Goal: Task Accomplishment & Management: Complete application form

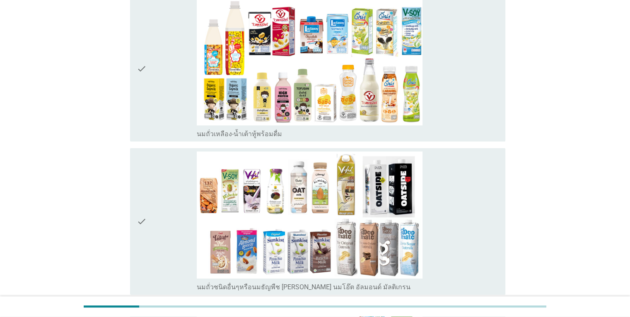
scroll to position [290, 0]
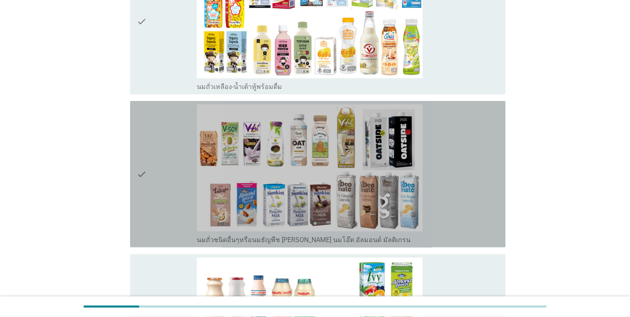
click at [141, 177] on icon "check" at bounding box center [142, 174] width 10 height 140
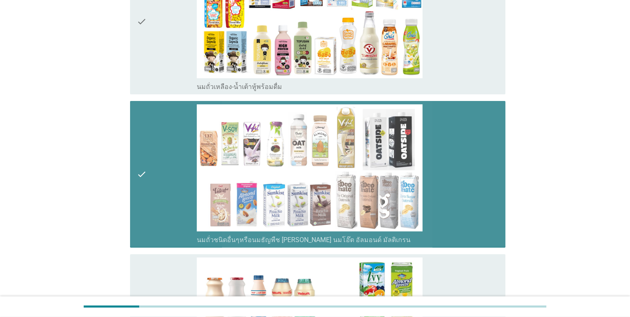
click at [139, 173] on icon "check" at bounding box center [142, 174] width 10 height 140
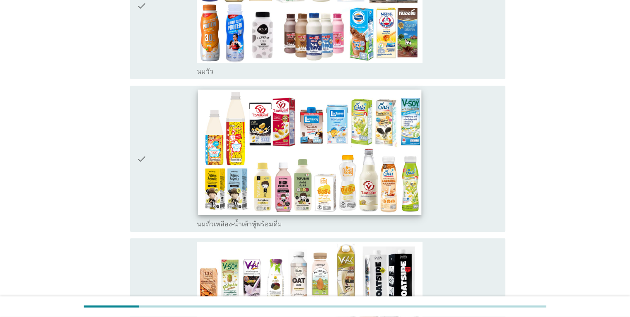
scroll to position [41, 0]
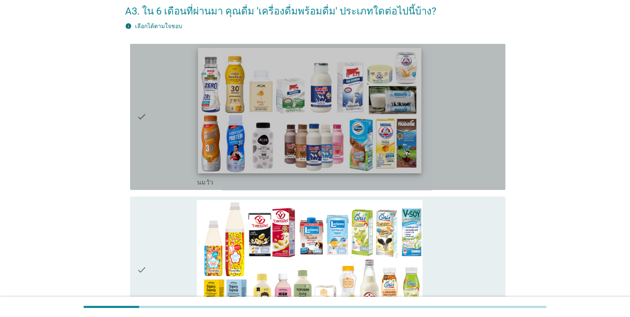
click at [258, 142] on img at bounding box center [309, 111] width 223 height 126
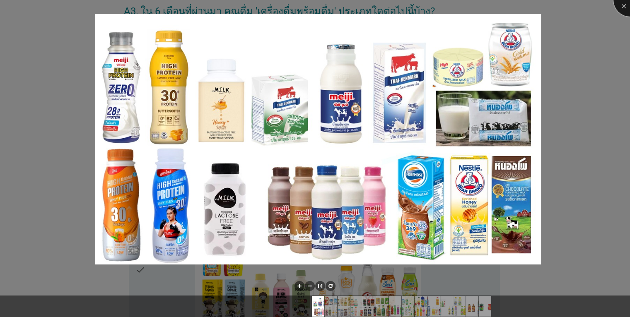
click at [621, 6] on div at bounding box center [630, -1] width 33 height 33
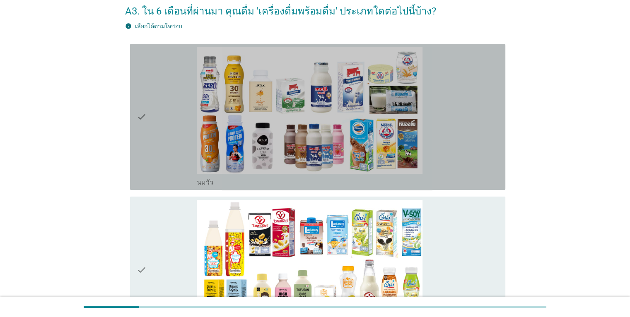
click at [145, 141] on icon "check" at bounding box center [142, 117] width 10 height 140
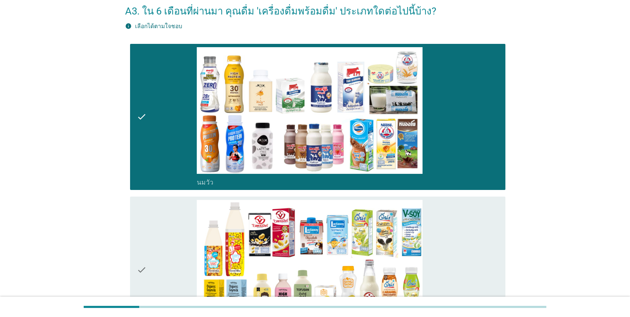
click at [152, 217] on div "check" at bounding box center [167, 270] width 61 height 140
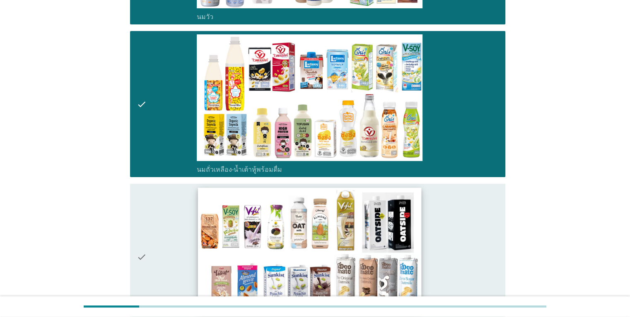
scroll to position [373, 0]
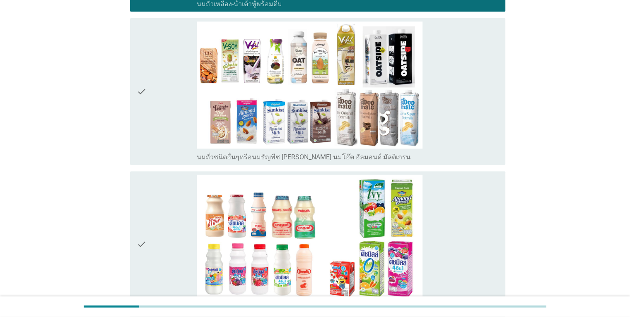
click at [149, 231] on div "check" at bounding box center [167, 245] width 61 height 140
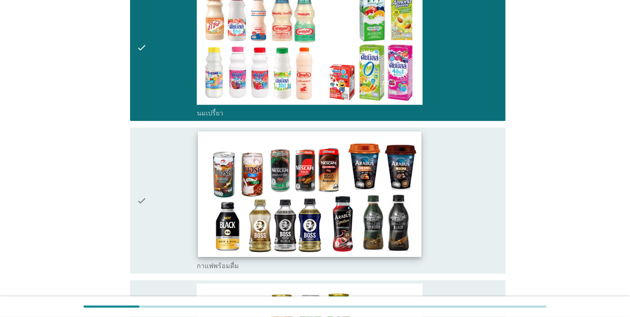
scroll to position [622, 0]
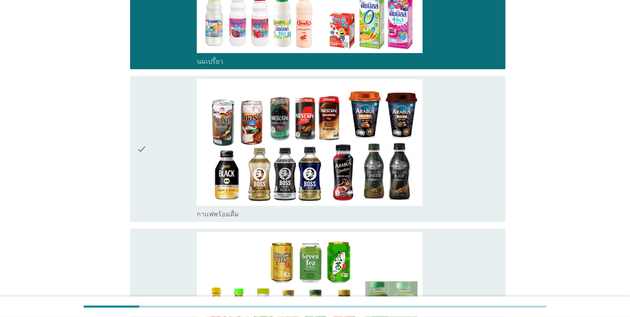
click at [171, 185] on div "check" at bounding box center [167, 149] width 61 height 140
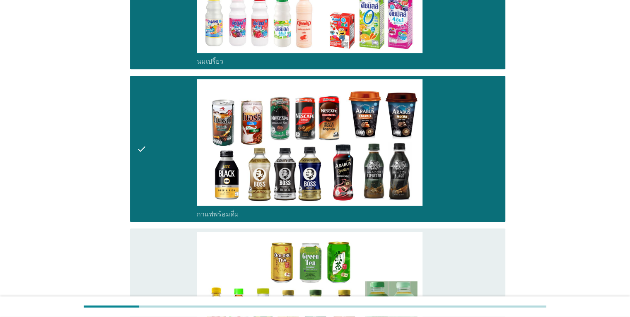
scroll to position [787, 0]
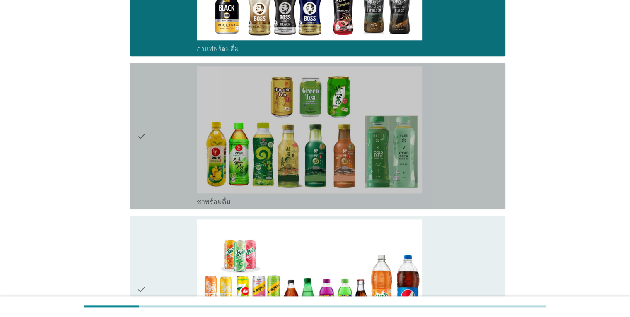
click at [164, 178] on div "check" at bounding box center [167, 136] width 61 height 140
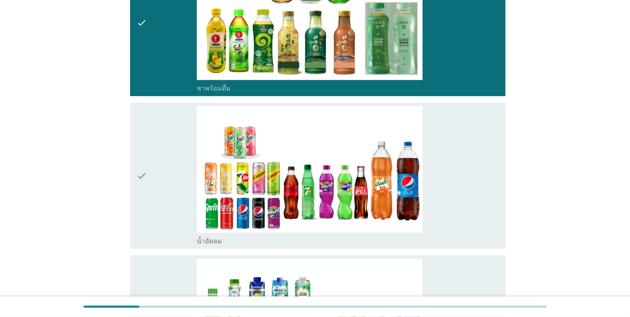
scroll to position [912, 0]
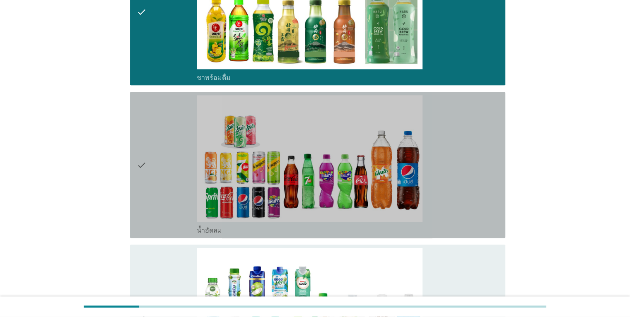
click at [161, 196] on div "check" at bounding box center [167, 165] width 61 height 140
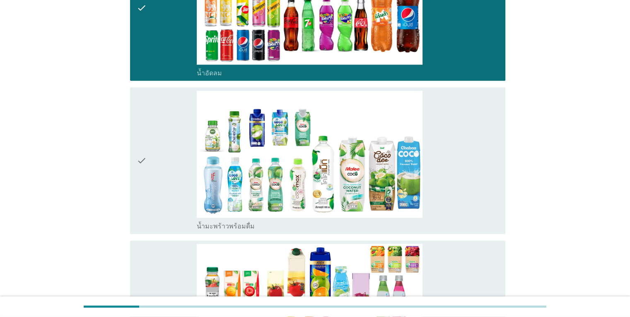
scroll to position [1077, 0]
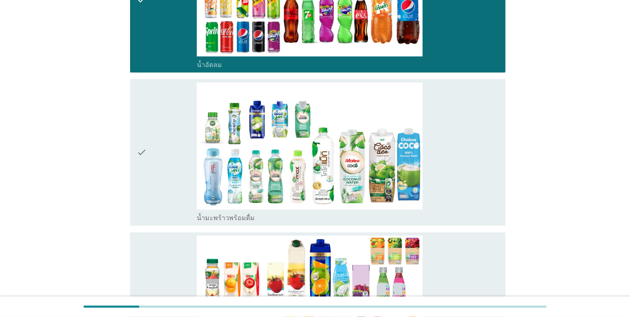
click at [164, 191] on div "check" at bounding box center [167, 152] width 61 height 140
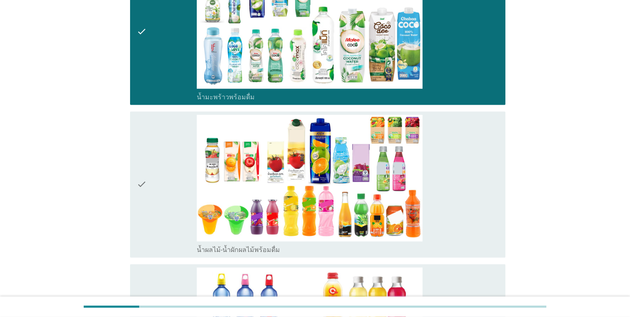
scroll to position [1202, 0]
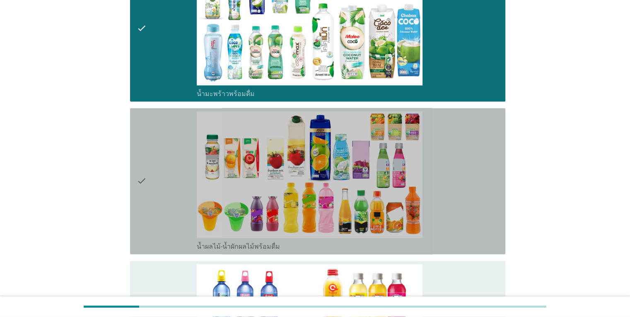
click at [164, 191] on div "check" at bounding box center [167, 181] width 61 height 140
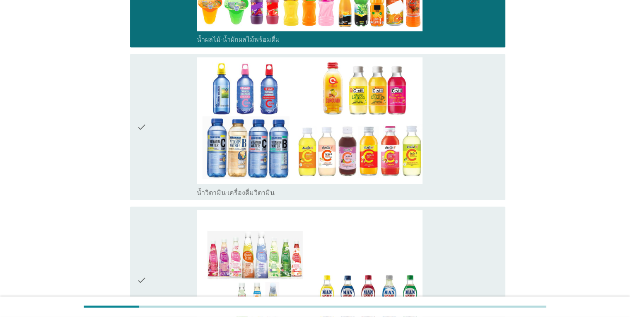
click at [164, 185] on div "check" at bounding box center [167, 127] width 61 height 140
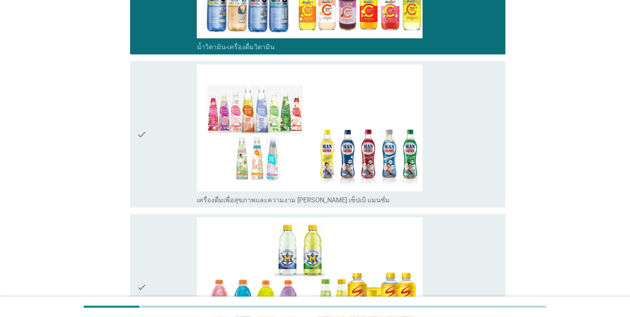
scroll to position [1616, 0]
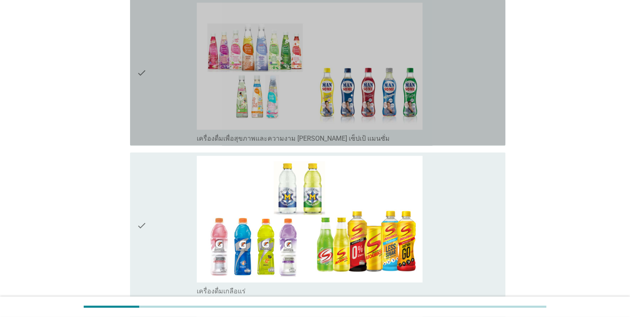
click at [170, 130] on div "check" at bounding box center [167, 73] width 61 height 140
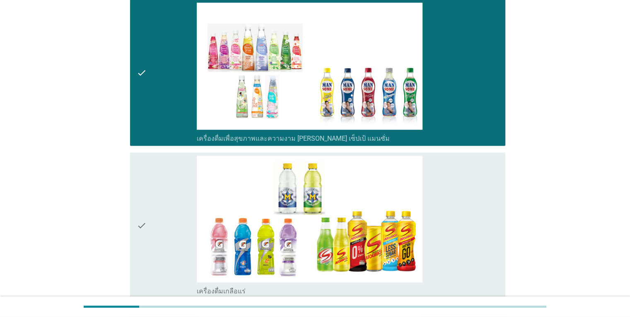
click at [172, 250] on div "check" at bounding box center [167, 226] width 61 height 140
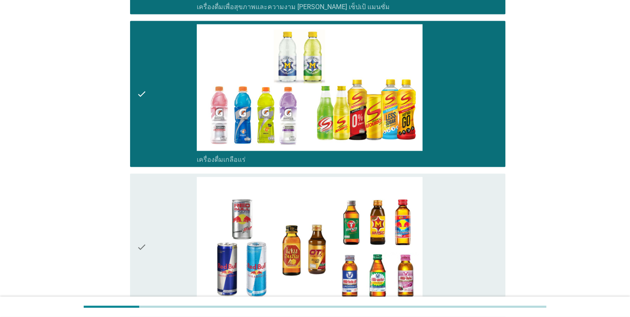
scroll to position [1823, 0]
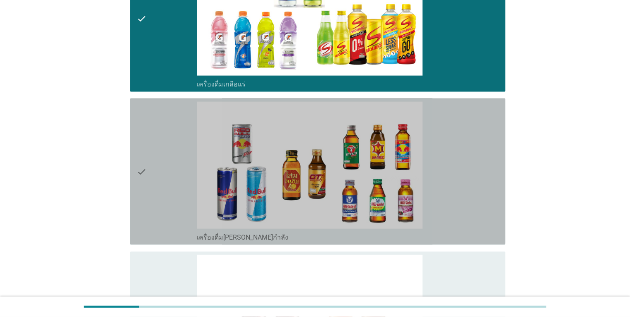
click at [172, 212] on div "check" at bounding box center [167, 172] width 61 height 140
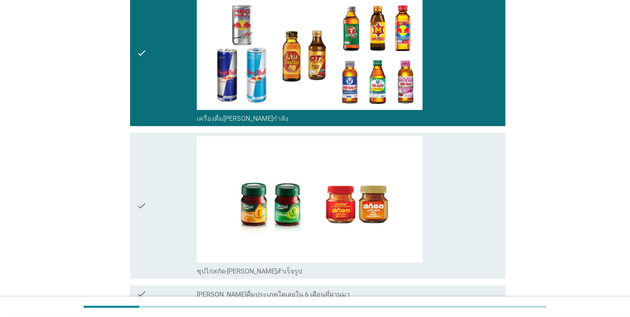
scroll to position [1989, 0]
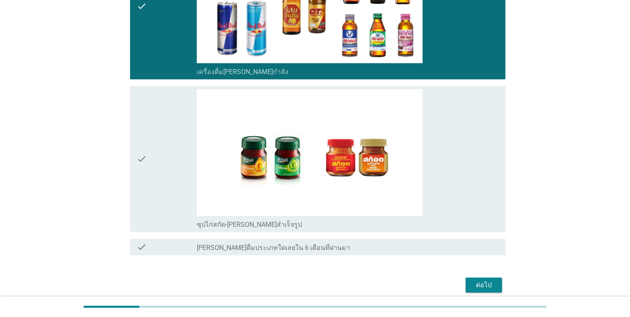
click at [167, 201] on div "check" at bounding box center [167, 160] width 61 height 140
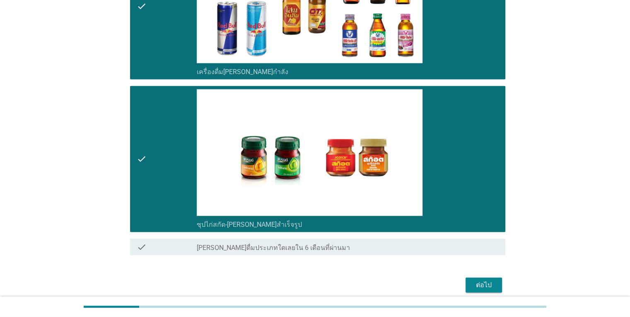
click at [482, 286] on div "ต่อไป" at bounding box center [483, 286] width 23 height 10
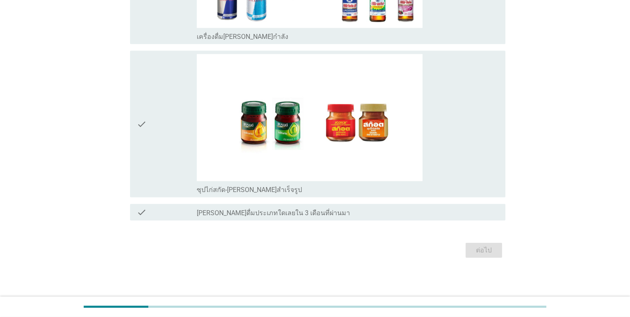
scroll to position [0, 0]
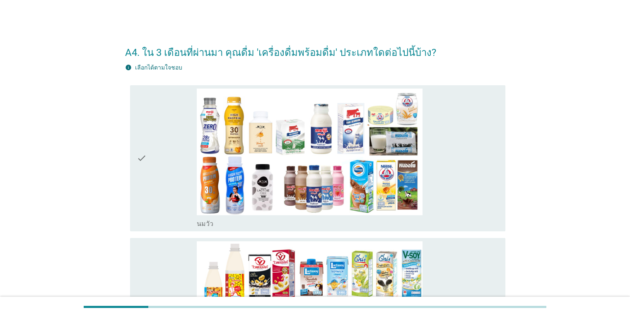
click at [164, 192] on div "check" at bounding box center [167, 159] width 61 height 140
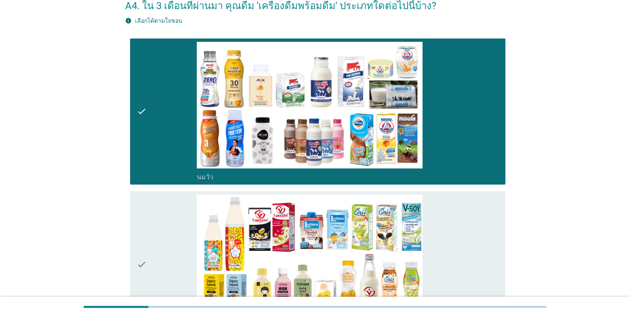
scroll to position [124, 0]
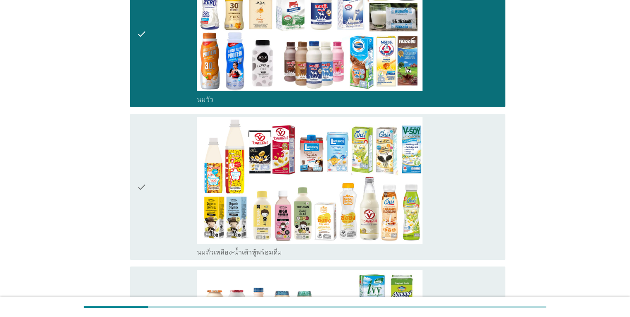
click at [169, 202] on div "check" at bounding box center [167, 187] width 61 height 140
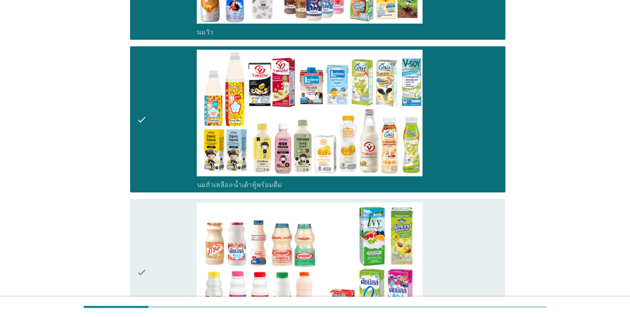
scroll to position [249, 0]
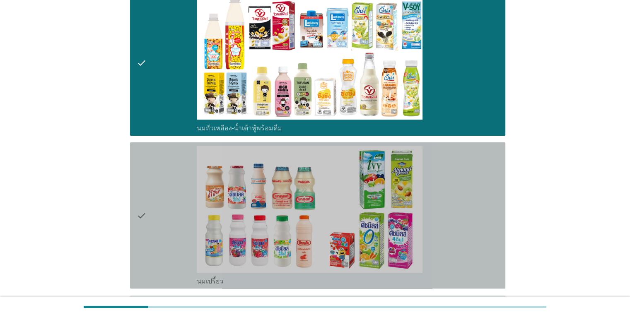
click at [175, 259] on div "check" at bounding box center [167, 216] width 61 height 140
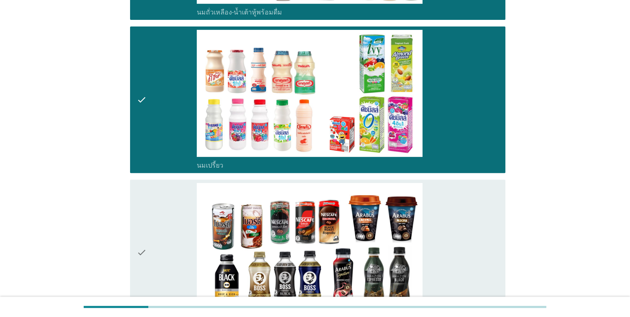
scroll to position [414, 0]
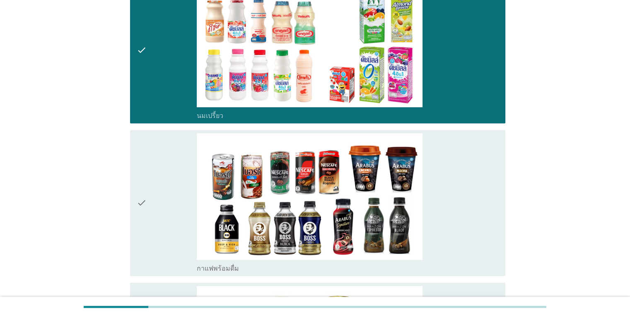
click at [152, 249] on div "check" at bounding box center [167, 203] width 61 height 140
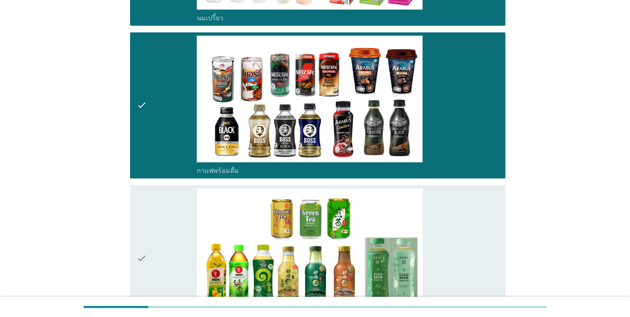
scroll to position [580, 0]
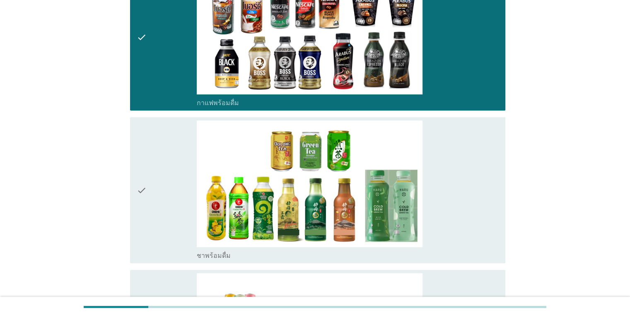
click at [157, 248] on div "check" at bounding box center [167, 191] width 61 height 140
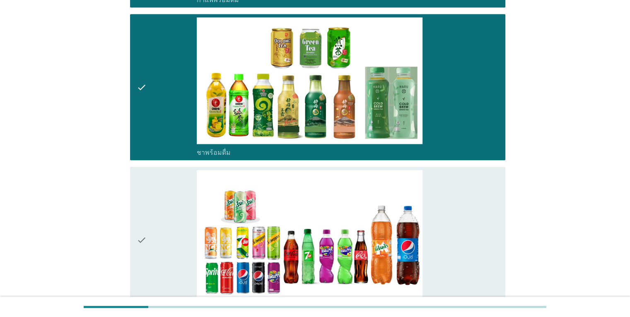
scroll to position [746, 0]
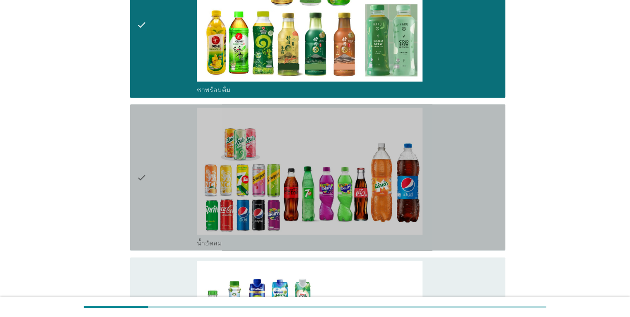
click at [168, 225] on div "check" at bounding box center [167, 178] width 61 height 140
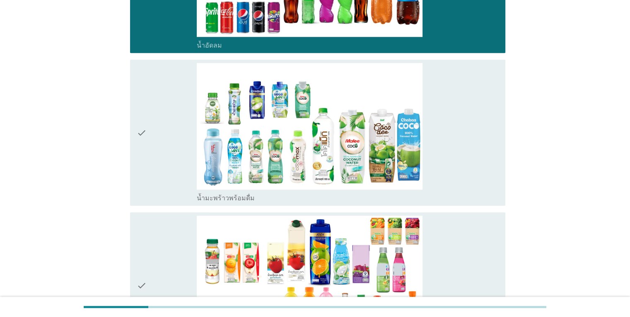
scroll to position [1036, 0]
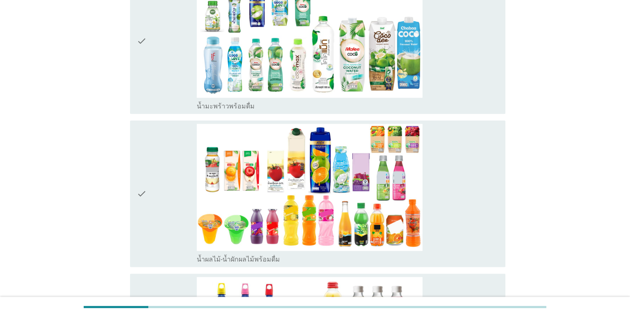
click at [165, 213] on div "check" at bounding box center [167, 194] width 61 height 140
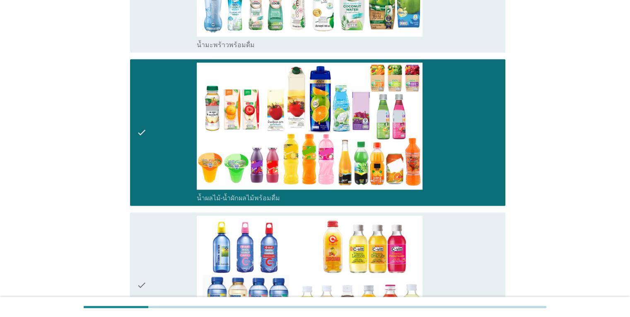
scroll to position [1160, 0]
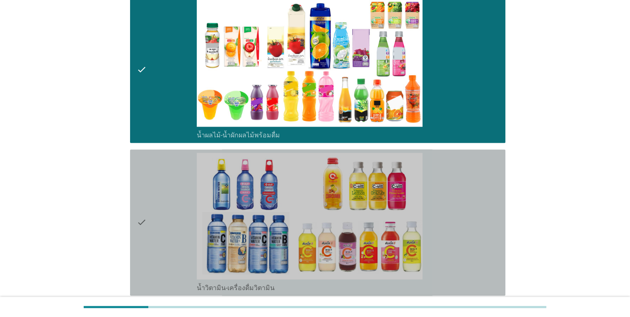
click at [161, 251] on div "check" at bounding box center [167, 223] width 61 height 140
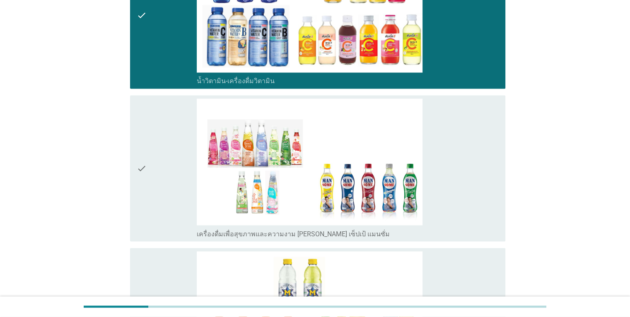
click at [157, 211] on div "check" at bounding box center [167, 169] width 61 height 140
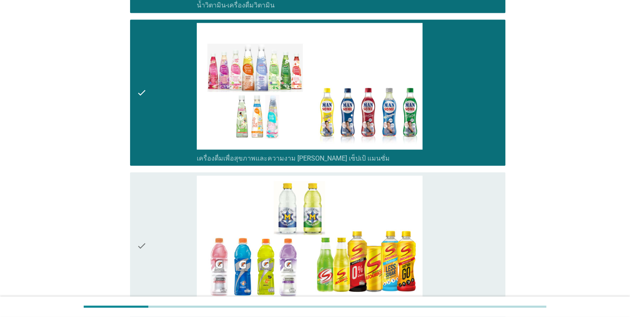
scroll to position [1492, 0]
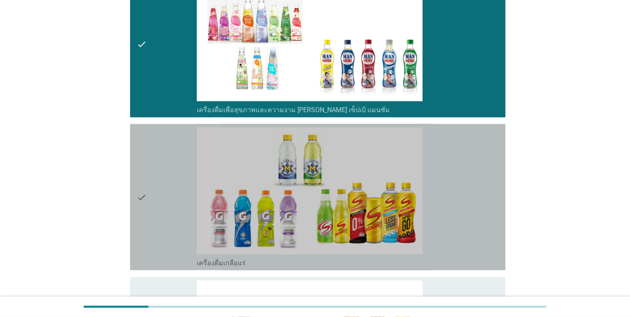
click at [159, 225] on div "check" at bounding box center [167, 197] width 61 height 140
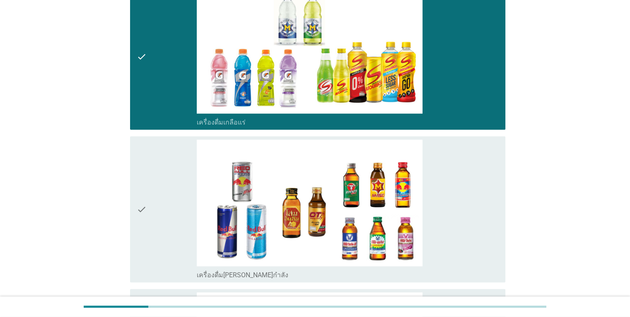
scroll to position [1658, 0]
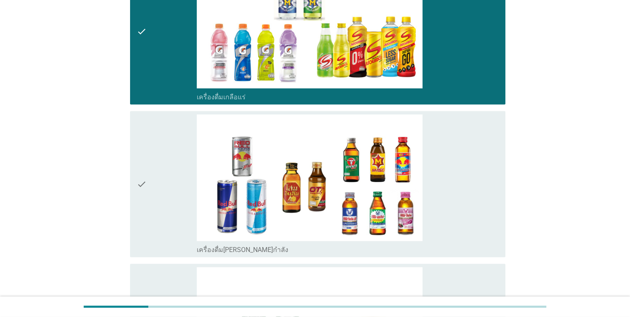
click at [159, 221] on div "check" at bounding box center [167, 185] width 61 height 140
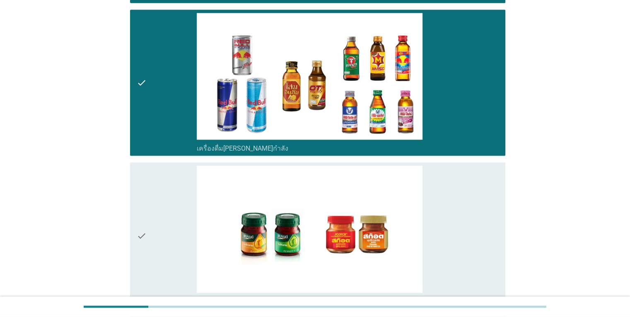
scroll to position [1823, 0]
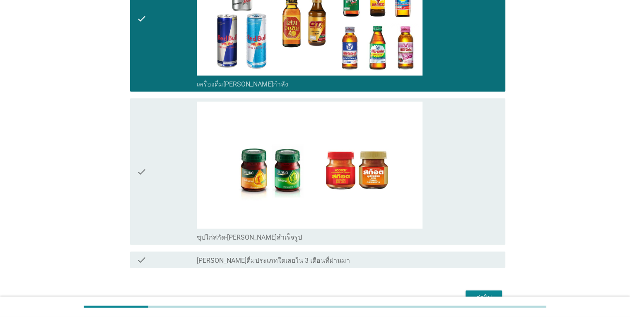
click at [161, 208] on div "check" at bounding box center [167, 172] width 61 height 140
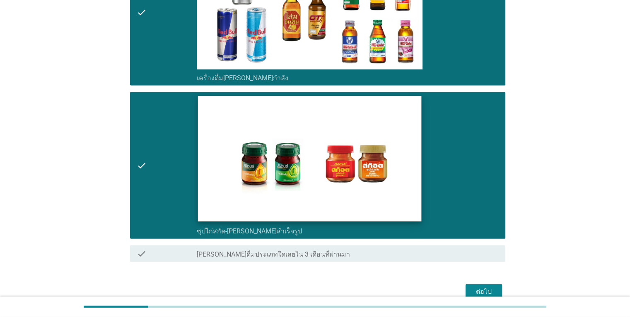
scroll to position [1868, 0]
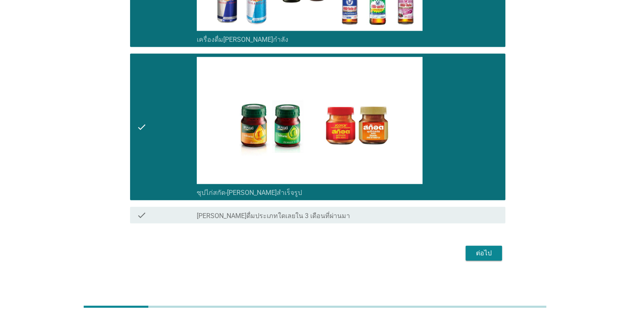
click at [482, 251] on div "ต่อไป" at bounding box center [483, 254] width 23 height 10
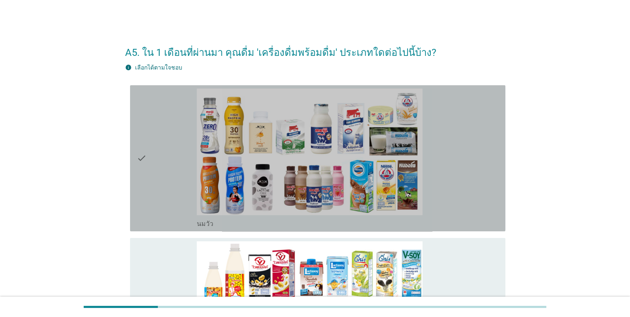
click at [163, 197] on div "check" at bounding box center [167, 159] width 61 height 140
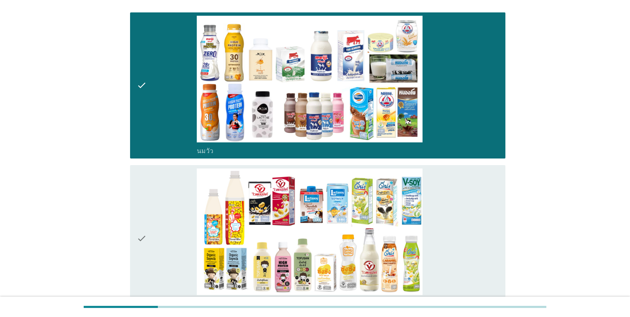
scroll to position [124, 0]
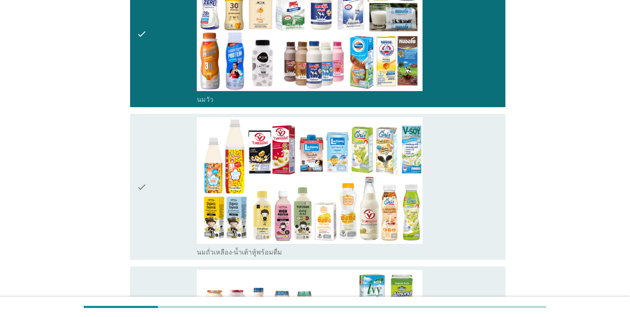
click at [147, 230] on div "check" at bounding box center [167, 187] width 61 height 140
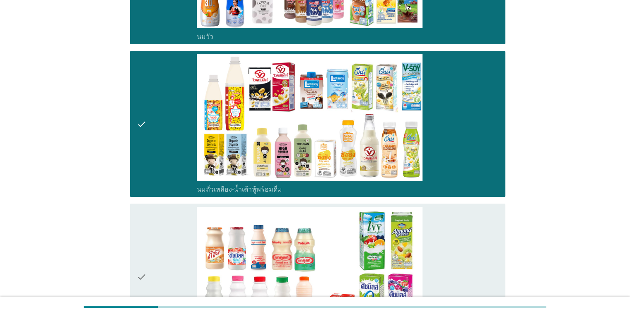
scroll to position [332, 0]
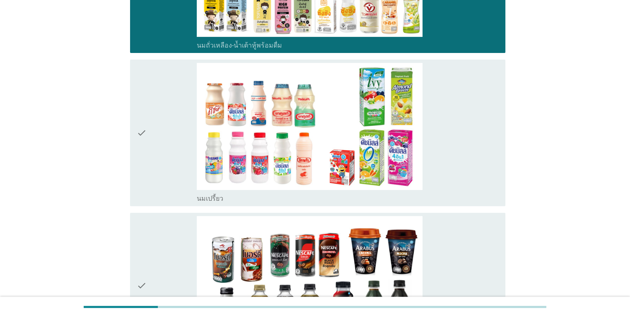
click at [145, 187] on icon "check" at bounding box center [142, 133] width 10 height 140
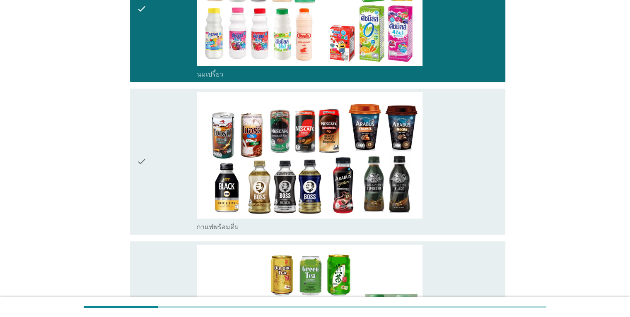
click at [151, 203] on div "check" at bounding box center [167, 162] width 61 height 140
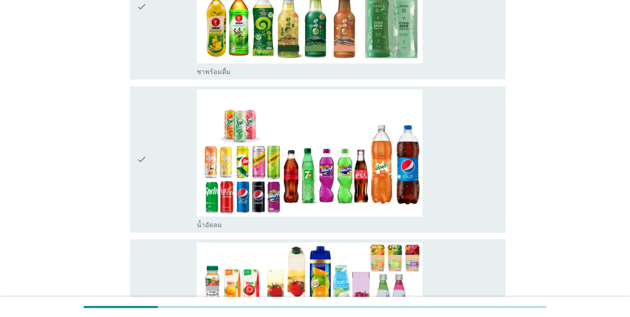
scroll to position [787, 0]
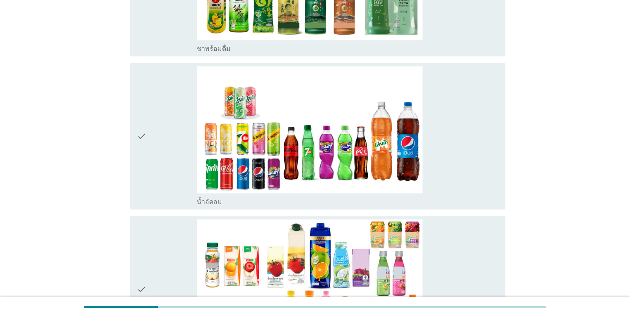
click at [151, 184] on div "check" at bounding box center [167, 136] width 61 height 140
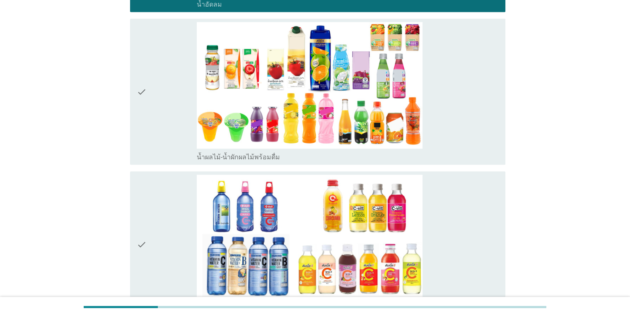
scroll to position [1036, 0]
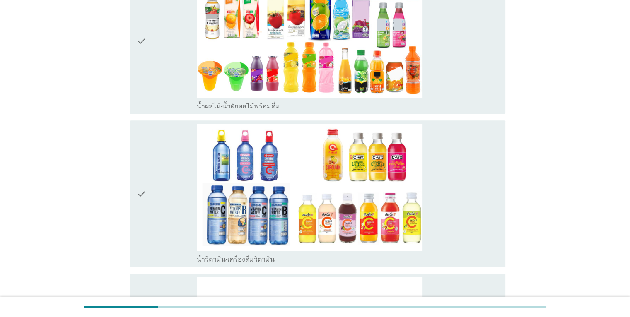
click at [159, 100] on div "check" at bounding box center [167, 41] width 61 height 140
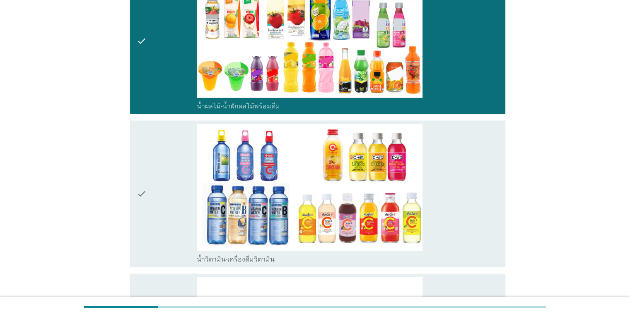
scroll to position [1202, 0]
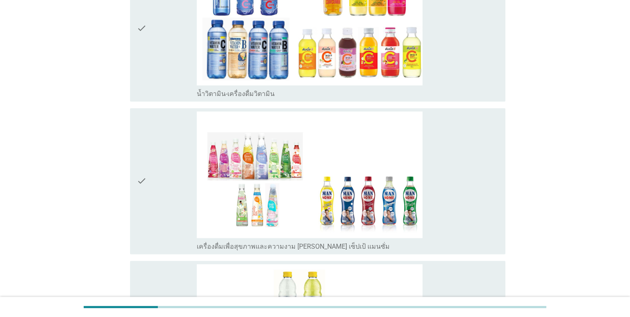
click at [158, 87] on div "check" at bounding box center [167, 28] width 61 height 140
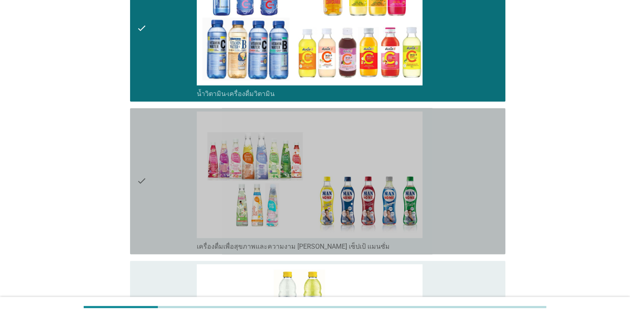
click at [177, 226] on div "check" at bounding box center [167, 181] width 61 height 140
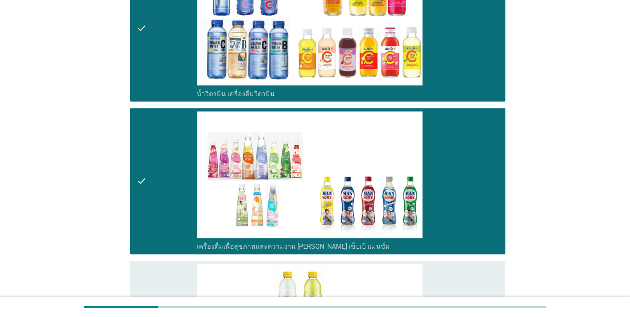
scroll to position [1367, 0]
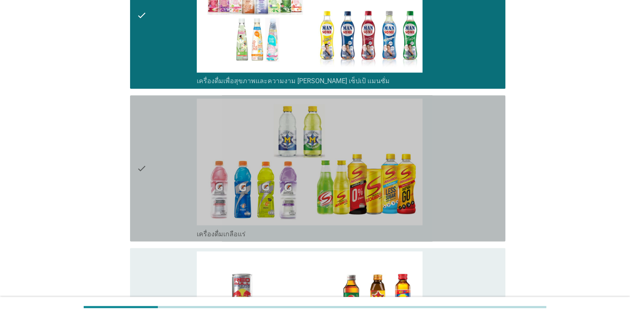
click at [171, 207] on div "check" at bounding box center [167, 169] width 61 height 140
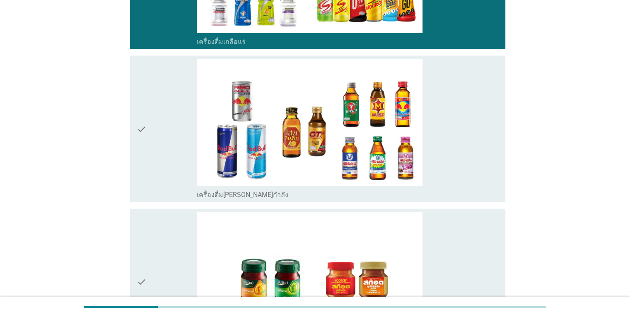
scroll to position [1616, 0]
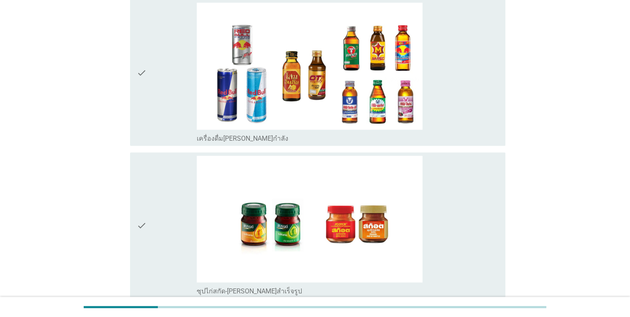
click at [158, 125] on div "check" at bounding box center [167, 73] width 61 height 140
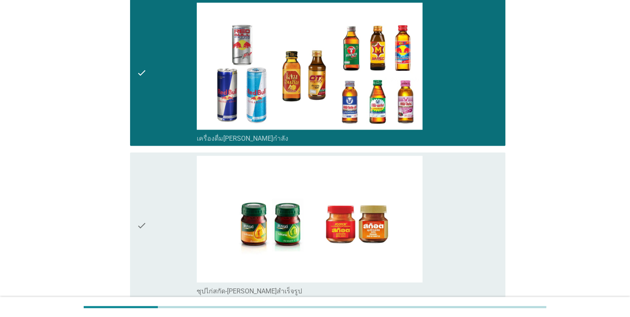
click at [169, 206] on div "check" at bounding box center [167, 226] width 61 height 140
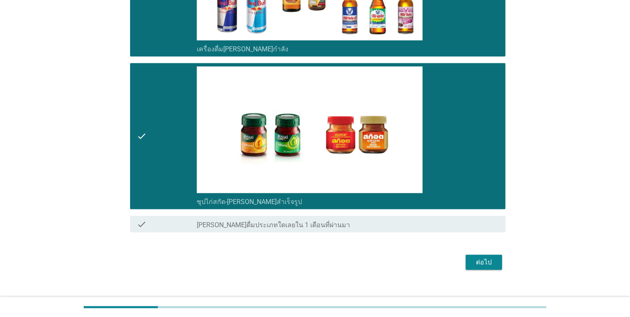
scroll to position [1716, 0]
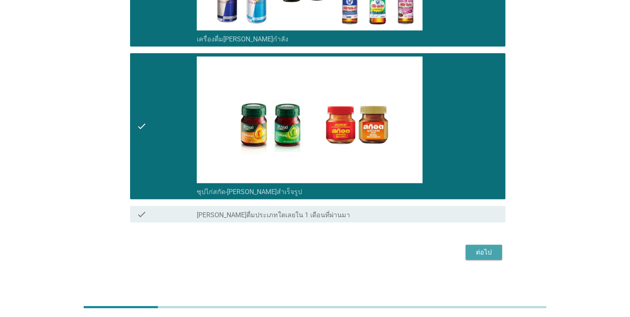
click at [488, 248] on div "ต่อไป" at bounding box center [483, 253] width 23 height 10
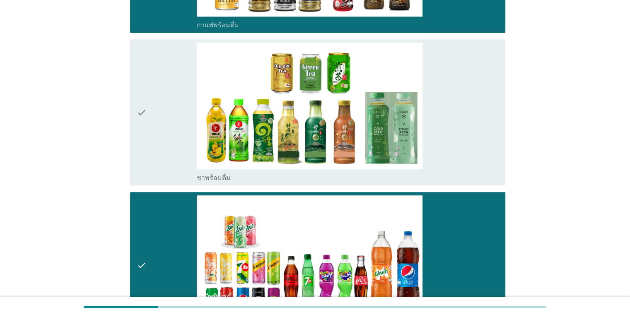
scroll to position [555, 0]
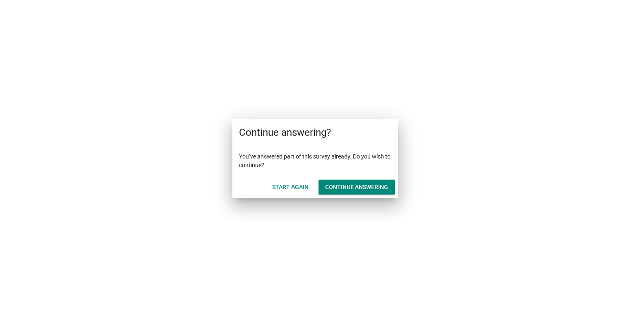
click at [355, 186] on div "Continue answering" at bounding box center [356, 187] width 63 height 9
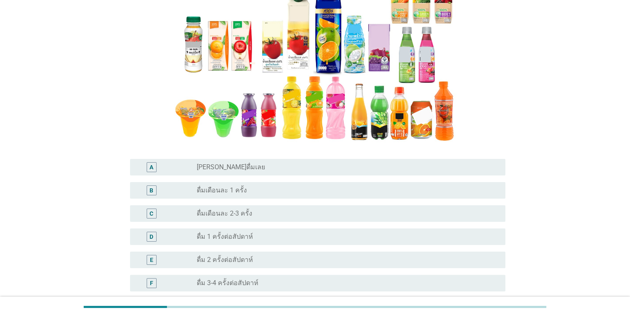
scroll to position [124, 0]
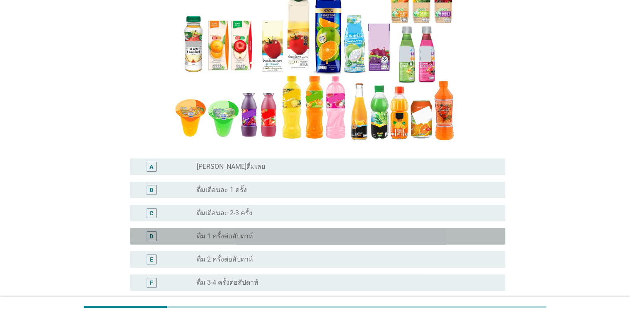
click at [258, 237] on div "radio_button_unchecked ดื่ม 1 ครั้งต่อสัปดาห์" at bounding box center [344, 236] width 295 height 8
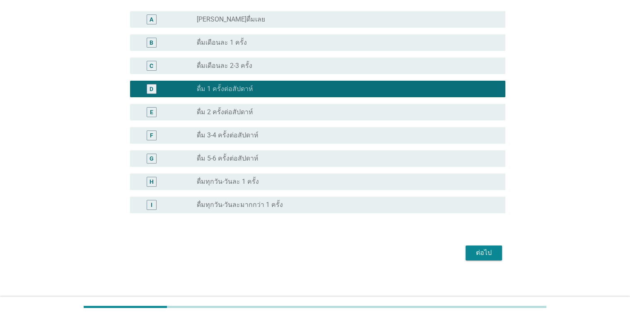
scroll to position [274, 0]
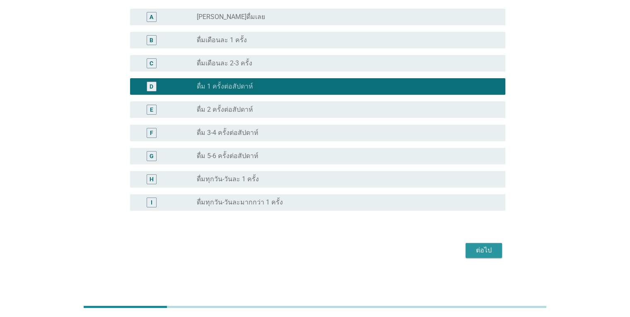
click at [484, 254] on div "ต่อไป" at bounding box center [483, 251] width 23 height 10
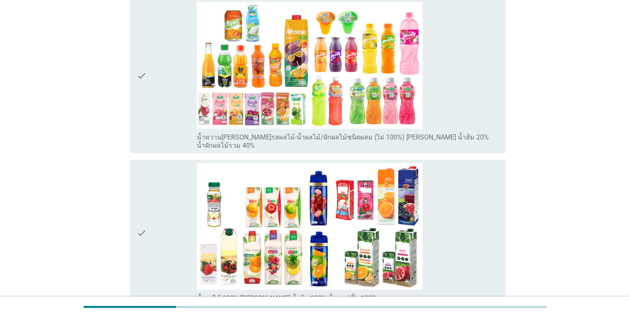
scroll to position [124, 0]
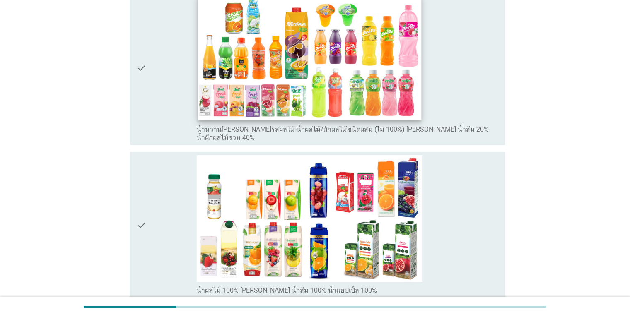
click at [403, 97] on img at bounding box center [309, 58] width 223 height 126
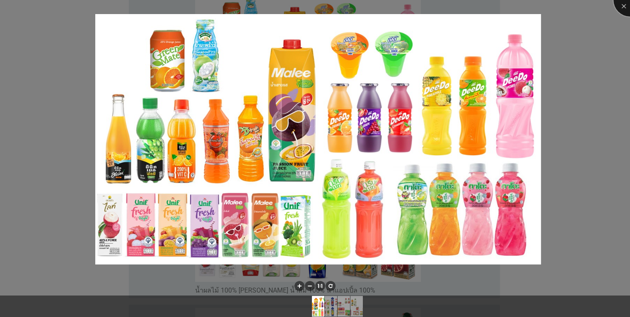
drag, startPoint x: 625, startPoint y: 8, endPoint x: 624, endPoint y: 17, distance: 8.7
click at [625, 7] on div at bounding box center [630, -1] width 33 height 33
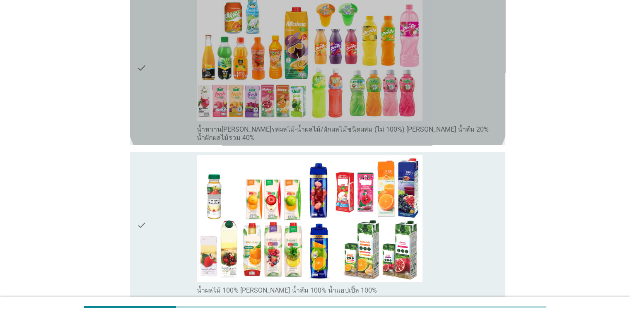
click at [161, 91] on div "check" at bounding box center [167, 68] width 61 height 148
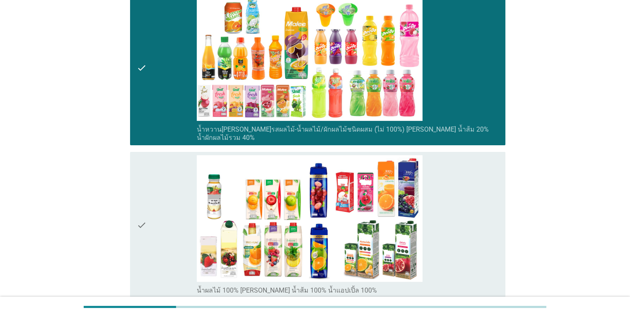
click at [157, 194] on div "check" at bounding box center [167, 225] width 61 height 140
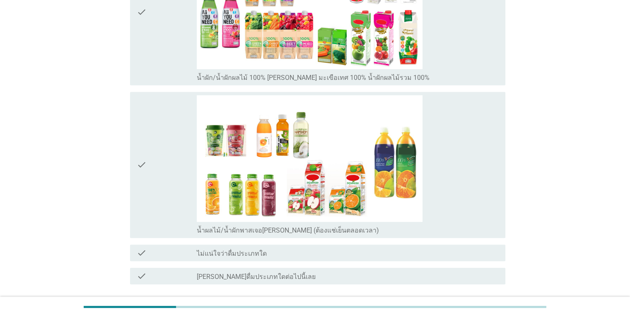
scroll to position [539, 0]
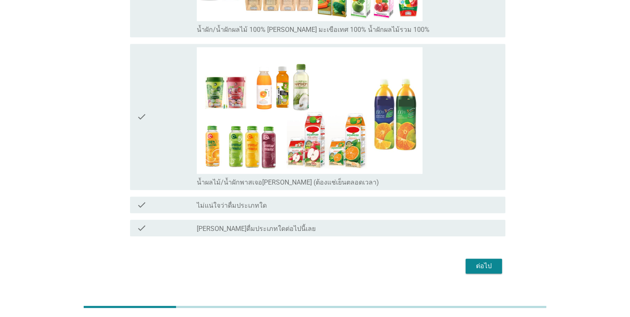
click at [487, 261] on div "ต่อไป" at bounding box center [483, 266] width 23 height 10
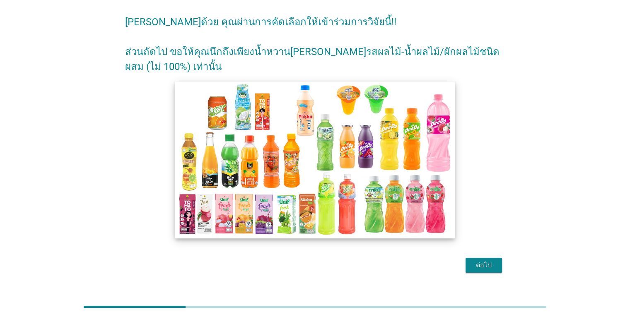
scroll to position [46, 0]
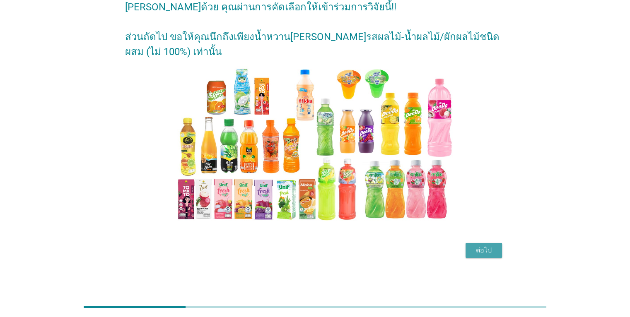
click at [476, 254] on div "ต่อไป" at bounding box center [483, 251] width 23 height 10
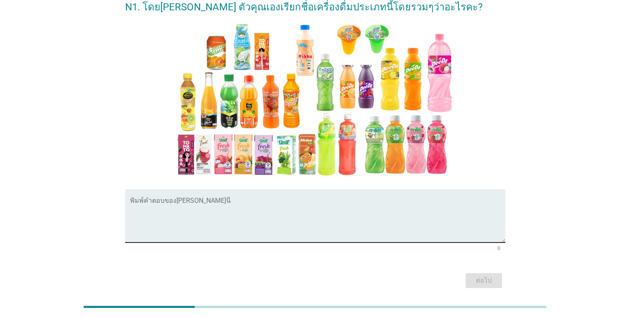
scroll to position [0, 0]
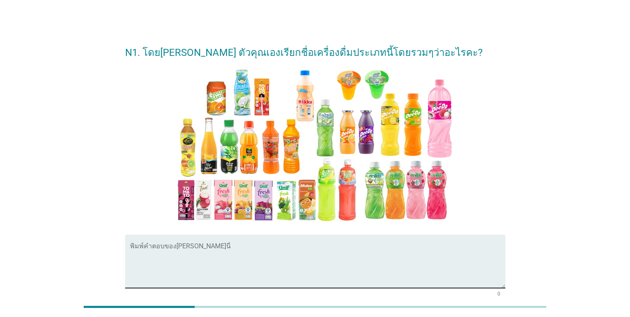
click at [204, 257] on textarea "พิมพ์คำตอบของคุณ ที่นี่" at bounding box center [317, 267] width 375 height 44
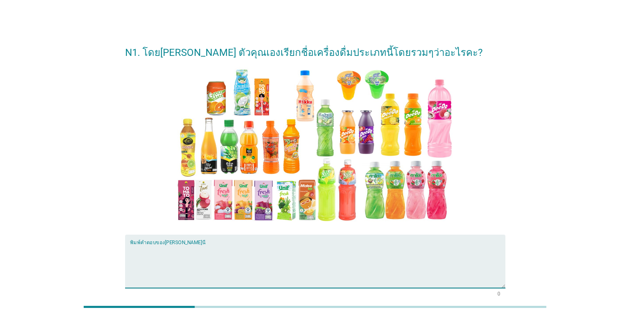
click at [176, 261] on textarea "พิมพ์คำตอบของคุณ ที่นี่" at bounding box center [317, 267] width 375 height 44
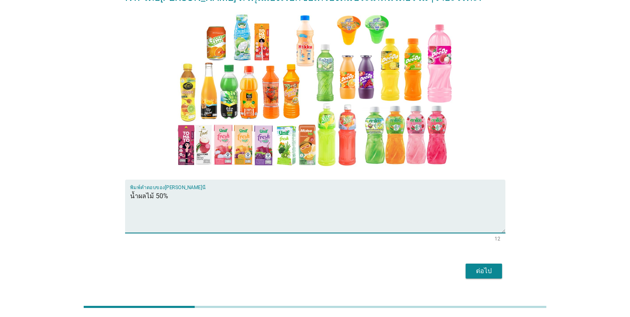
scroll to position [76, 0]
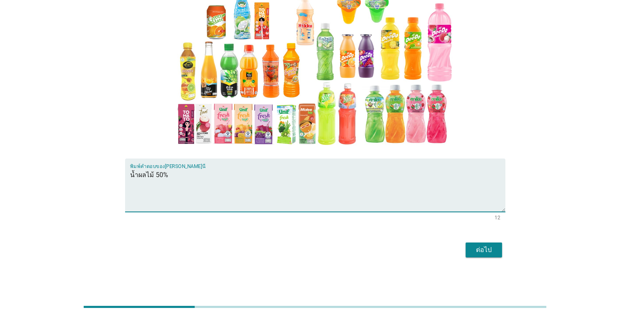
type textarea "น้ำผลไม้ 50%"
click at [480, 253] on div "ต่อไป" at bounding box center [483, 250] width 23 height 10
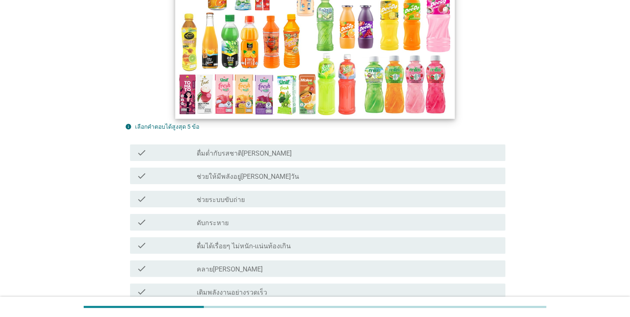
scroll to position [166, 0]
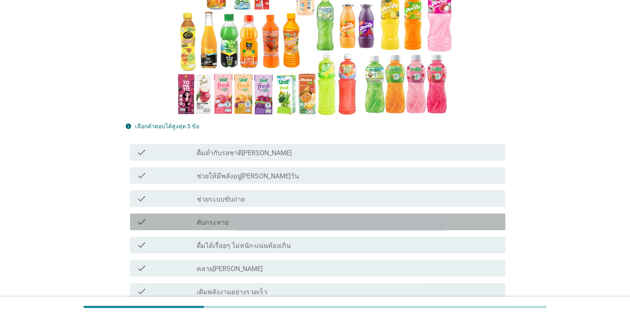
click at [305, 219] on div "check_box_outline_blank ดับกระหาย" at bounding box center [348, 222] width 302 height 10
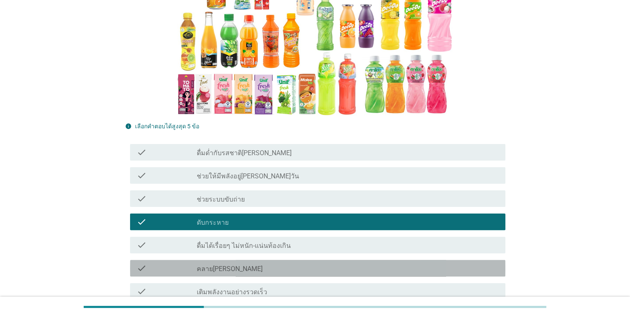
click at [319, 270] on div "check_box_outline_blank คลายร้อน" at bounding box center [348, 269] width 302 height 10
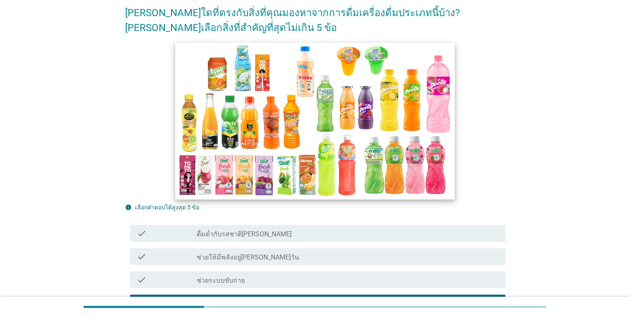
scroll to position [124, 0]
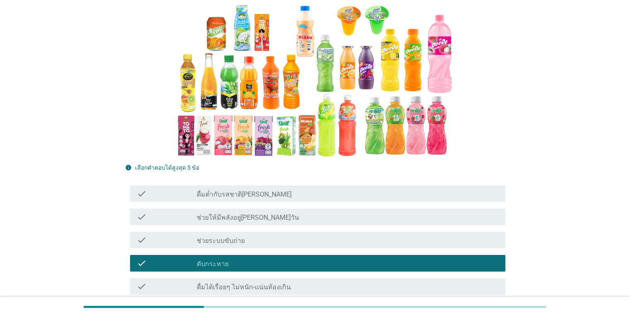
click at [315, 245] on div "check_box_outline_blank ช่วยระบบขับถ่าย" at bounding box center [348, 240] width 302 height 10
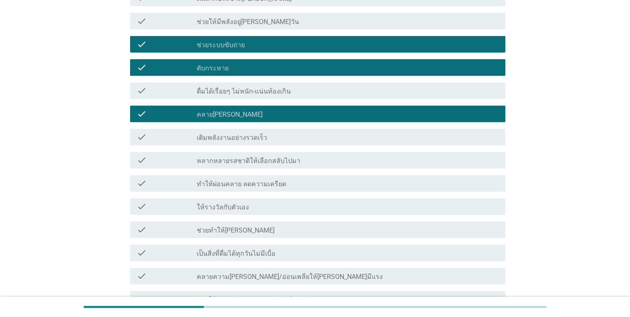
scroll to position [414, 0]
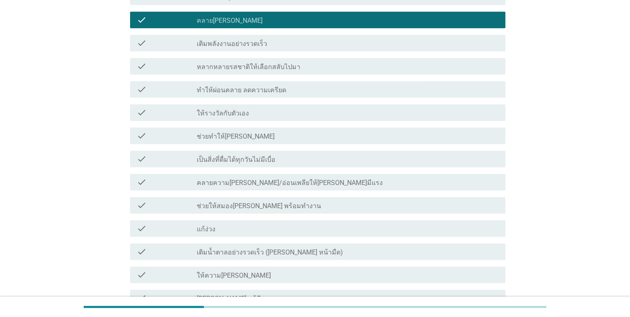
click at [292, 274] on div "check_box_outline_blank ให้ความสดชื่น" at bounding box center [348, 275] width 302 height 10
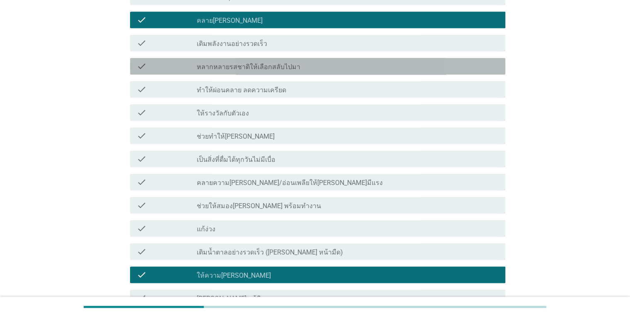
click at [327, 69] on div "check_box_outline_blank หลากหลายรสชาติให้เลือกสลับไปมา" at bounding box center [348, 66] width 302 height 10
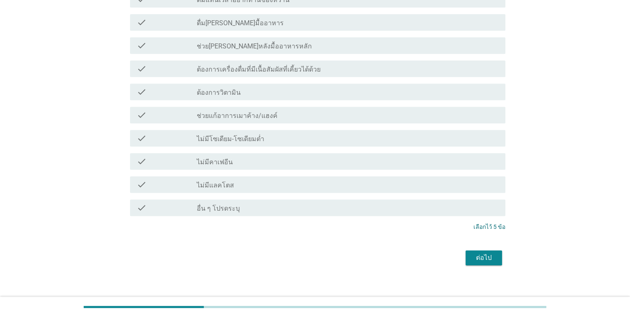
scroll to position [814, 0]
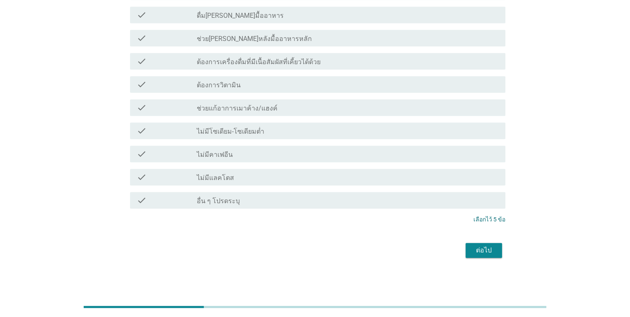
click at [489, 253] on div "ต่อไป" at bounding box center [483, 251] width 23 height 10
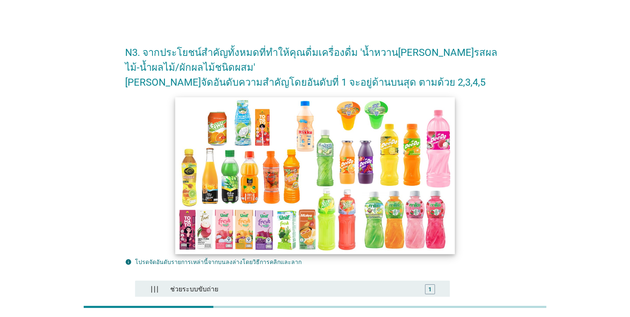
scroll to position [166, 0]
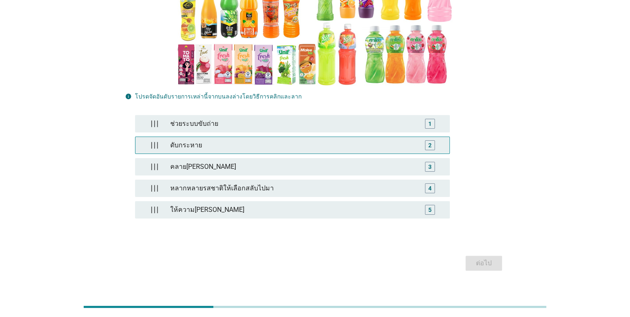
click at [431, 145] on div "2" at bounding box center [429, 145] width 3 height 9
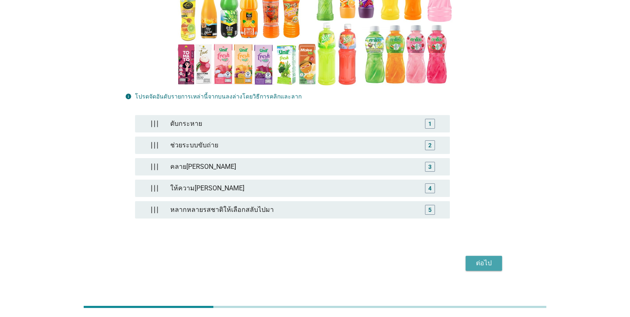
click at [488, 263] on div "ต่อไป" at bounding box center [483, 264] width 23 height 10
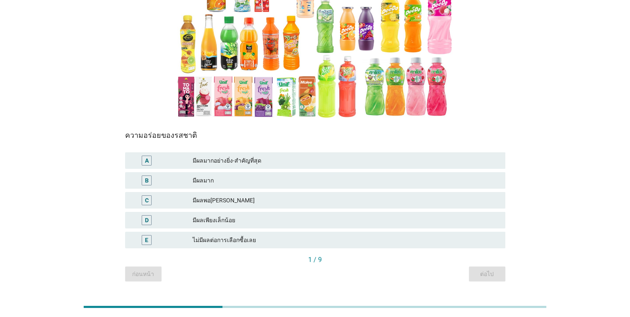
scroll to position [124, 0]
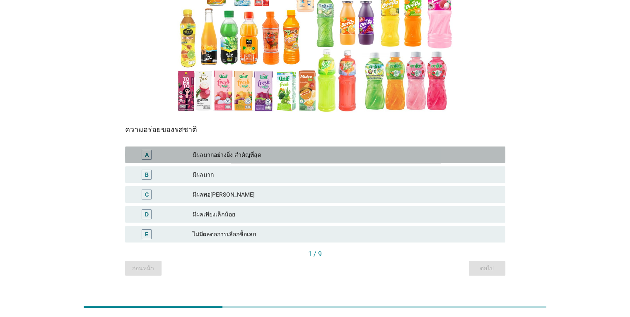
click at [304, 156] on div "มีผลมากอย่างยิ่ง-สำคัญที่สุด" at bounding box center [346, 155] width 306 height 10
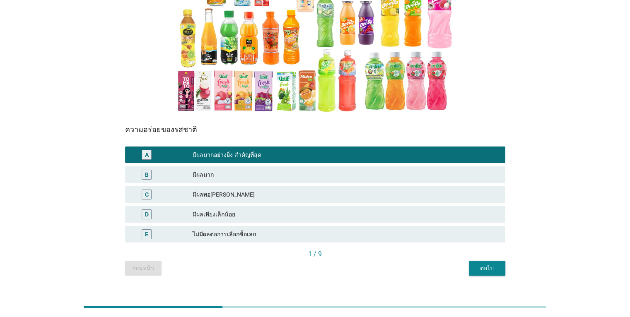
click at [489, 268] on div "ต่อไป" at bounding box center [487, 268] width 23 height 9
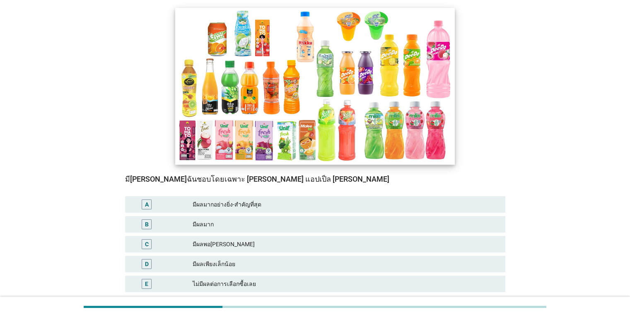
scroll to position [83, 0]
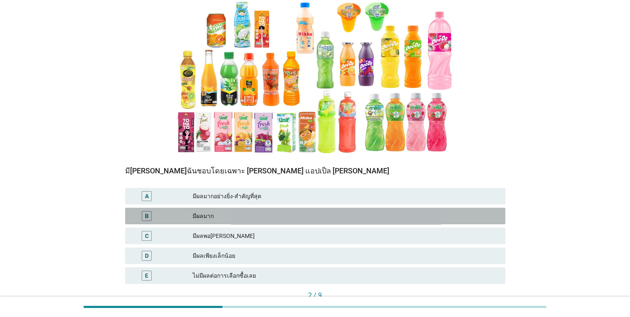
click at [224, 216] on div "มีผลมาก" at bounding box center [346, 216] width 306 height 10
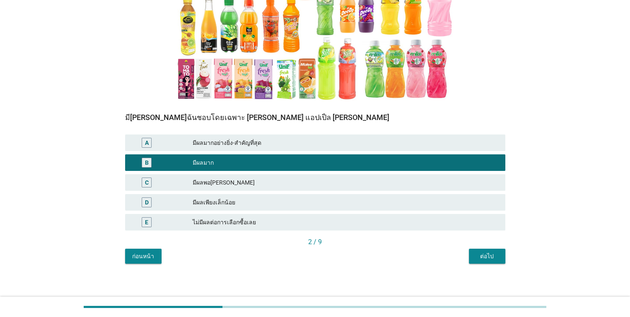
scroll to position [140, 0]
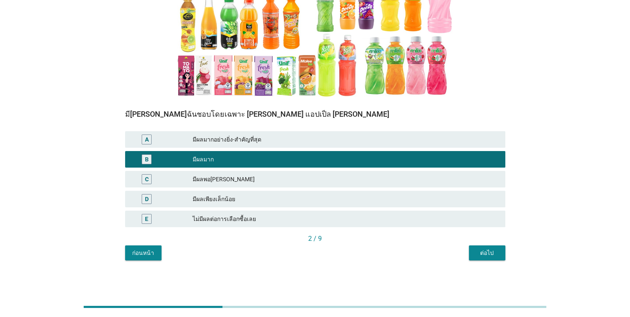
click at [488, 251] on div "ต่อไป" at bounding box center [487, 253] width 23 height 9
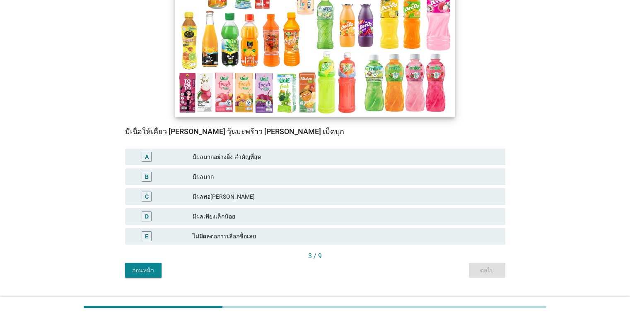
scroll to position [124, 0]
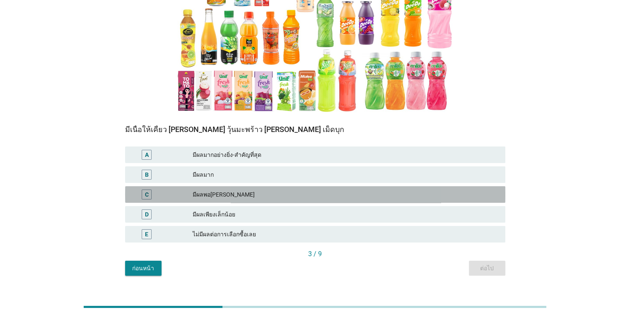
click at [267, 198] on div "มีผลพอสมควร" at bounding box center [346, 195] width 306 height 10
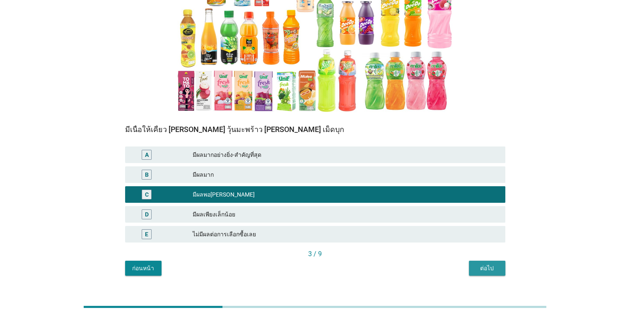
click at [487, 266] on div "ต่อไป" at bounding box center [487, 268] width 23 height 9
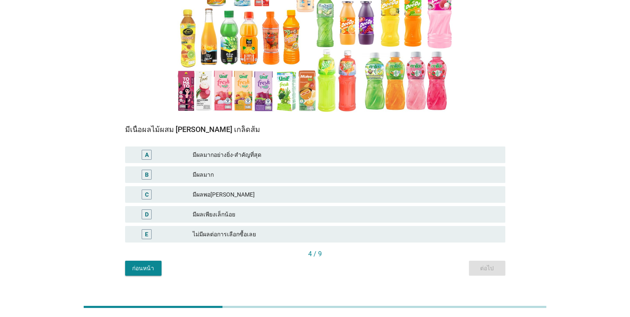
click at [285, 183] on div "B มีผลมาก" at bounding box center [315, 175] width 384 height 20
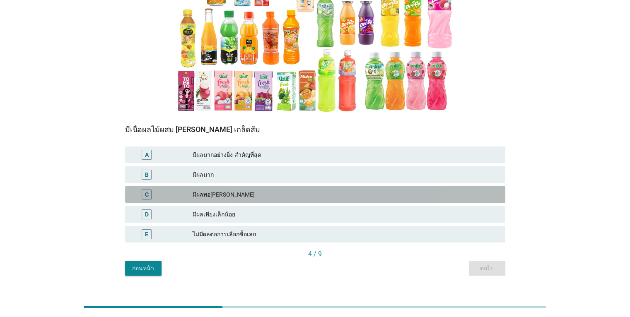
click at [249, 201] on div "C มีผลพอสมควร" at bounding box center [315, 194] width 380 height 17
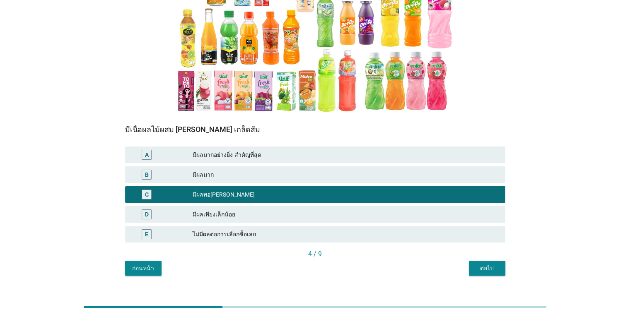
click at [484, 266] on div "ต่อไป" at bounding box center [487, 268] width 23 height 9
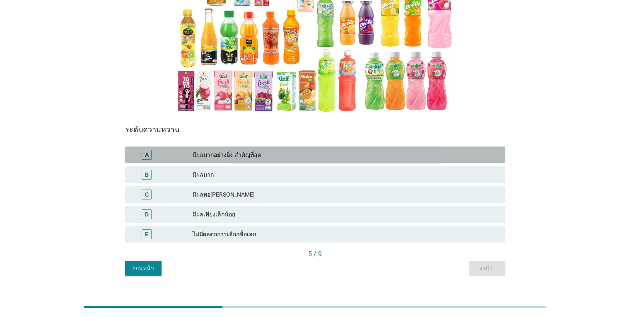
click at [281, 152] on div "มีผลมากอย่างยิ่ง-สำคัญที่สุด" at bounding box center [346, 155] width 306 height 10
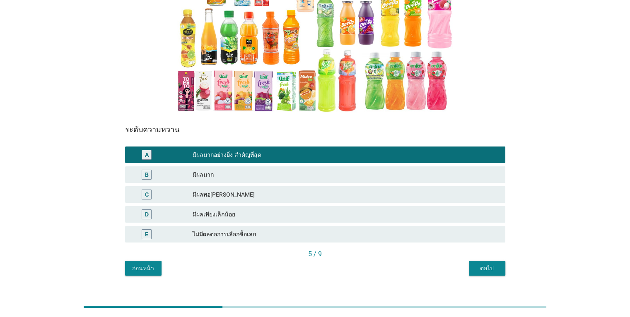
click at [490, 264] on button "ต่อไป" at bounding box center [487, 268] width 36 height 15
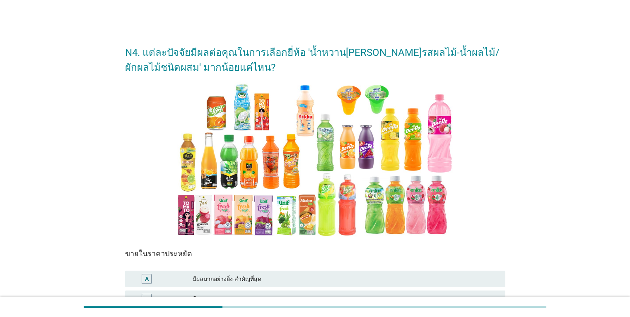
scroll to position [83, 0]
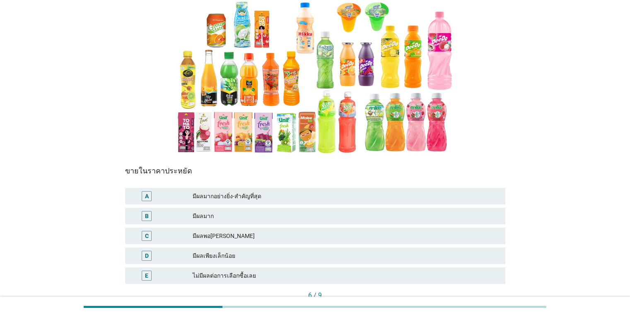
click at [265, 218] on div "มีผลมาก" at bounding box center [346, 216] width 306 height 10
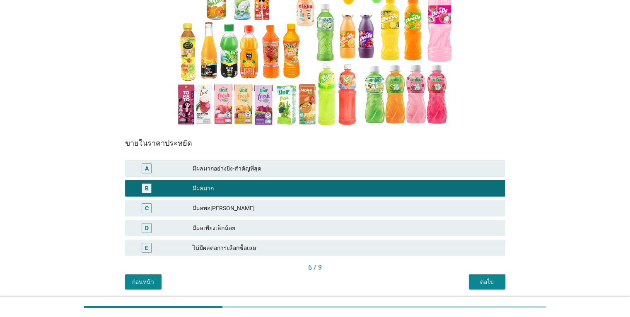
scroll to position [140, 0]
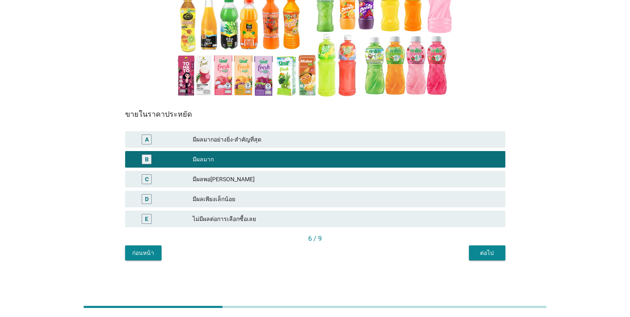
click at [490, 247] on button "ต่อไป" at bounding box center [487, 253] width 36 height 15
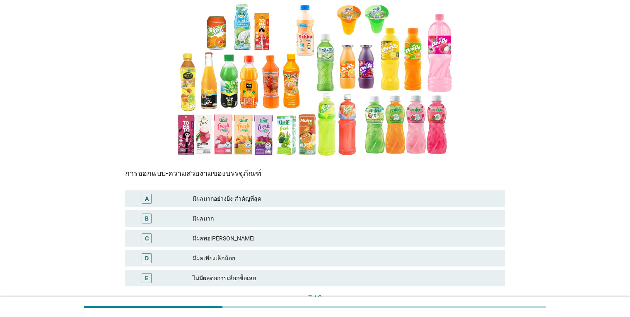
scroll to position [83, 0]
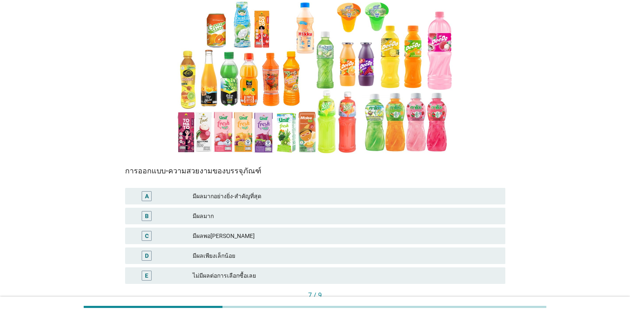
click at [267, 218] on div "มีผลมาก" at bounding box center [346, 216] width 306 height 10
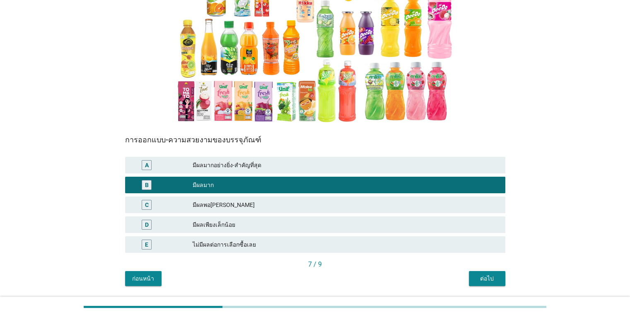
scroll to position [140, 0]
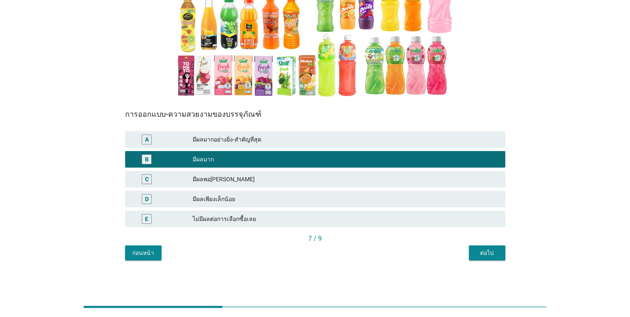
click at [487, 253] on div "ต่อไป" at bounding box center [487, 253] width 23 height 9
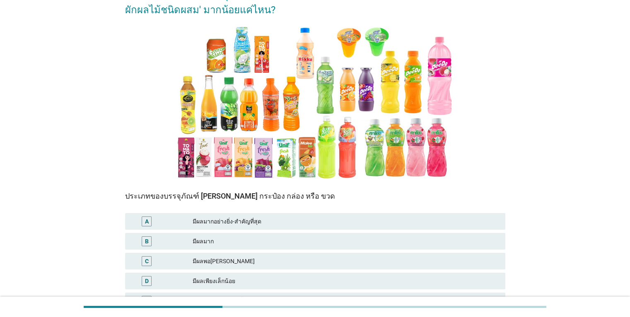
scroll to position [83, 0]
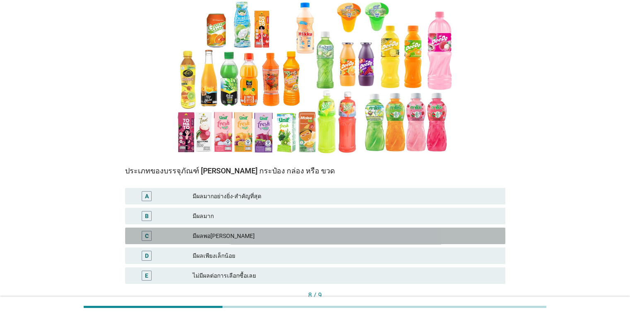
click at [266, 236] on div "มีผลพอสมควร" at bounding box center [346, 236] width 306 height 10
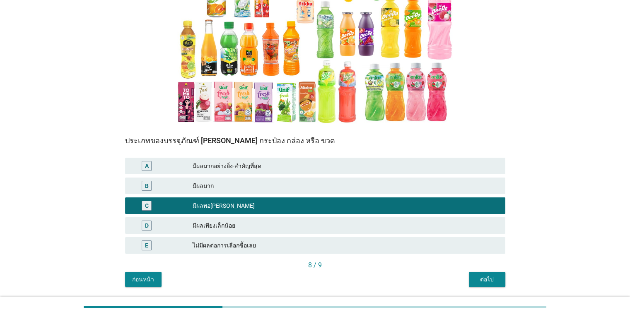
scroll to position [140, 0]
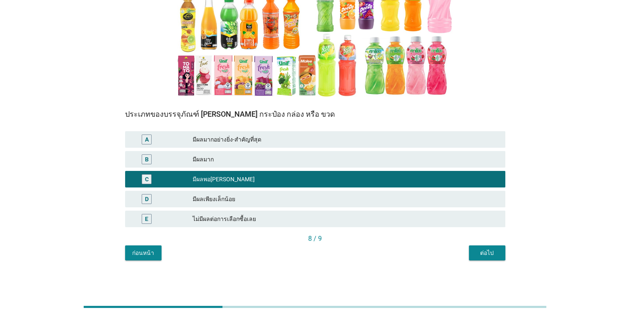
click at [488, 259] on button "ต่อไป" at bounding box center [487, 253] width 36 height 15
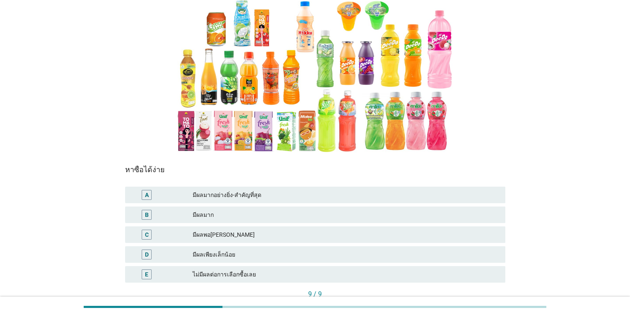
scroll to position [124, 0]
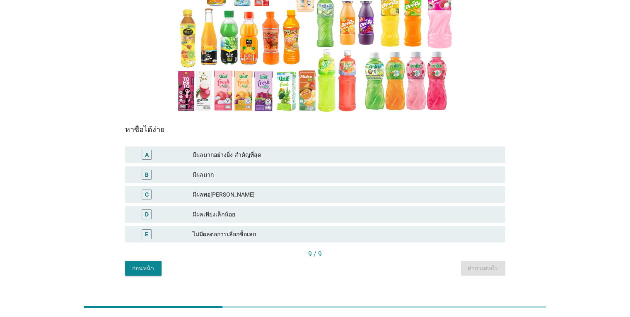
drag, startPoint x: 272, startPoint y: 160, endPoint x: 279, endPoint y: 167, distance: 9.4
click at [273, 161] on div "A มีผลมากอย่างยิ่ง-สำคัญที่สุด" at bounding box center [315, 155] width 380 height 17
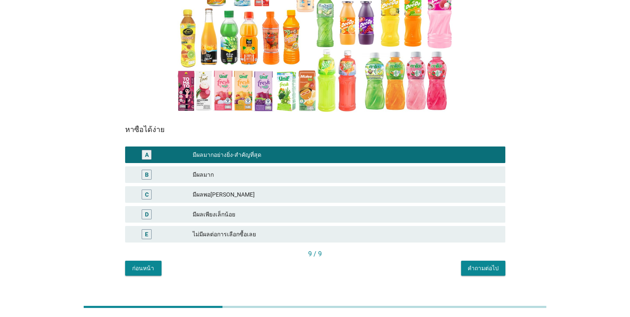
click at [484, 270] on div "คำถามต่อไป" at bounding box center [483, 268] width 31 height 9
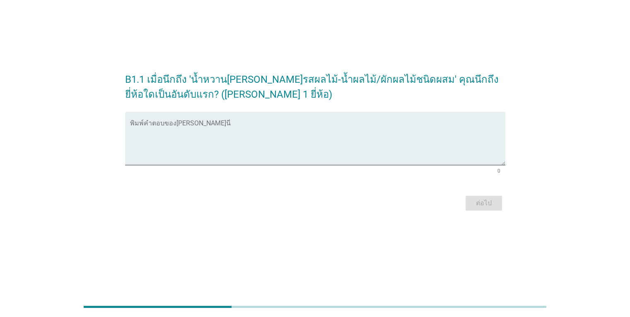
scroll to position [0, 0]
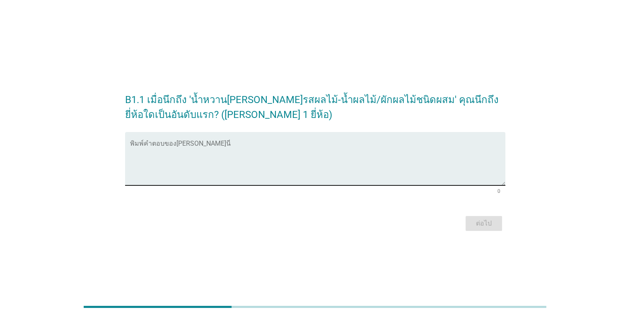
click at [128, 145] on div "พิมพ์คำตอบของคุณ ที่นี่" at bounding box center [315, 158] width 380 height 53
type textarea "ดีโด้"
click at [484, 225] on div "ต่อไป" at bounding box center [483, 224] width 23 height 10
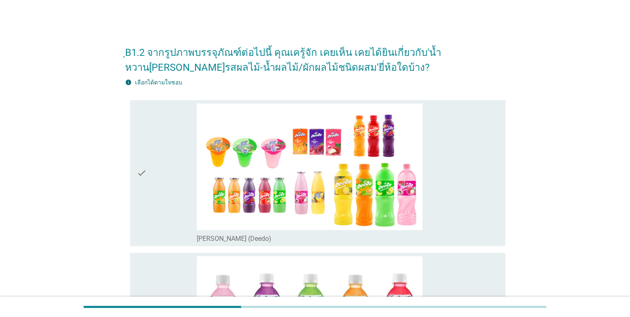
click at [166, 203] on div "check" at bounding box center [167, 174] width 61 height 140
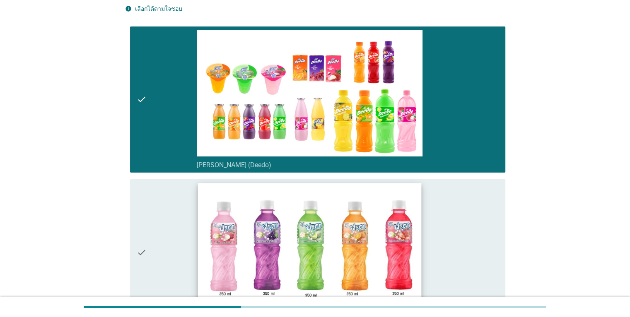
scroll to position [166, 0]
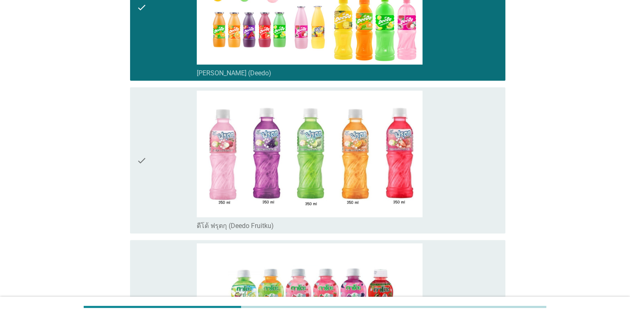
click at [171, 189] on div "check" at bounding box center [167, 161] width 61 height 140
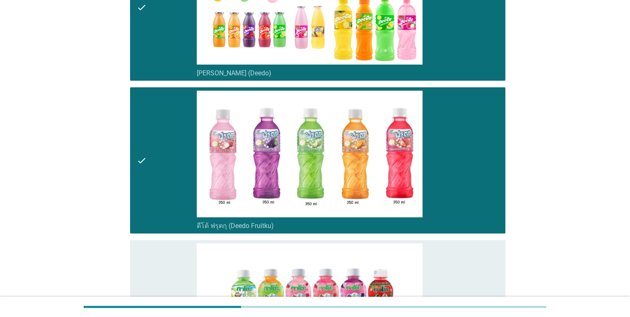
scroll to position [332, 0]
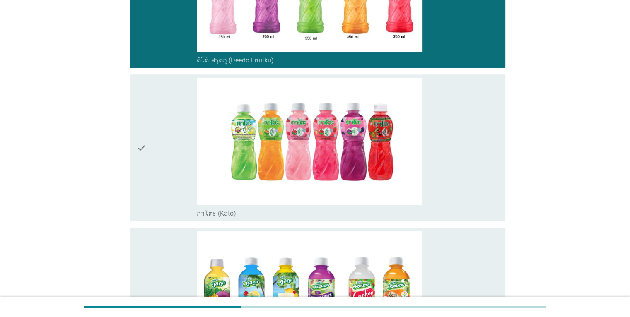
click at [162, 195] on div "check" at bounding box center [167, 148] width 61 height 140
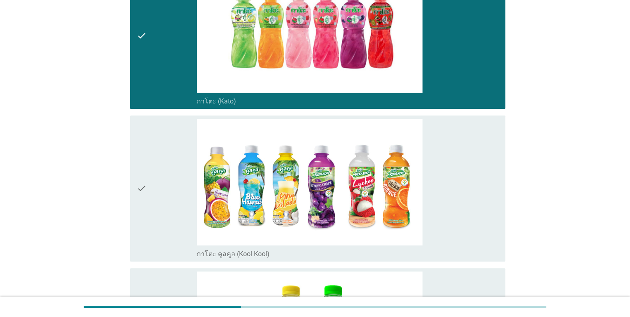
scroll to position [456, 0]
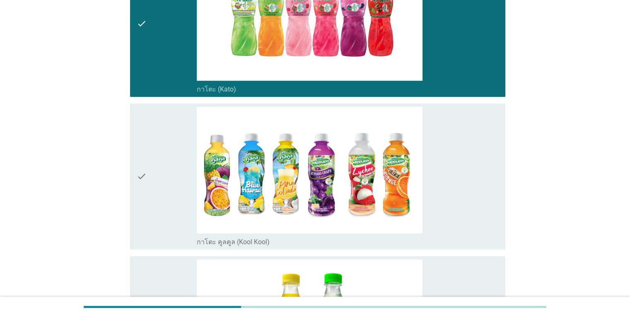
click at [162, 206] on div "check" at bounding box center [167, 177] width 61 height 140
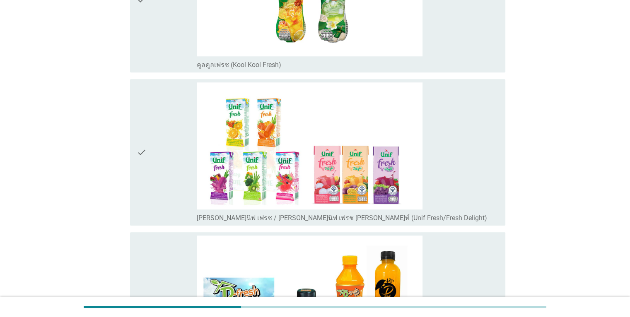
scroll to position [787, 0]
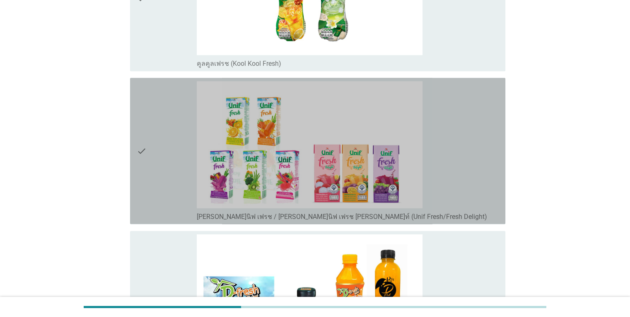
click at [157, 201] on div "check" at bounding box center [167, 151] width 61 height 140
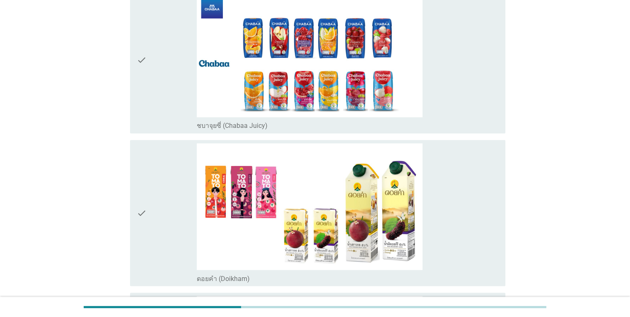
scroll to position [1409, 0]
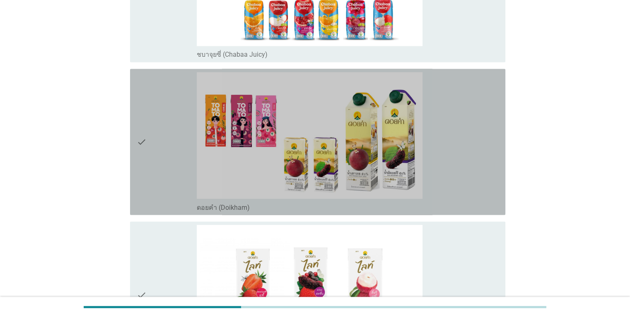
click at [160, 174] on div "check" at bounding box center [167, 142] width 61 height 140
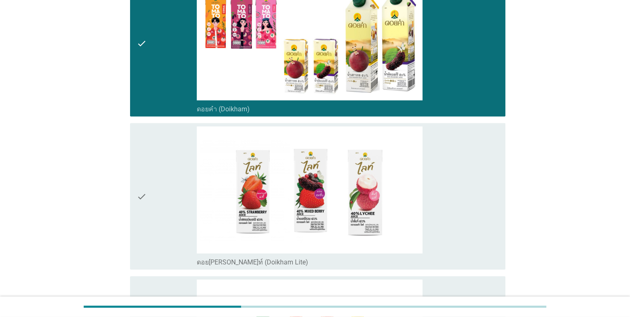
scroll to position [1575, 0]
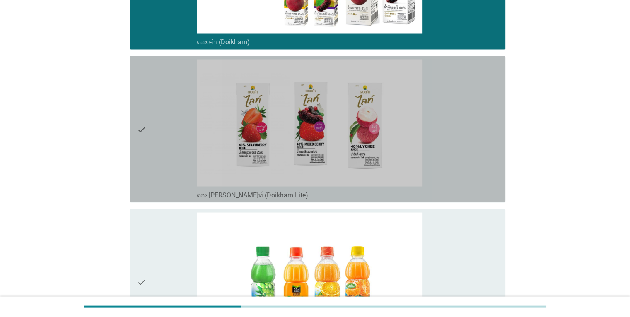
click at [159, 180] on div "check" at bounding box center [167, 129] width 61 height 140
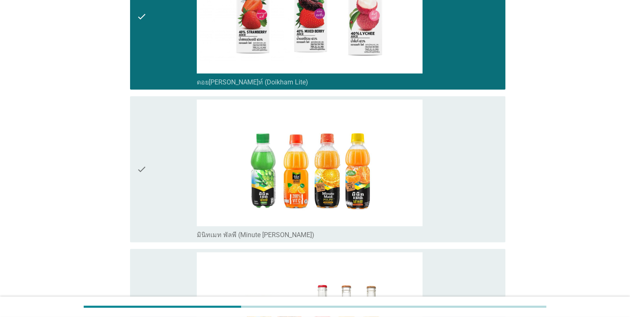
scroll to position [1740, 0]
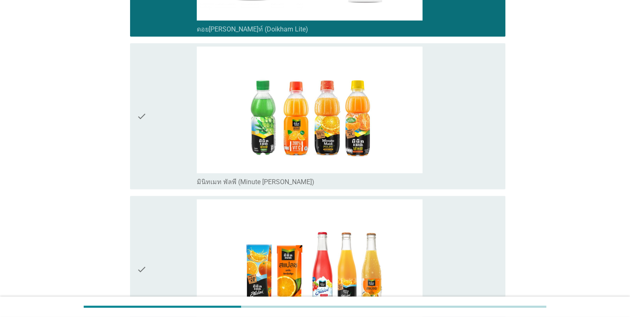
click at [158, 168] on div "check" at bounding box center [167, 117] width 61 height 140
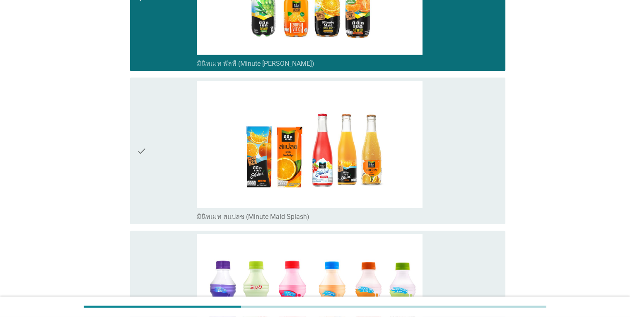
scroll to position [1906, 0]
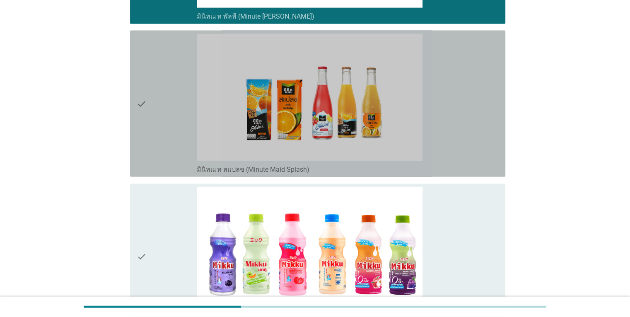
click at [152, 152] on div "check" at bounding box center [167, 104] width 61 height 140
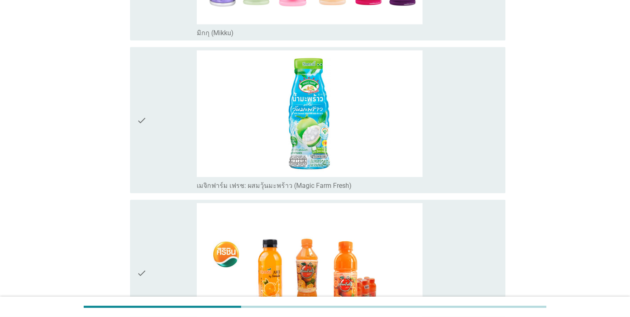
scroll to position [2196, 0]
click at [152, 152] on div "check" at bounding box center [167, 120] width 61 height 140
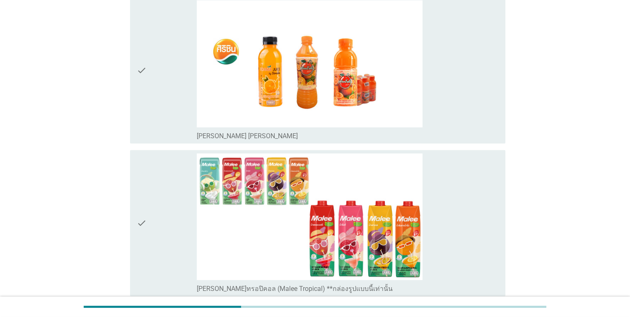
scroll to position [2403, 0]
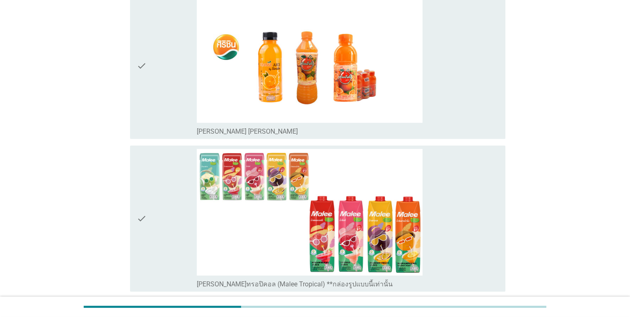
click at [151, 114] on div "check" at bounding box center [167, 66] width 61 height 140
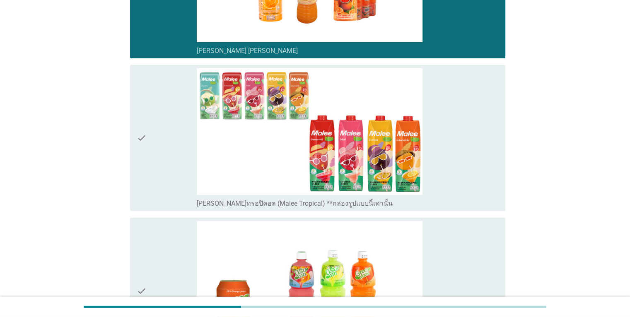
scroll to position [2486, 0]
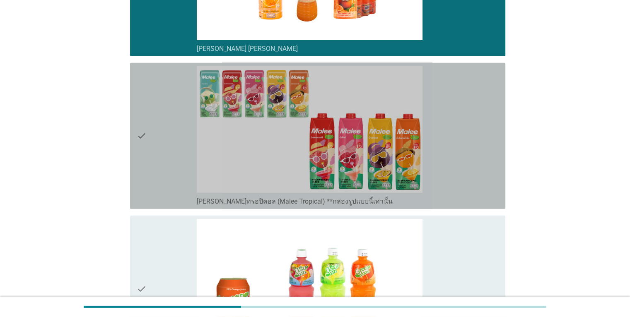
click at [156, 165] on div "check" at bounding box center [167, 136] width 61 height 140
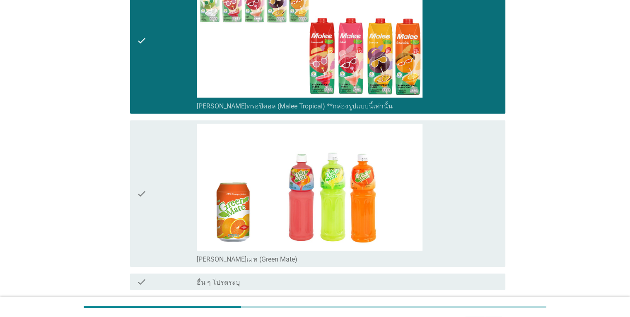
scroll to position [2648, 0]
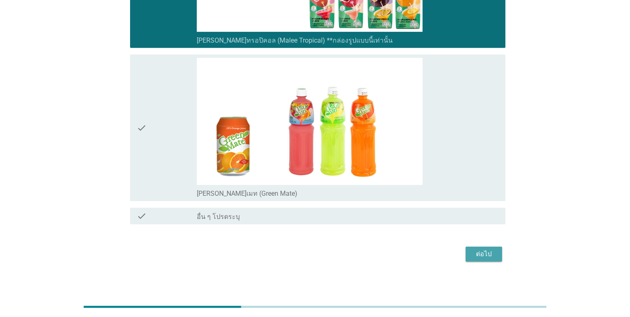
click at [485, 253] on div "ต่อไป" at bounding box center [483, 254] width 23 height 10
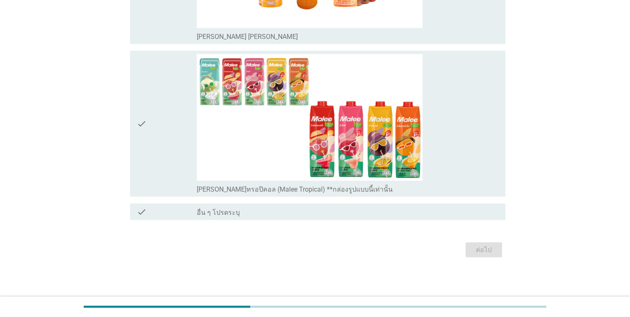
scroll to position [0, 0]
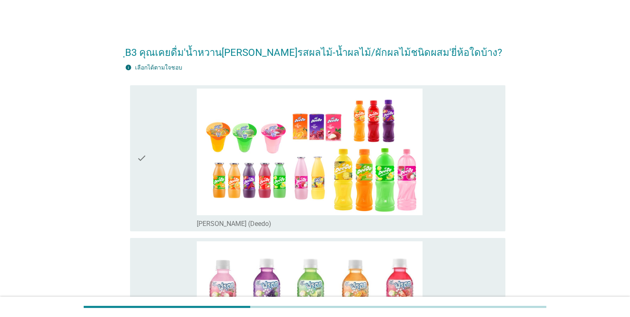
click at [168, 219] on div "check" at bounding box center [167, 159] width 61 height 140
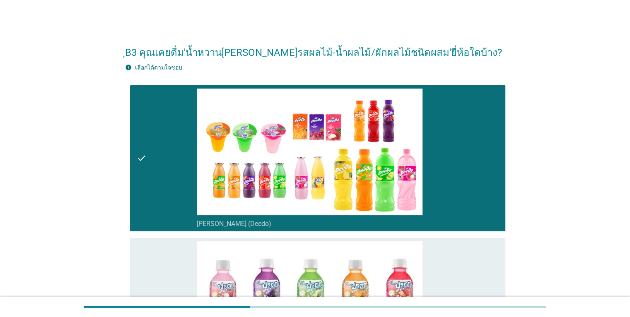
click at [163, 290] on div "check" at bounding box center [167, 312] width 61 height 140
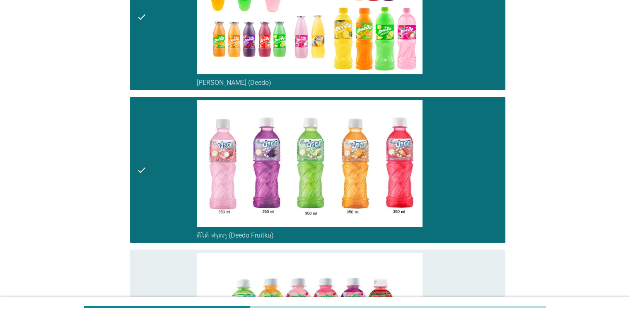
scroll to position [166, 0]
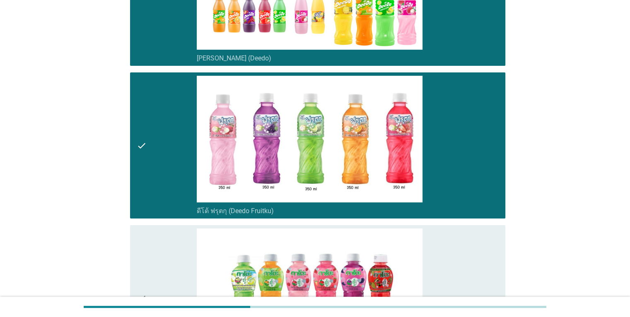
click at [153, 191] on div "check" at bounding box center [167, 146] width 61 height 140
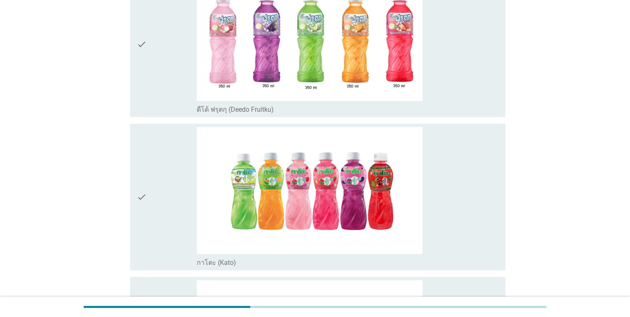
scroll to position [290, 0]
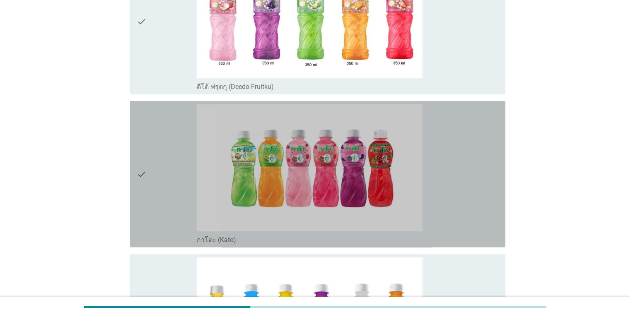
click at [154, 200] on div "check" at bounding box center [167, 174] width 61 height 140
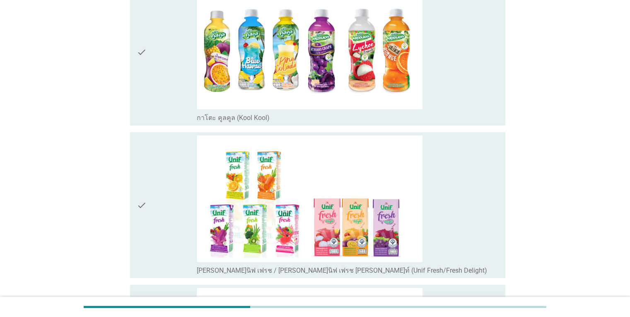
scroll to position [580, 0]
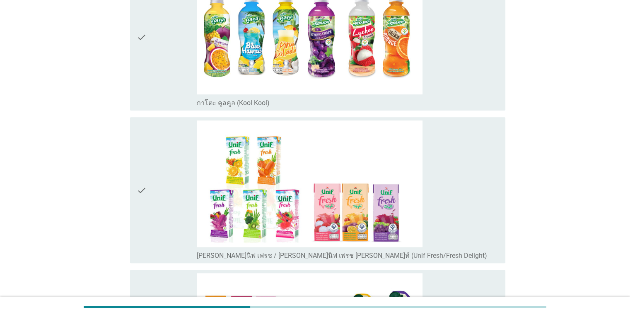
click at [164, 224] on div "check" at bounding box center [167, 191] width 61 height 140
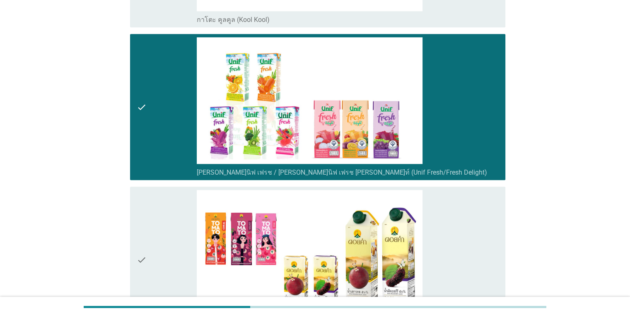
scroll to position [746, 0]
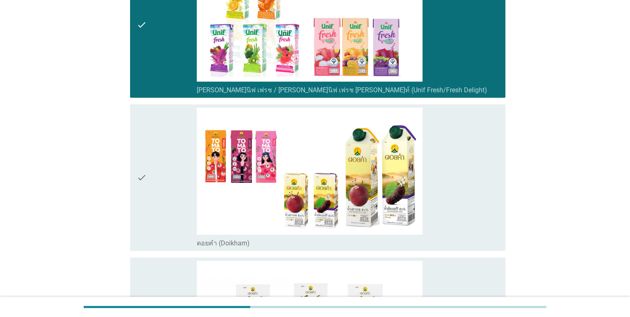
click at [167, 225] on div "check" at bounding box center [167, 178] width 61 height 140
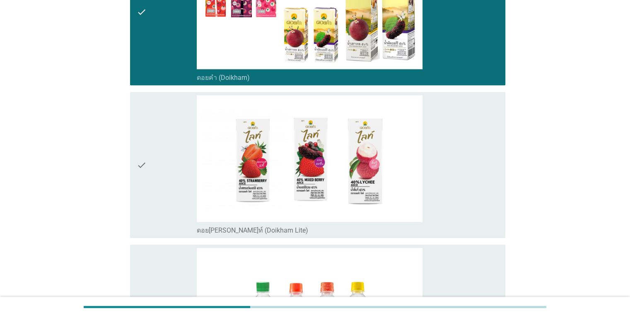
scroll to position [1077, 0]
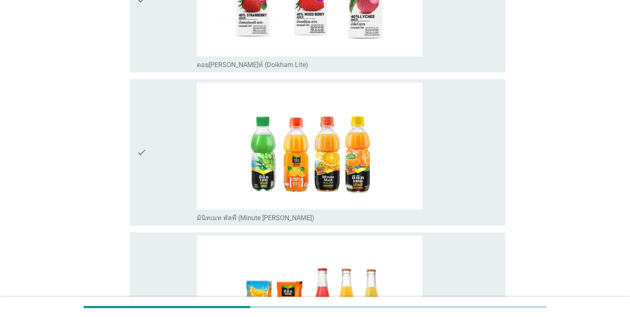
click at [166, 199] on div "check" at bounding box center [167, 152] width 61 height 140
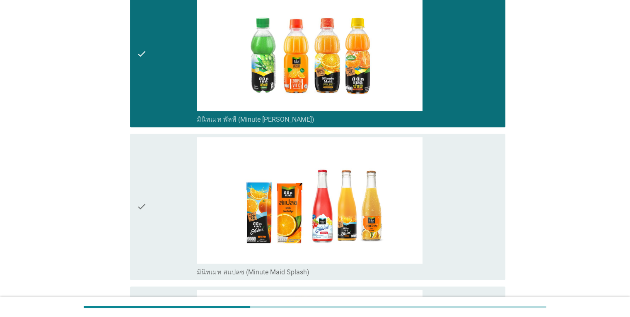
scroll to position [1243, 0]
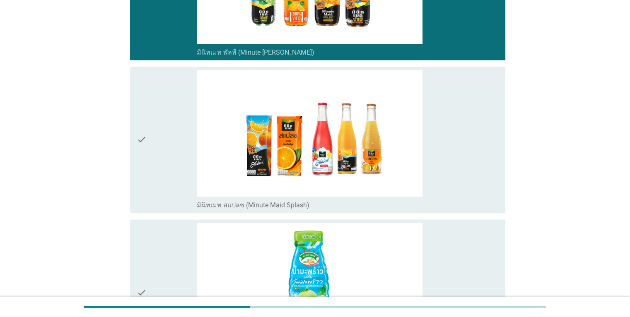
click at [159, 189] on div "check" at bounding box center [167, 140] width 61 height 140
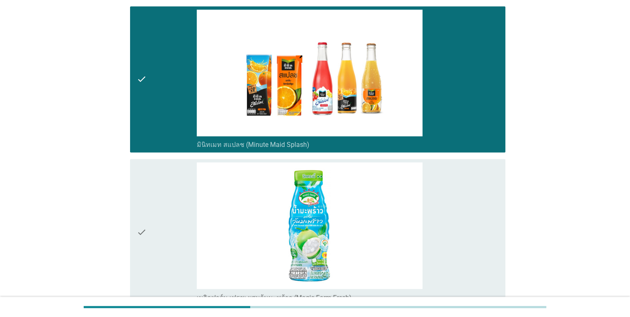
scroll to position [1367, 0]
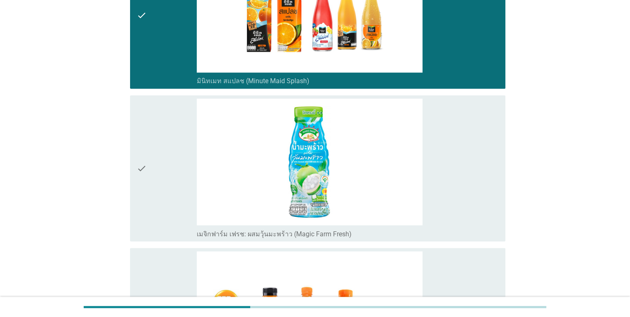
click at [163, 211] on div "check" at bounding box center [167, 169] width 61 height 140
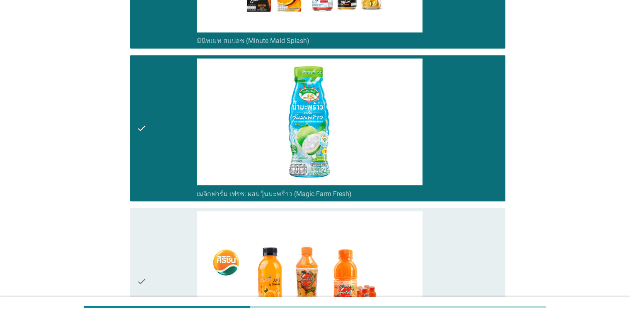
scroll to position [1575, 0]
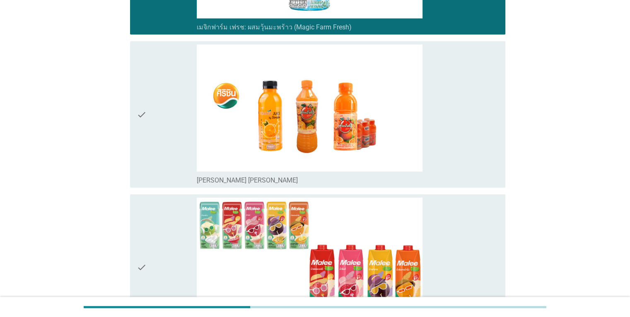
click at [161, 160] on div "check" at bounding box center [167, 114] width 61 height 140
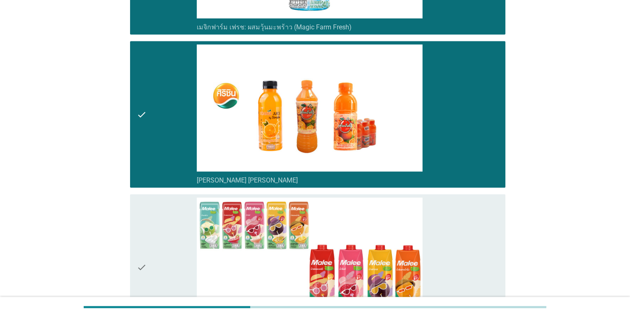
scroll to position [1699, 0]
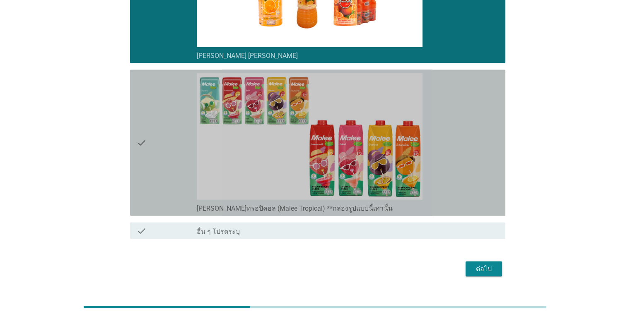
click at [169, 173] on div "check" at bounding box center [167, 143] width 61 height 140
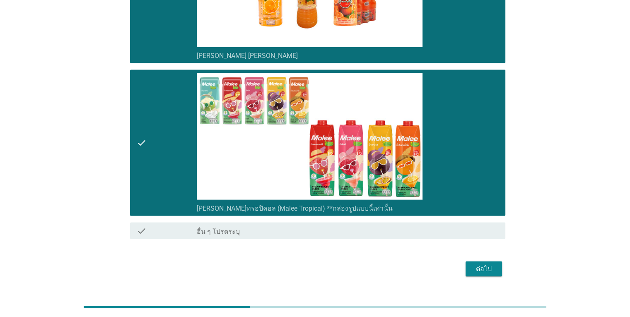
click at [160, 182] on div "check" at bounding box center [167, 143] width 61 height 140
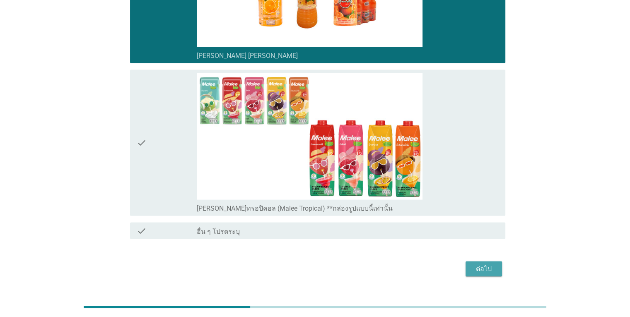
click at [487, 268] on div "ต่อไป" at bounding box center [483, 269] width 23 height 10
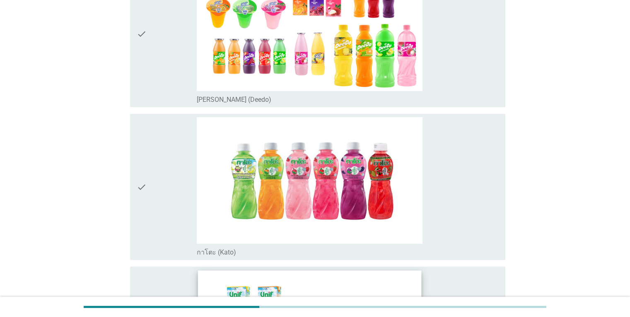
scroll to position [166, 0]
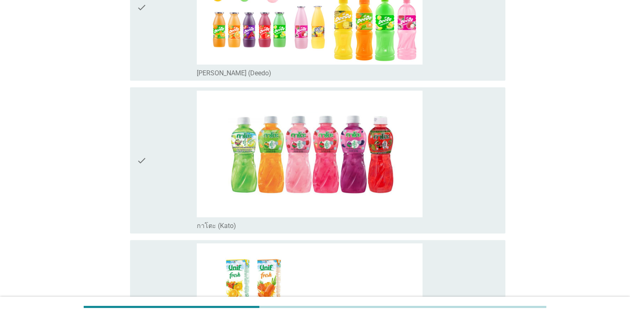
click at [157, 56] on div "check" at bounding box center [167, 8] width 61 height 140
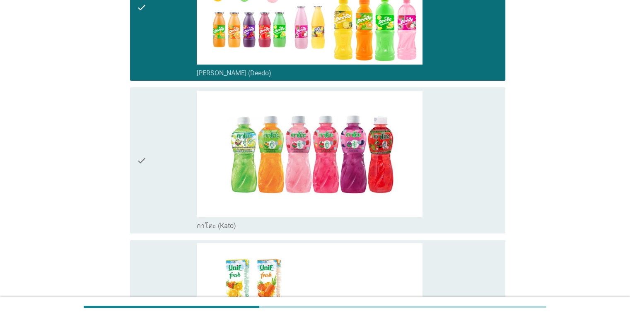
click at [157, 148] on div "check" at bounding box center [167, 161] width 61 height 140
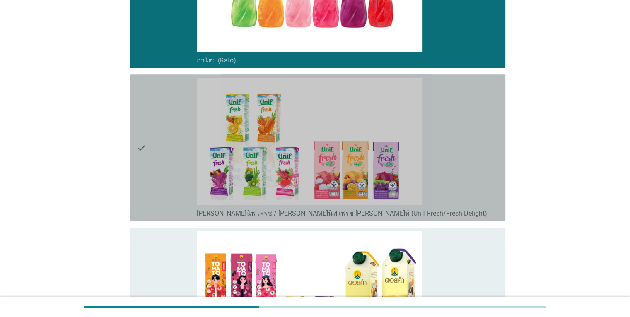
click at [151, 155] on div "check" at bounding box center [167, 148] width 61 height 140
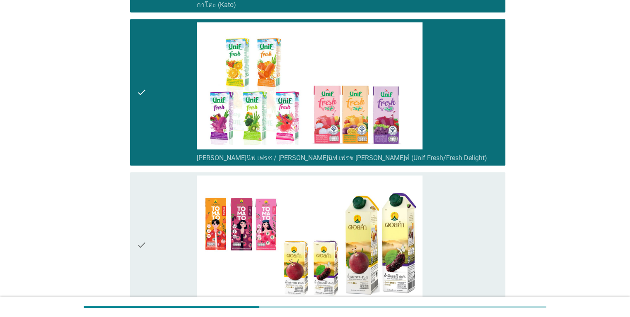
scroll to position [456, 0]
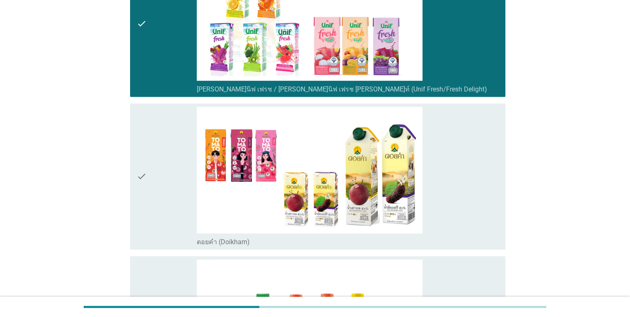
click at [151, 155] on div "check" at bounding box center [167, 177] width 61 height 140
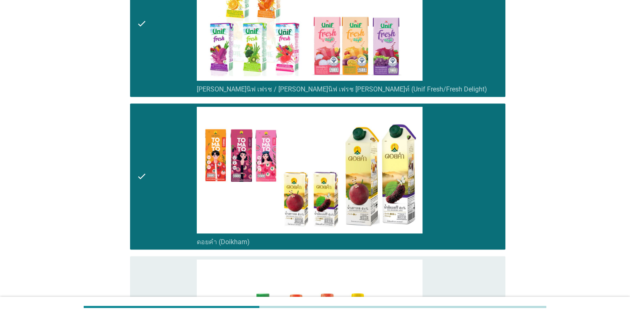
scroll to position [622, 0]
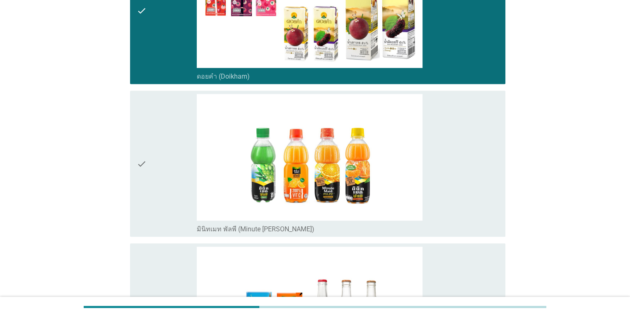
click at [159, 137] on div "check" at bounding box center [167, 164] width 61 height 140
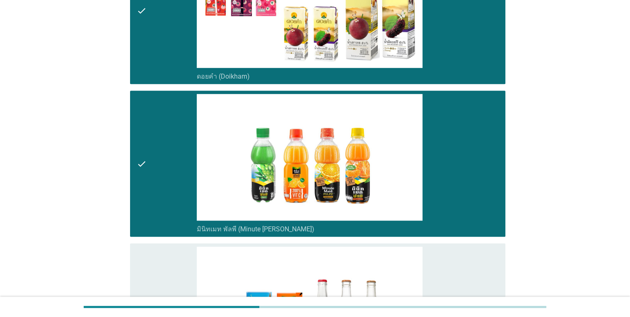
scroll to position [787, 0]
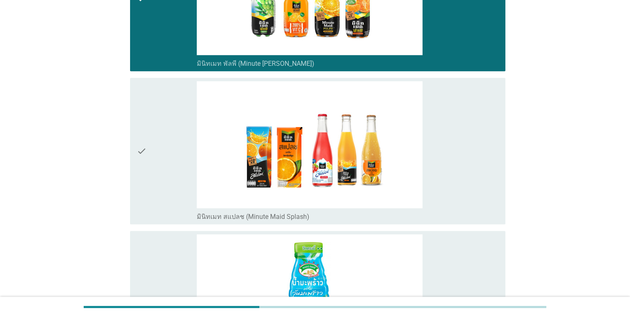
click at [159, 138] on div "check" at bounding box center [167, 151] width 61 height 140
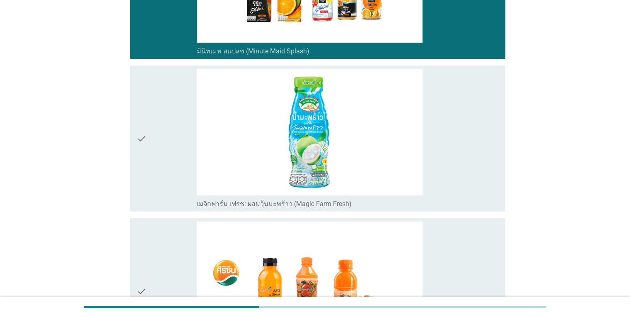
click at [159, 138] on div "check" at bounding box center [167, 139] width 61 height 140
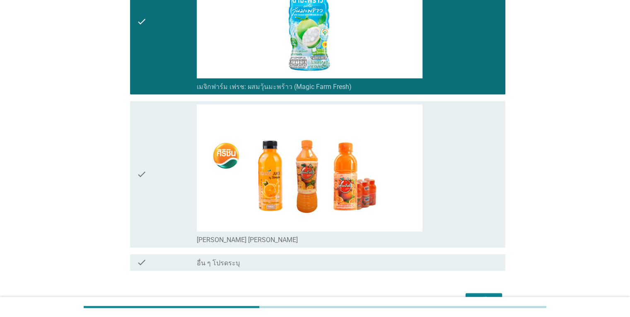
scroll to position [1119, 0]
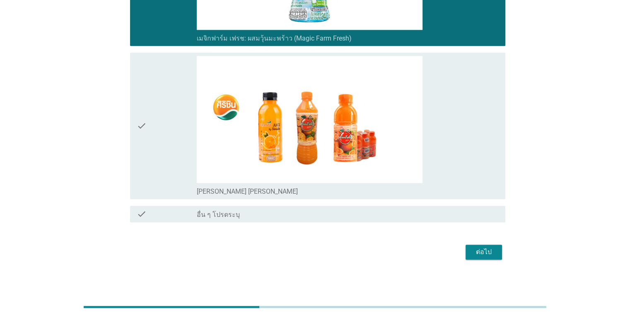
click at [155, 147] on div "check" at bounding box center [167, 126] width 61 height 140
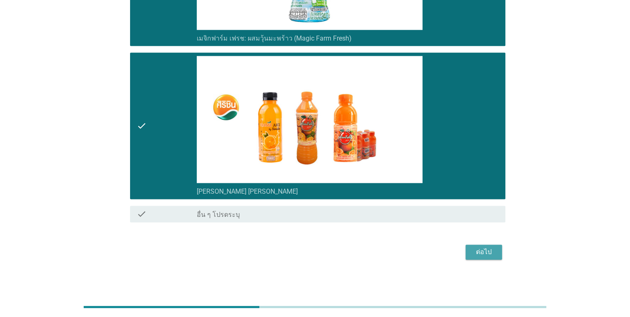
click at [490, 248] on div "ต่อไป" at bounding box center [483, 252] width 23 height 10
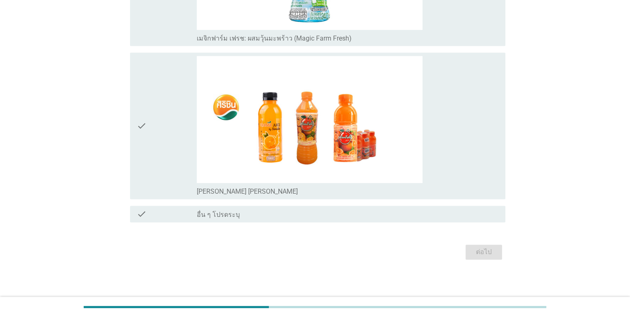
scroll to position [0, 0]
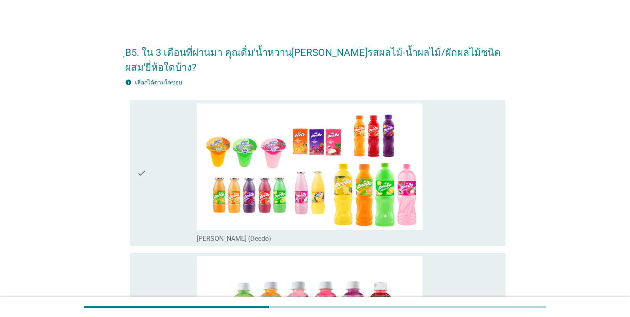
click at [168, 218] on div "check" at bounding box center [167, 174] width 61 height 140
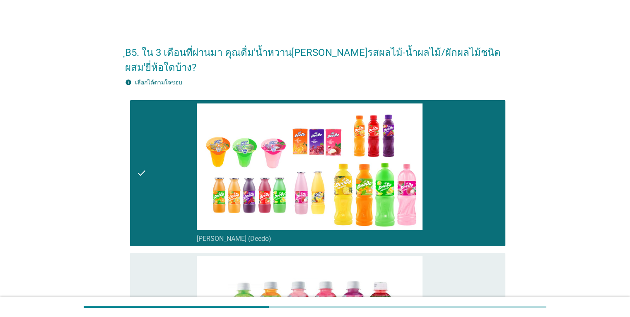
scroll to position [166, 0]
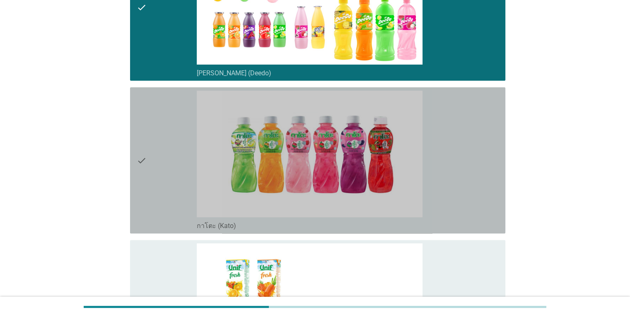
click at [167, 194] on div "check" at bounding box center [167, 161] width 61 height 140
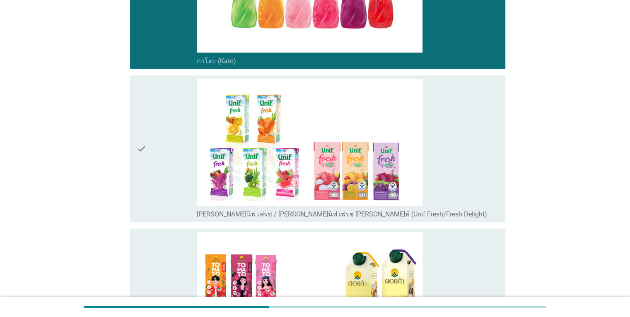
scroll to position [332, 0]
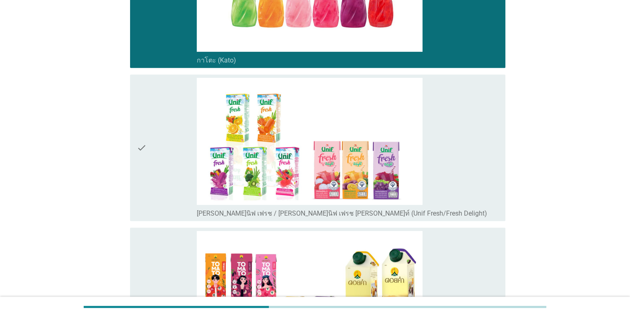
click at [156, 186] on div "check" at bounding box center [167, 148] width 61 height 140
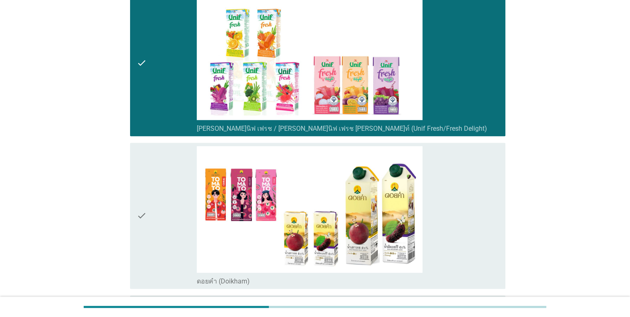
scroll to position [497, 0]
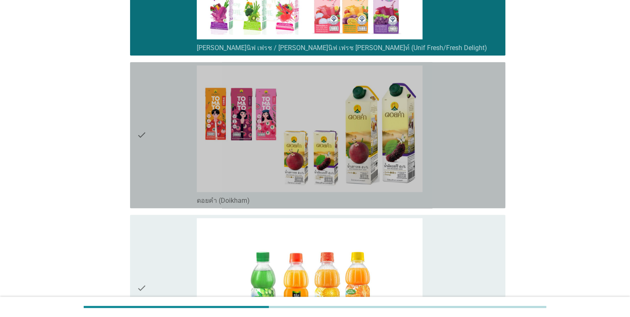
click at [147, 162] on div "check" at bounding box center [167, 135] width 61 height 140
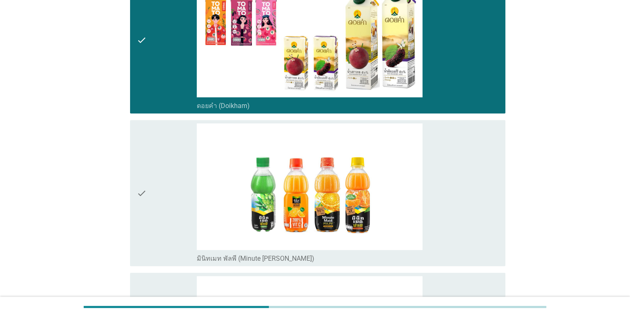
scroll to position [704, 0]
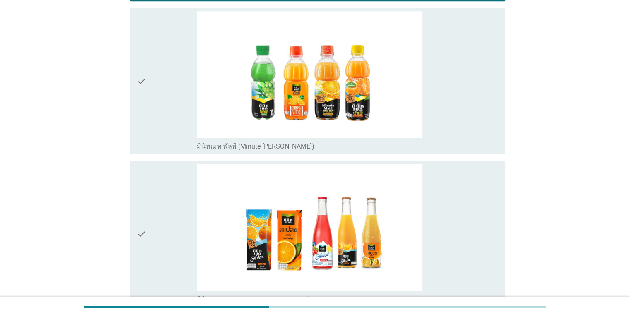
click at [152, 185] on div "check" at bounding box center [167, 234] width 61 height 140
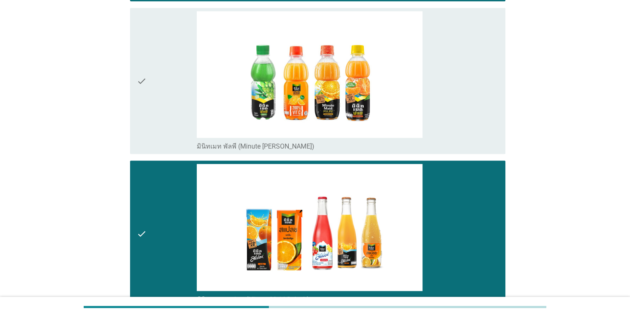
click at [151, 147] on div "check" at bounding box center [167, 81] width 61 height 140
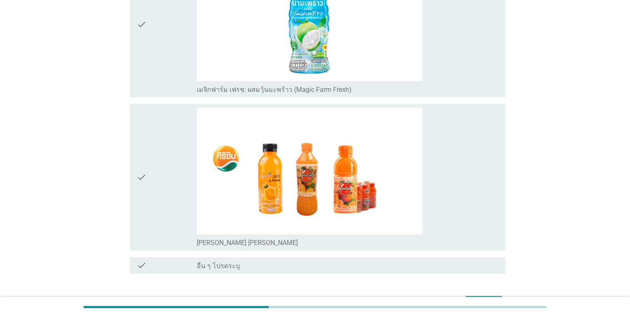
scroll to position [1119, 0]
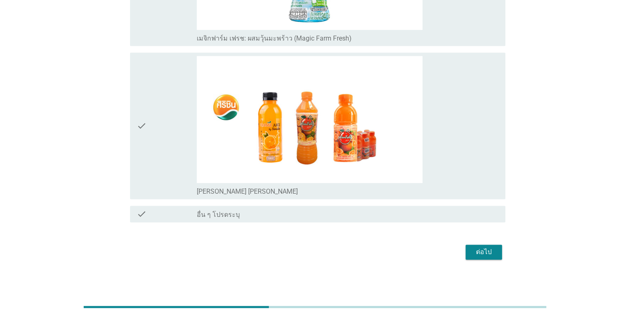
click at [167, 164] on div "check" at bounding box center [167, 126] width 61 height 140
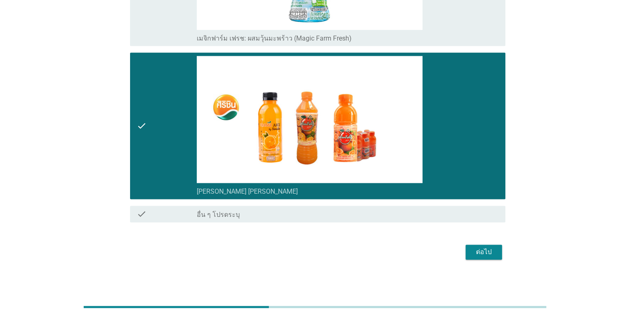
click at [483, 249] on div "ต่อไป" at bounding box center [483, 252] width 23 height 10
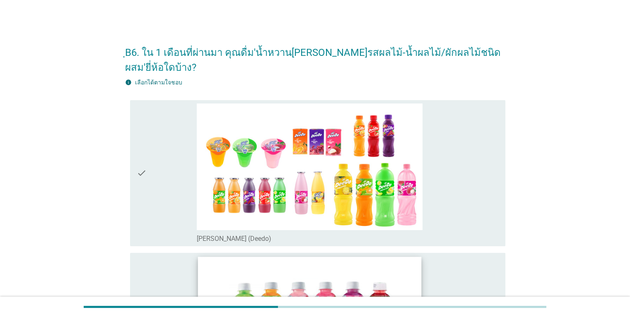
scroll to position [124, 0]
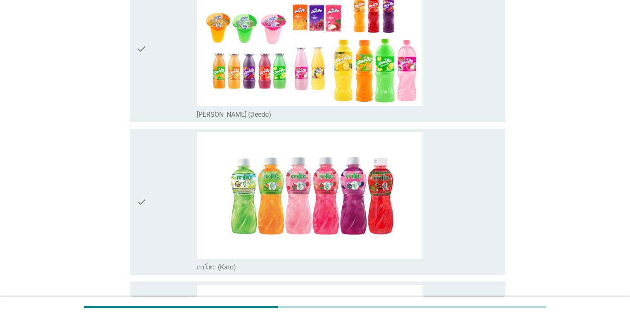
click at [148, 104] on div "check" at bounding box center [167, 49] width 61 height 140
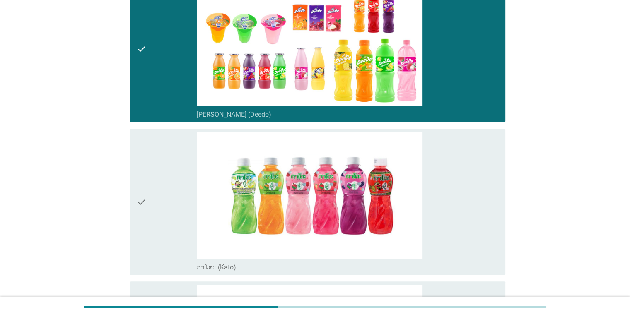
click at [161, 203] on div "check" at bounding box center [167, 202] width 61 height 140
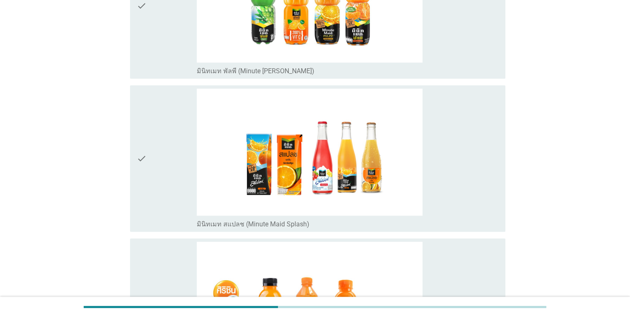
scroll to position [787, 0]
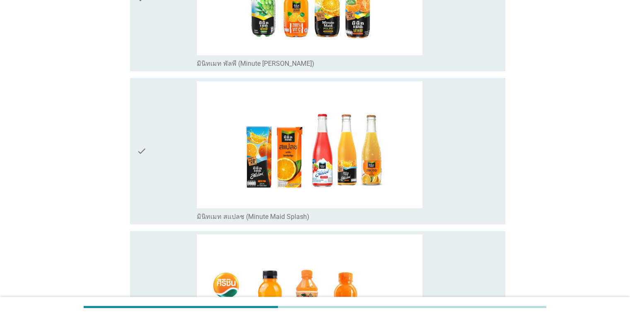
click at [156, 177] on div "check" at bounding box center [167, 151] width 61 height 140
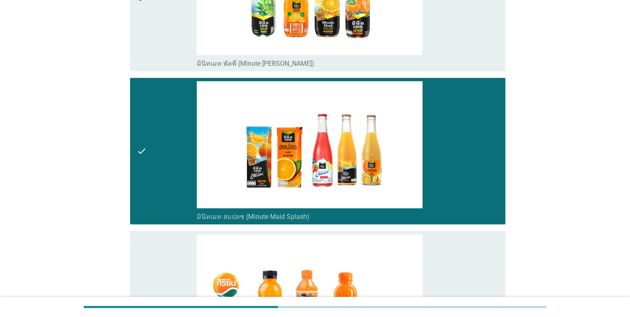
click at [157, 178] on div "check" at bounding box center [167, 151] width 61 height 140
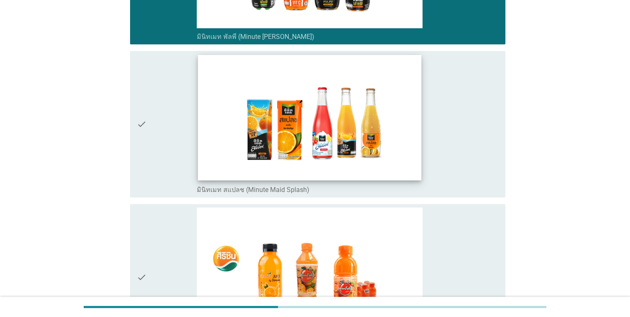
scroll to position [912, 0]
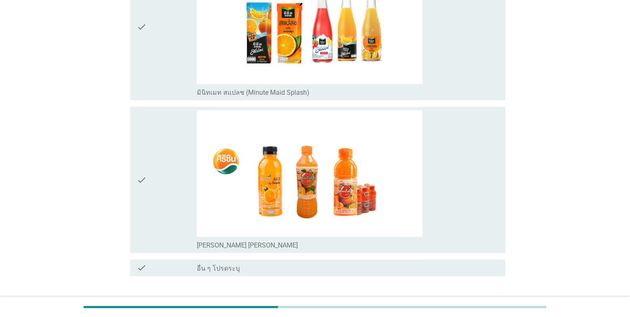
drag, startPoint x: 179, startPoint y: 201, endPoint x: 186, endPoint y: 206, distance: 7.8
click at [179, 201] on div "check" at bounding box center [167, 180] width 61 height 140
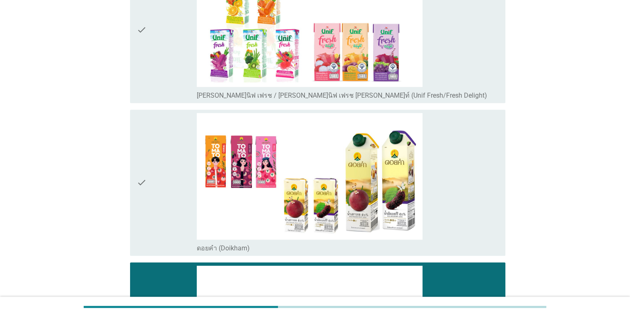
scroll to position [414, 0]
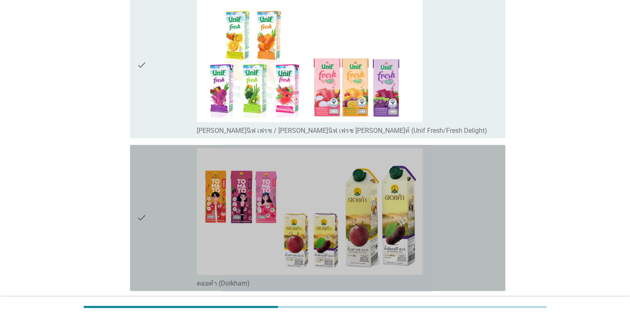
drag, startPoint x: 160, startPoint y: 220, endPoint x: 167, endPoint y: 227, distance: 9.7
click at [161, 221] on div "check" at bounding box center [167, 218] width 61 height 140
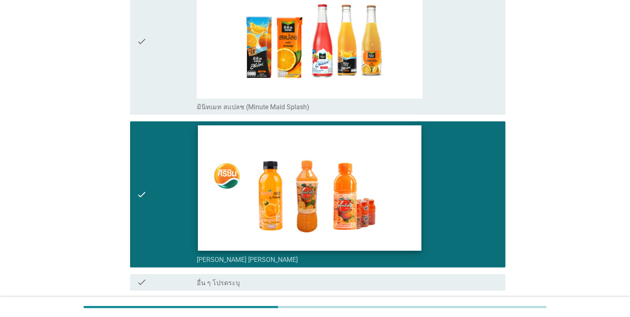
scroll to position [966, 0]
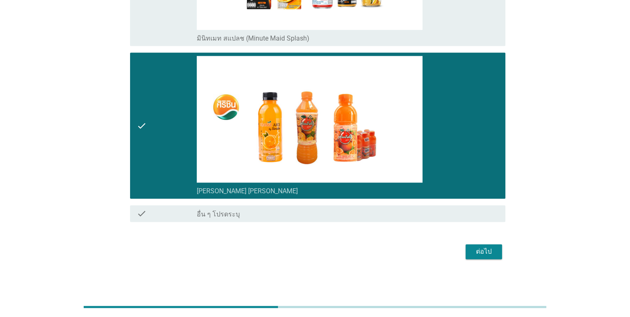
click at [486, 251] on div "ต่อไป" at bounding box center [483, 252] width 23 height 10
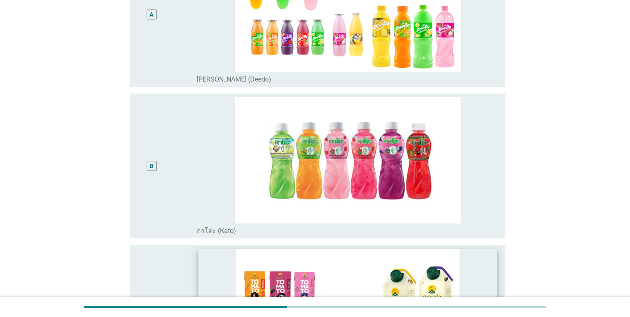
scroll to position [83, 0]
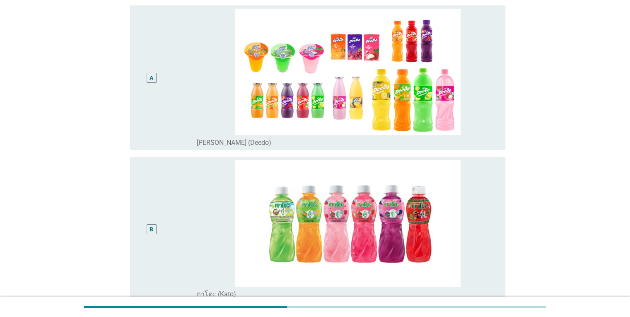
click at [175, 132] on div "A" at bounding box center [167, 78] width 61 height 138
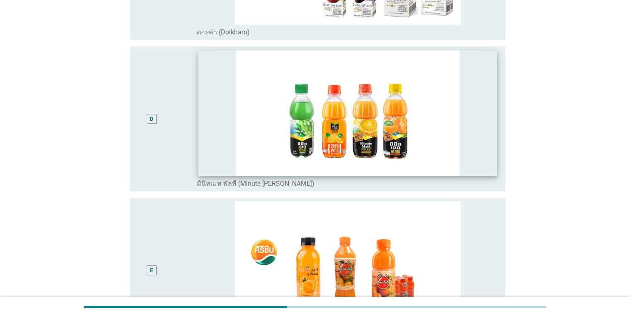
scroll to position [653, 0]
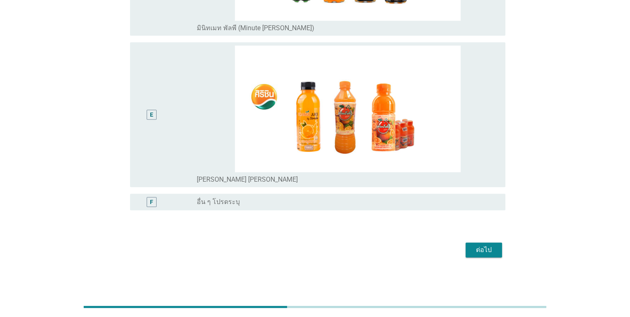
click at [484, 253] on div "ต่อไป" at bounding box center [483, 250] width 23 height 10
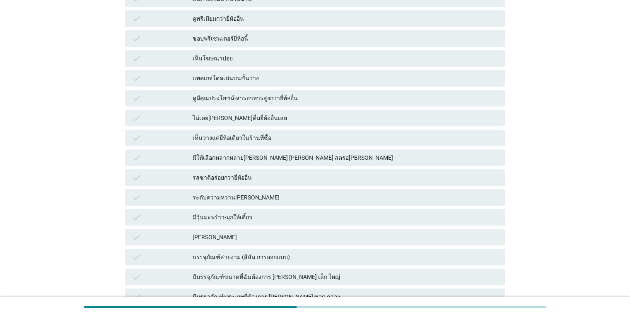
scroll to position [332, 0]
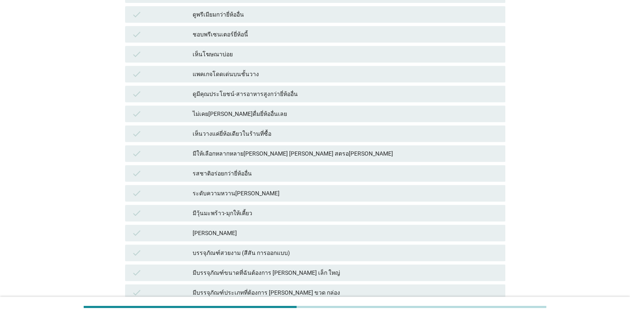
click at [280, 189] on div "ระดับความหวานกำลังดี" at bounding box center [346, 194] width 306 height 10
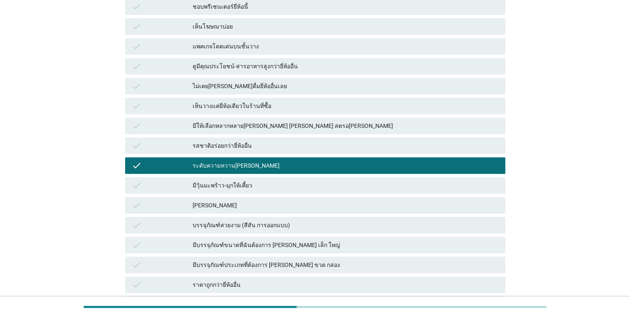
scroll to position [414, 0]
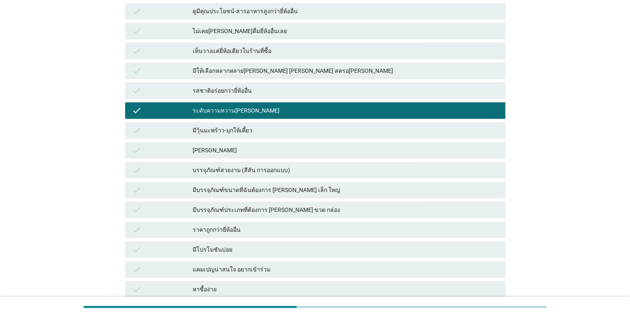
click at [298, 225] on div "ราคาถูกกว่ายี่ห้ออื่น" at bounding box center [346, 230] width 306 height 10
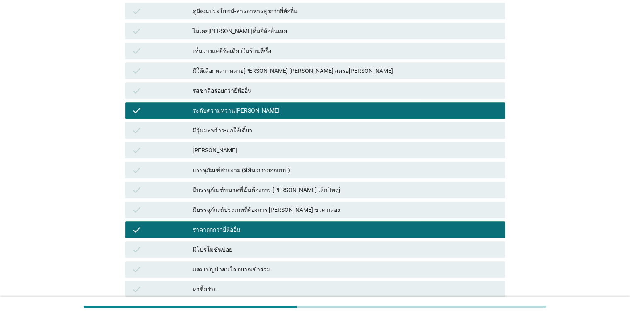
click at [298, 281] on div "check หาซื้อง่าย" at bounding box center [315, 289] width 380 height 17
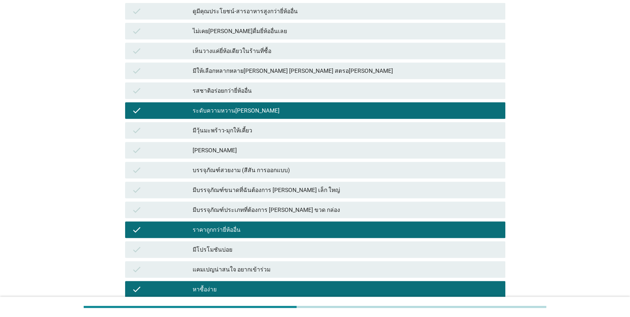
scroll to position [482, 0]
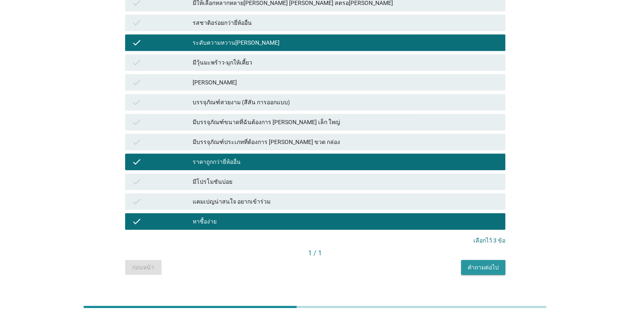
click at [470, 260] on button "คำถามต่อไป" at bounding box center [483, 267] width 44 height 15
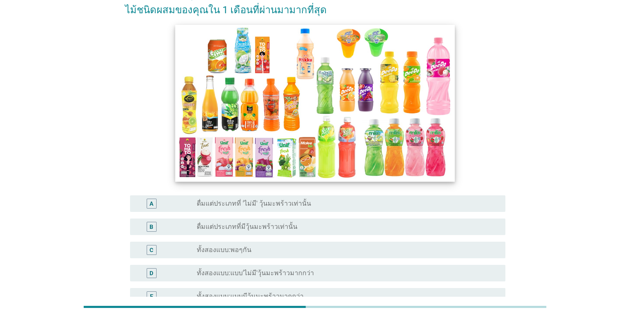
scroll to position [83, 0]
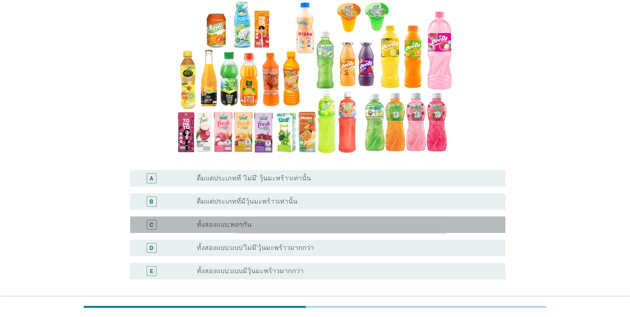
click at [310, 233] on div "C radio_button_unchecked ทั้งสองแบบ:พอๆกัน" at bounding box center [317, 225] width 375 height 17
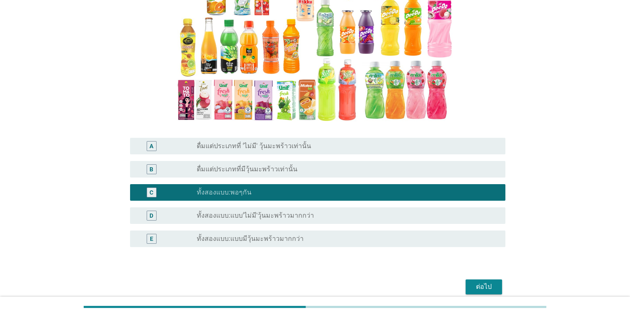
scroll to position [152, 0]
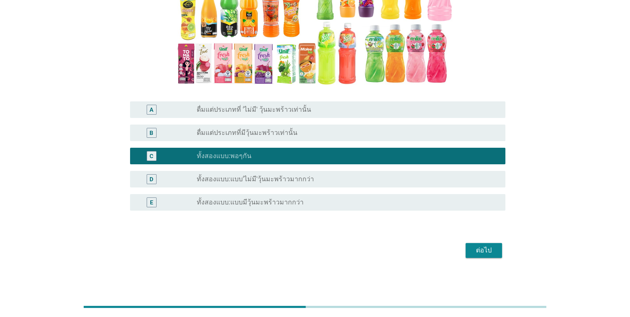
click at [487, 252] on div "ต่อไป" at bounding box center [483, 251] width 23 height 10
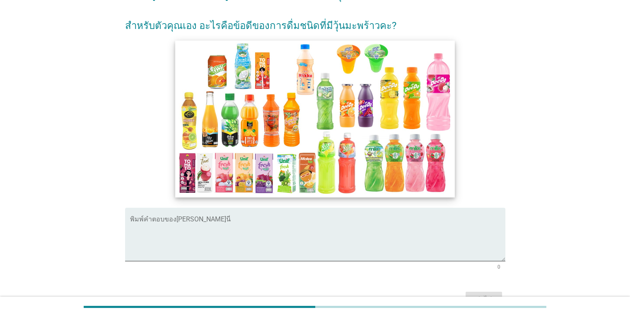
scroll to position [106, 0]
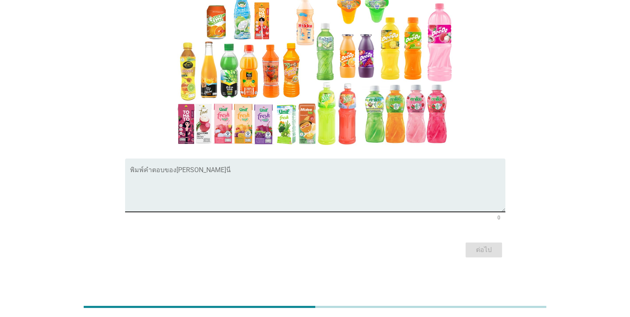
click at [184, 177] on textarea "พิมพ์คำตอบของคุณ ที่นี่" at bounding box center [317, 191] width 375 height 44
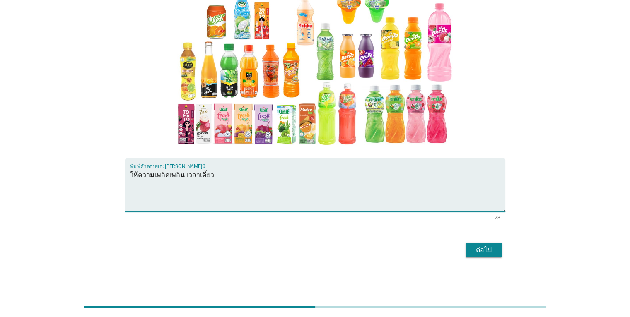
type textarea "ให้ความเพลิดเพลิน เวลาเคี้ยว"
click at [481, 246] on div "ต่อไป" at bounding box center [483, 250] width 23 height 10
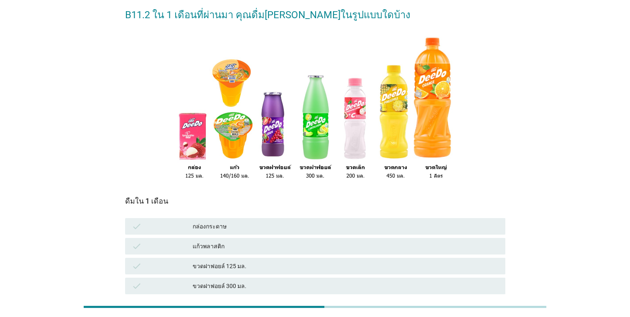
scroll to position [83, 0]
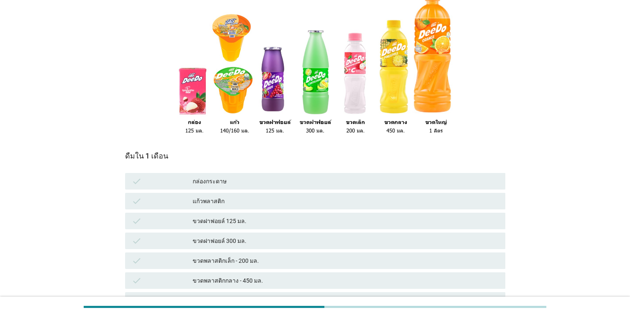
click at [280, 205] on div "แก้วพลาสติก" at bounding box center [346, 201] width 306 height 10
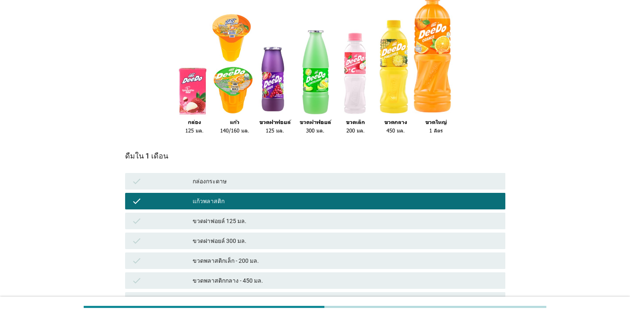
click at [278, 261] on div "ขวดพลาสติกเล็ก - 200 มล." at bounding box center [346, 261] width 306 height 10
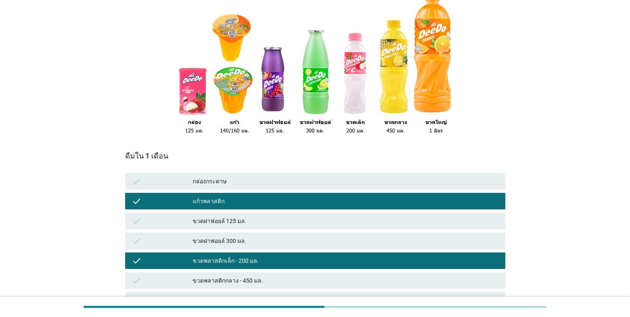
click at [295, 215] on div "check ขวดฝาฟอยล์ 125 มล." at bounding box center [315, 221] width 380 height 17
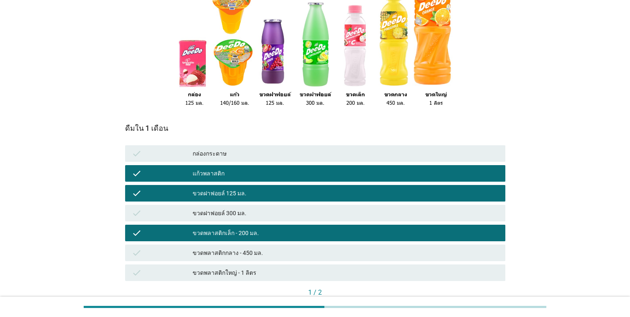
scroll to position [124, 0]
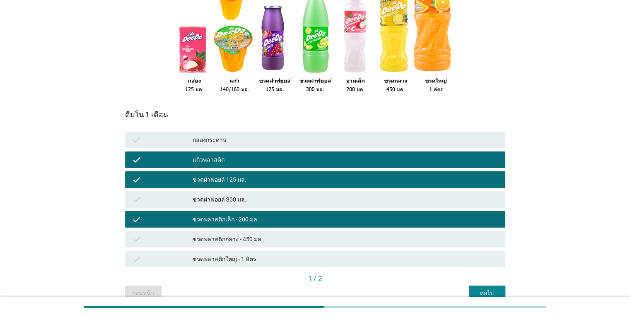
click at [312, 238] on div "ขวดพลาสติกกลาง - 450 มล." at bounding box center [346, 240] width 306 height 10
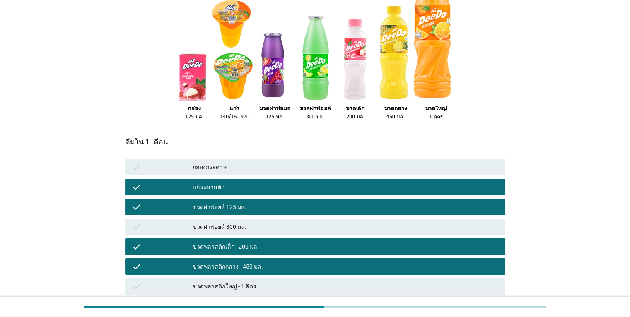
scroll to position [83, 0]
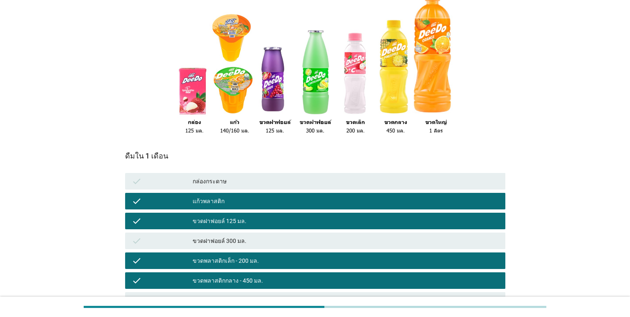
drag, startPoint x: 273, startPoint y: 220, endPoint x: 274, endPoint y: 238, distance: 17.8
click at [273, 221] on div "ขวดฝาฟอยล์ 125 มล." at bounding box center [346, 221] width 306 height 10
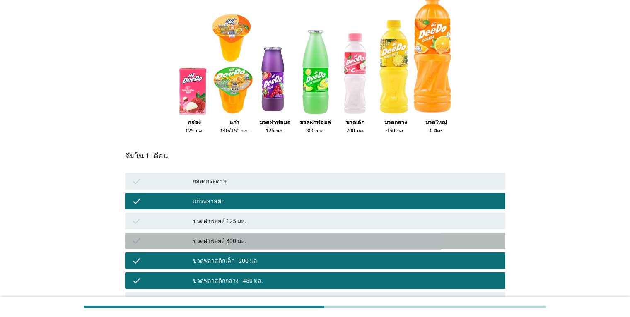
click at [274, 239] on div "ขวดฝาฟอยล์ 300 มล." at bounding box center [346, 241] width 306 height 10
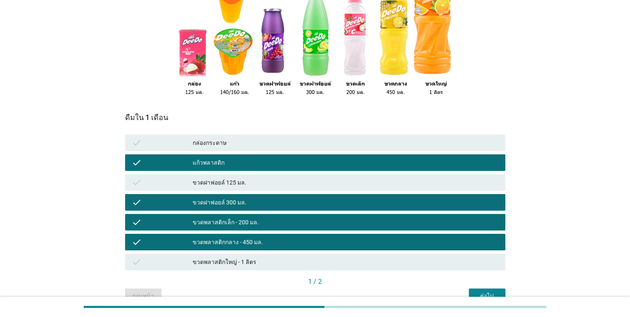
scroll to position [165, 0]
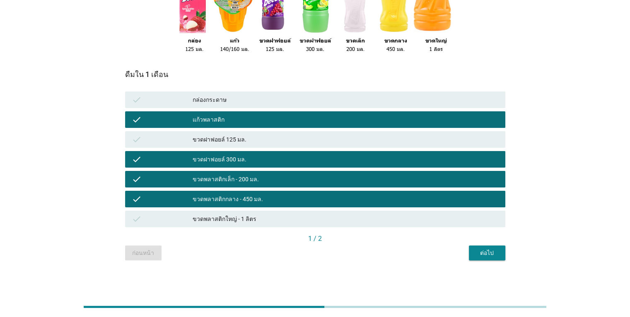
click at [496, 251] on div "ต่อไป" at bounding box center [487, 253] width 23 height 9
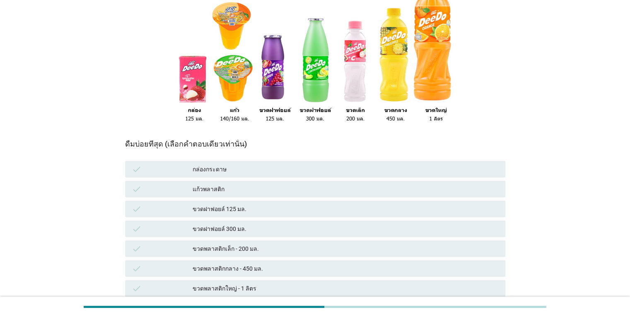
scroll to position [83, 0]
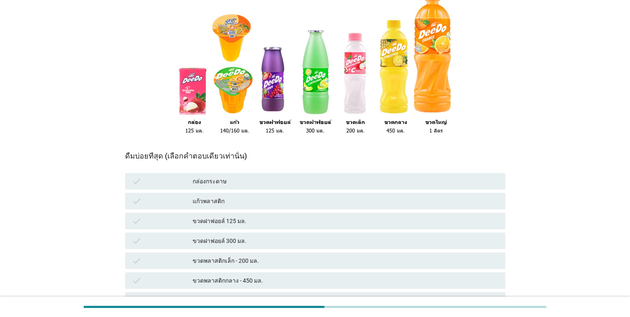
click at [264, 198] on div "แก้วพลาสติก" at bounding box center [346, 201] width 306 height 10
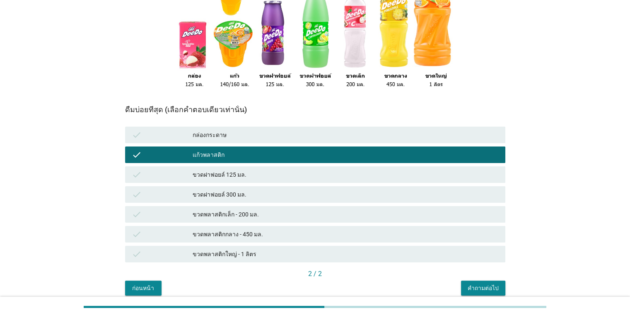
scroll to position [165, 0]
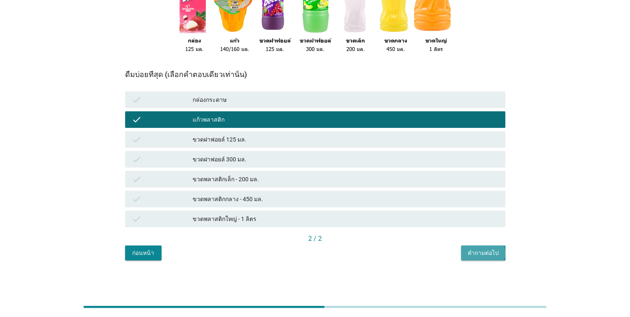
click at [487, 252] on div "คำถามต่อไป" at bounding box center [483, 253] width 31 height 9
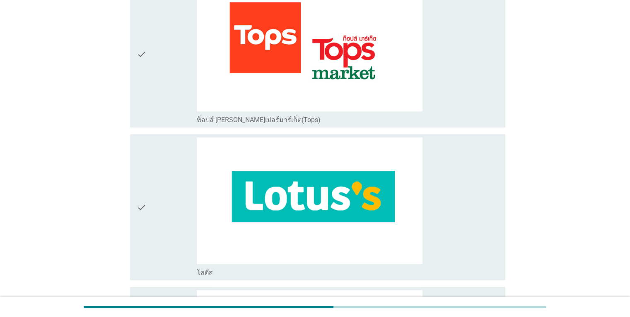
scroll to position [746, 0]
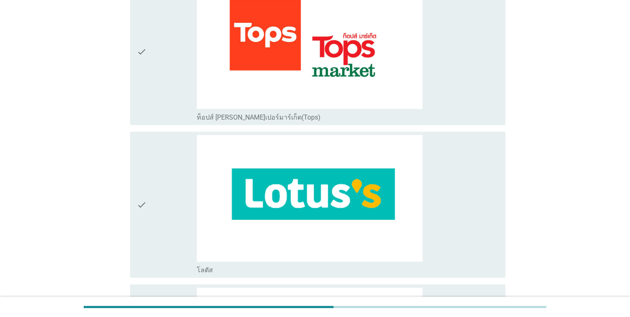
click at [285, 243] on img at bounding box center [310, 198] width 226 height 127
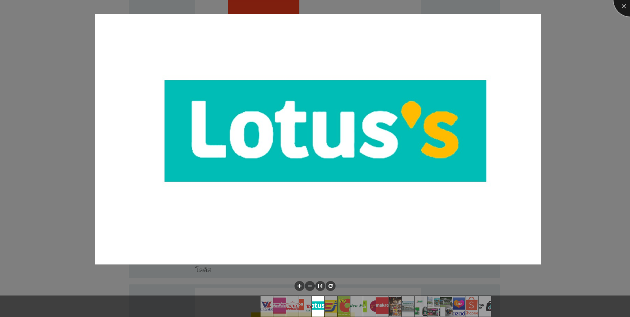
click at [617, 8] on div at bounding box center [630, -1] width 33 height 33
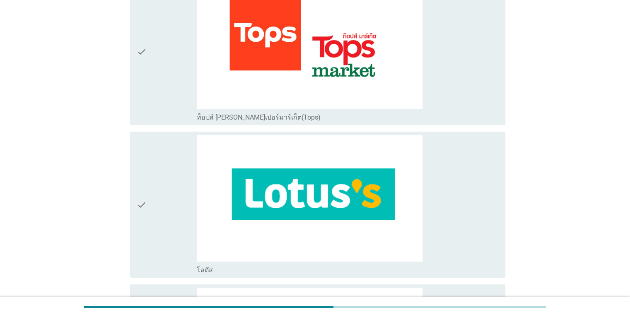
click at [146, 242] on icon "check" at bounding box center [142, 205] width 10 height 140
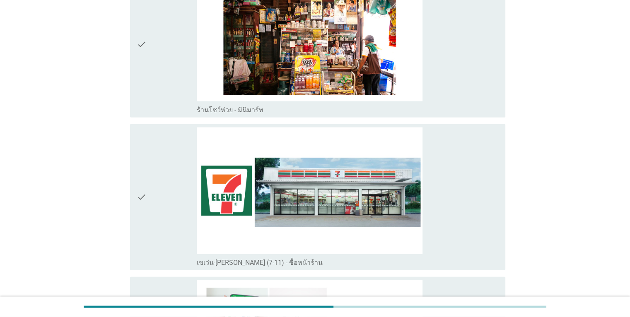
click at [162, 224] on div "check" at bounding box center [167, 198] width 61 height 140
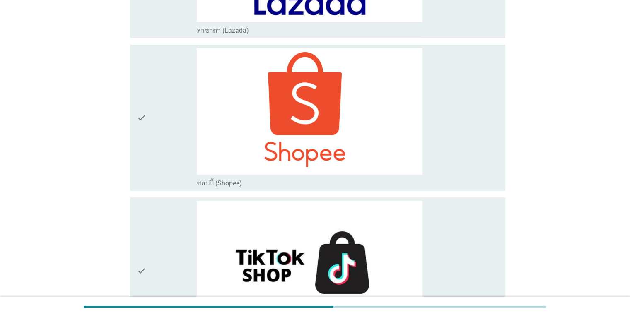
scroll to position [2818, 0]
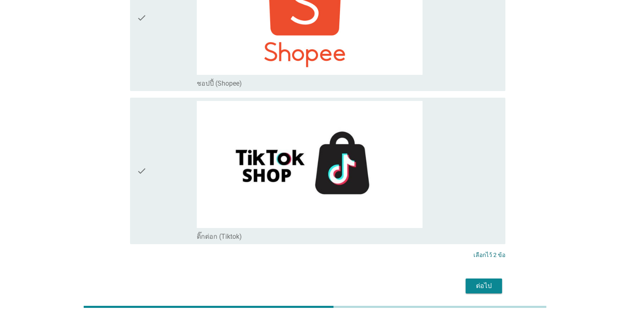
click at [483, 281] on div "ต่อไป" at bounding box center [483, 286] width 23 height 10
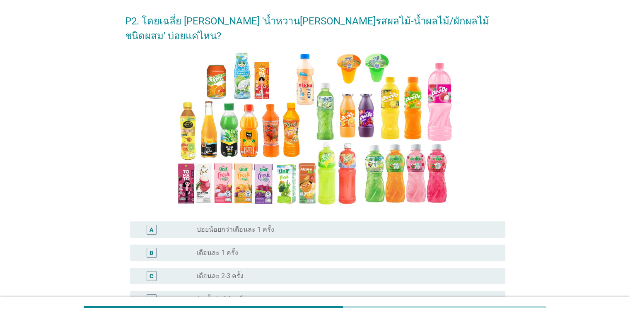
scroll to position [83, 0]
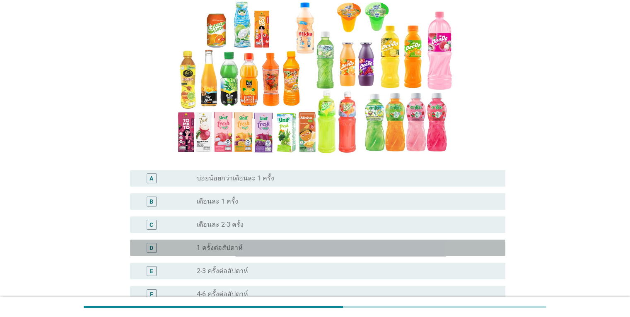
click at [248, 243] on div "radio_button_unchecked 1 ครั้งต่อสัปดาห์" at bounding box center [348, 248] width 302 height 10
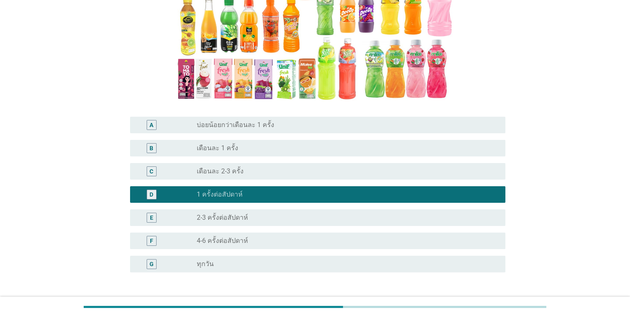
scroll to position [183, 0]
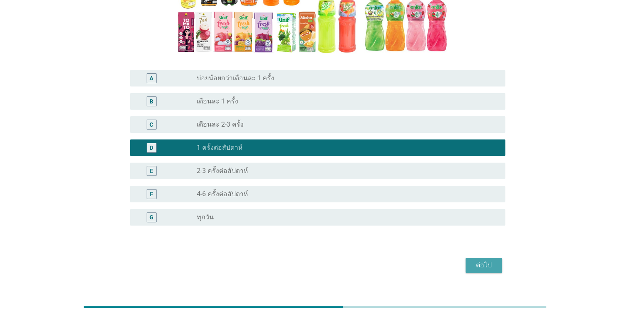
click at [487, 261] on div "ต่อไป" at bounding box center [483, 266] width 23 height 10
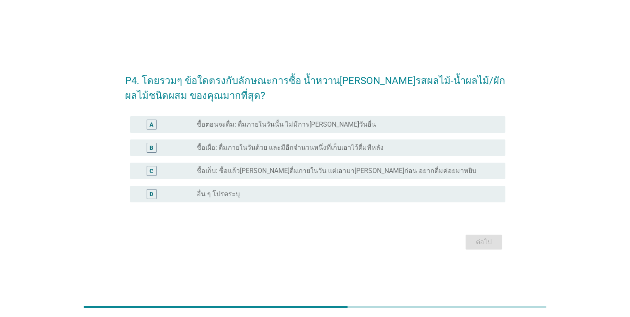
click at [305, 145] on label "ซื้อเผื่อ: ดื่มภายในวันด้วย และมีอีกจำนวนหนึ่งที่เก็บเอาไว้ดื่มทีหลัง" at bounding box center [290, 148] width 187 height 8
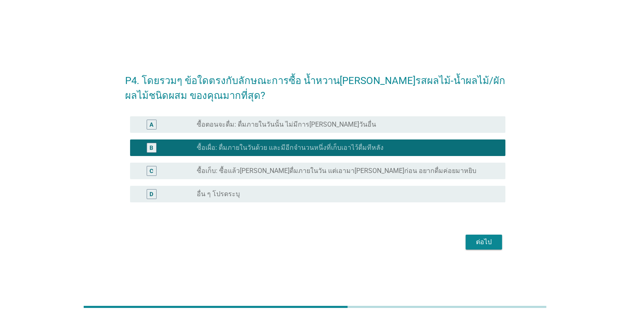
click at [496, 245] on button "ต่อไป" at bounding box center [484, 242] width 36 height 15
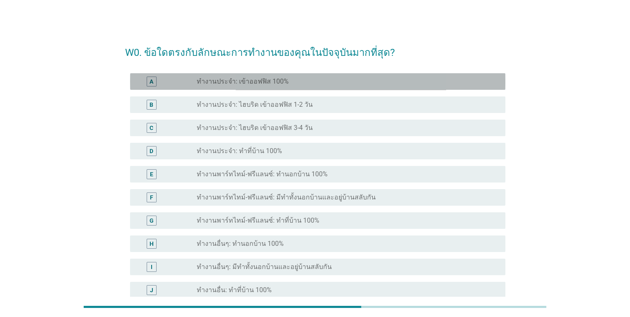
click at [279, 77] on label "ทำงานประจำ: เข้าออฟฟิส 100%" at bounding box center [243, 81] width 92 height 8
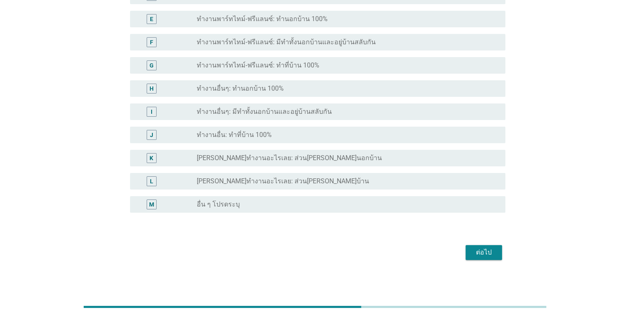
scroll to position [157, 0]
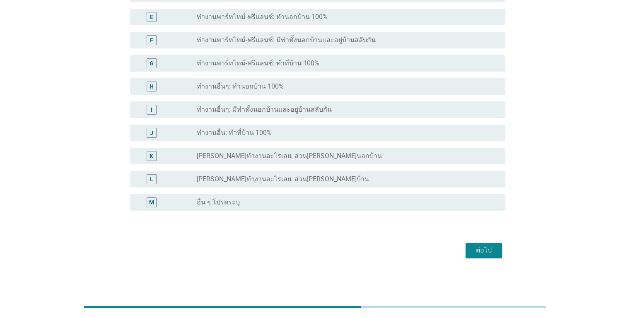
click at [480, 248] on div "ต่อไป" at bounding box center [483, 251] width 23 height 10
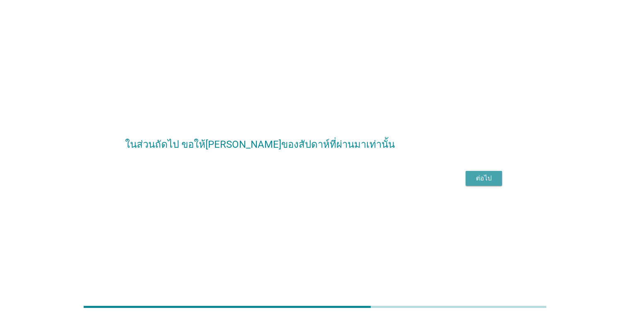
click at [489, 184] on div "ต่อไป" at bounding box center [483, 179] width 23 height 10
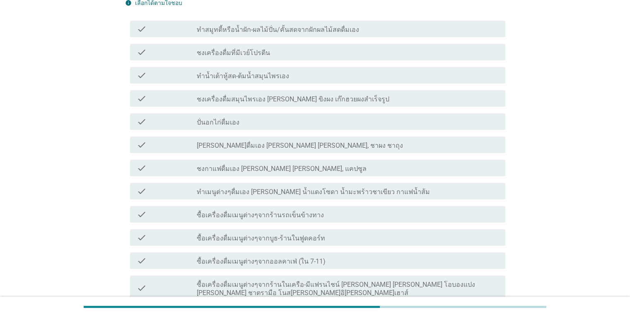
scroll to position [83, 0]
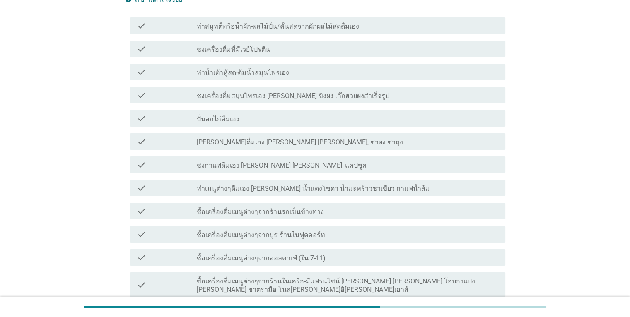
click at [295, 254] on label "ซื้อเครื่องดื่มเมนูต่างๆจากออลคาเฟ่ (ใน 7-11)" at bounding box center [261, 258] width 129 height 8
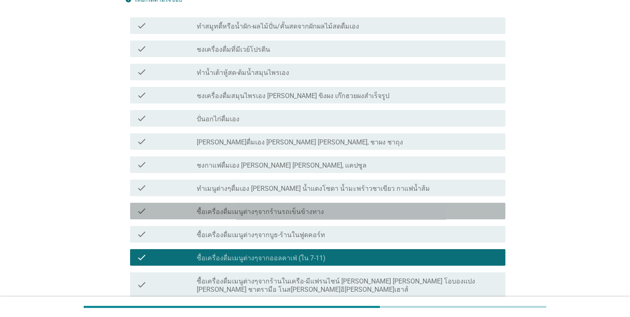
click at [340, 206] on div "check_box_outline_blank ซื้อเครื่องดื่มเมนูต่างๆจากร้านรถเข็นข้างทาง" at bounding box center [348, 211] width 302 height 10
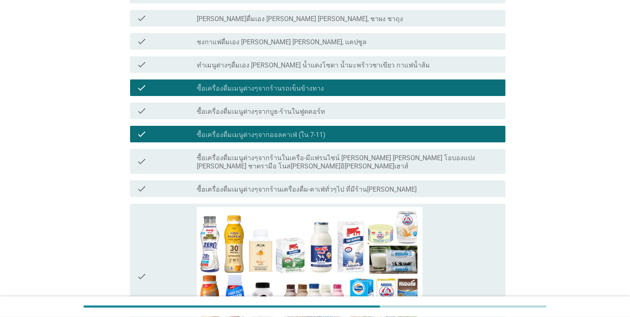
scroll to position [207, 0]
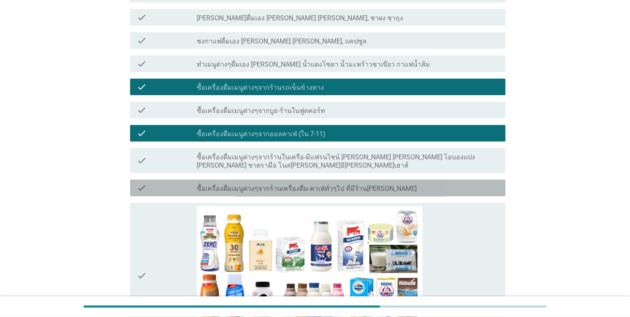
click at [329, 185] on label "ซื้อเครื่องดื่มเมนูต่างๆจากร้านเครื่องดื่ม-คาเฟ่ทั่วๆไป ที่มีร้านถาวร" at bounding box center [307, 189] width 220 height 8
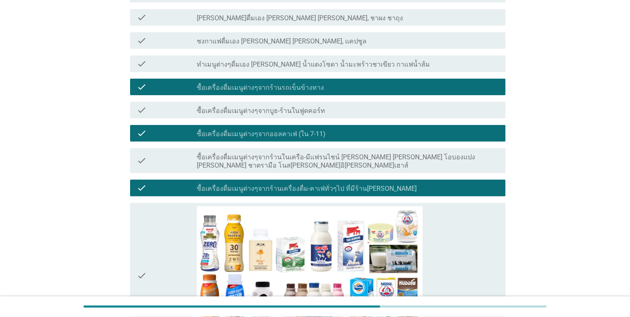
click at [351, 153] on label "ซื้อเครื่องดื่มเมนูต่างๆจากร้านในเครือ-มีแฟรนไชน์ เช่น สตาร์บัค โอบองแปง อินทนิ…" at bounding box center [348, 161] width 302 height 17
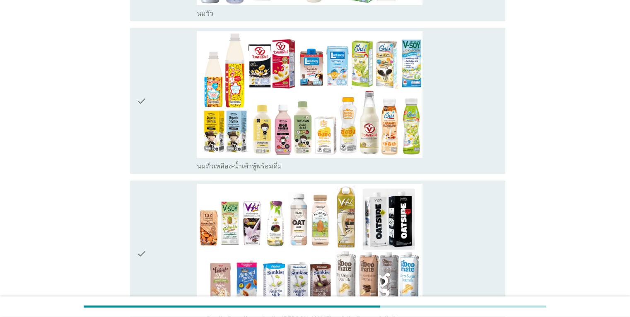
scroll to position [539, 0]
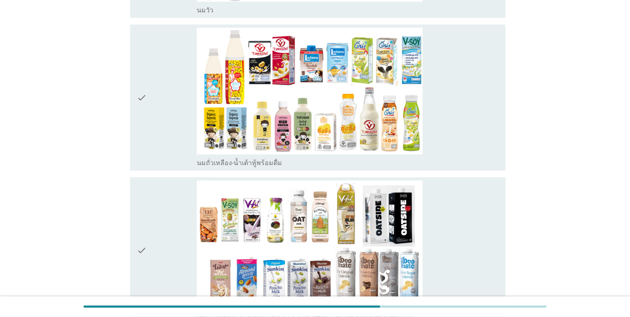
click at [479, 138] on div "check_box_outline_blank นมถั่วเหลือง-น้ำเต้าหู้พร้อมดื่ม" at bounding box center [348, 98] width 302 height 140
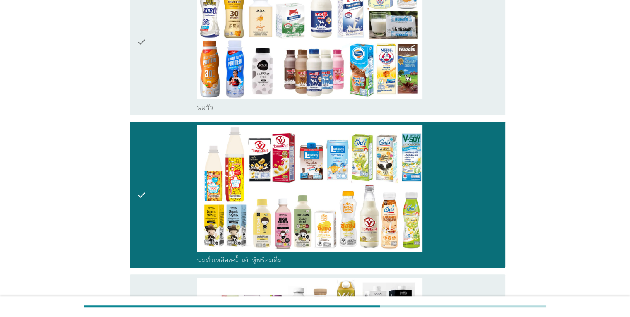
scroll to position [373, 0]
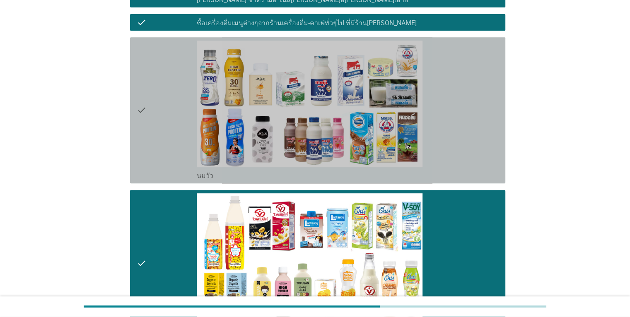
click at [466, 135] on div "check_box_outline_blank นมวัว" at bounding box center [348, 111] width 302 height 140
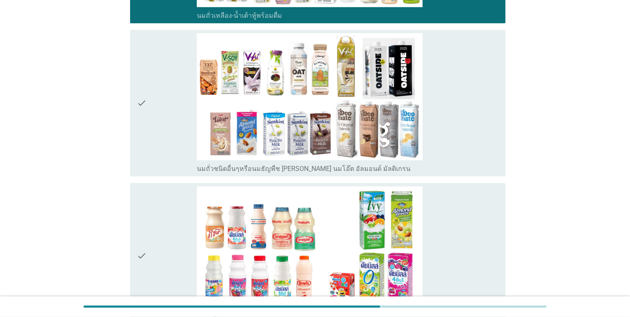
scroll to position [746, 0]
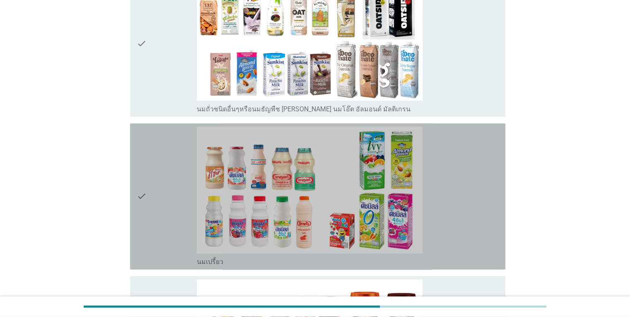
click at [457, 174] on div "check_box_outline_blank นมเปรี้ยว" at bounding box center [348, 197] width 302 height 140
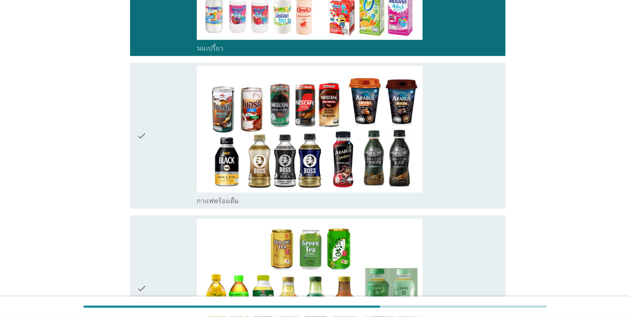
scroll to position [995, 0]
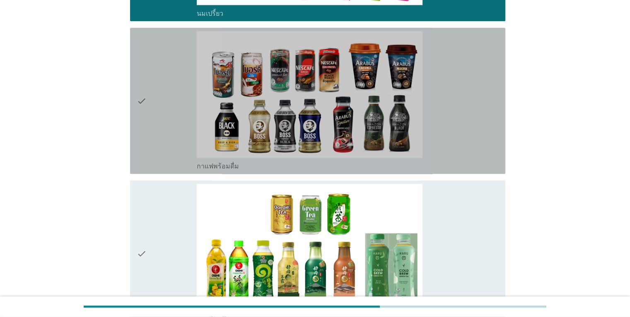
click at [456, 161] on div "check_box_outline_blank กาแฟพร้อมดื่ม" at bounding box center [348, 166] width 302 height 10
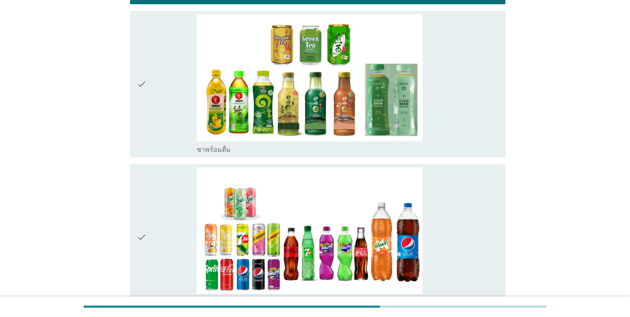
scroll to position [1202, 0]
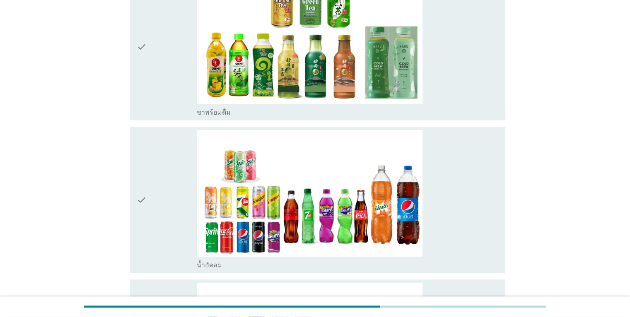
click at [455, 206] on div "check_box_outline_blank น้ำอัดลม" at bounding box center [348, 200] width 302 height 140
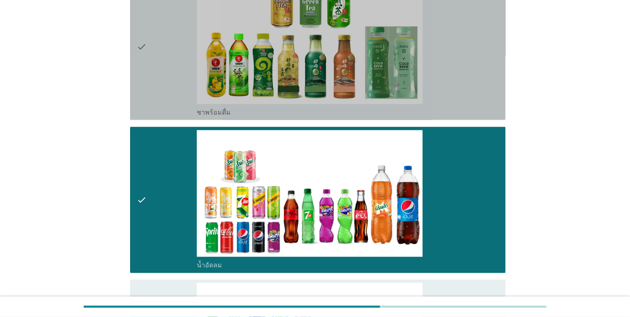
click at [474, 107] on div "check_box_outline_blank ชาพร้อมดื่ม" at bounding box center [348, 112] width 302 height 10
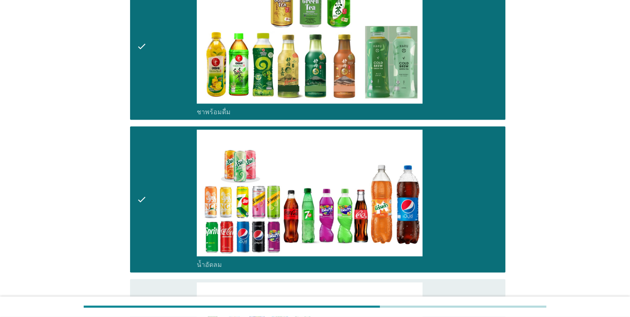
scroll to position [1409, 0]
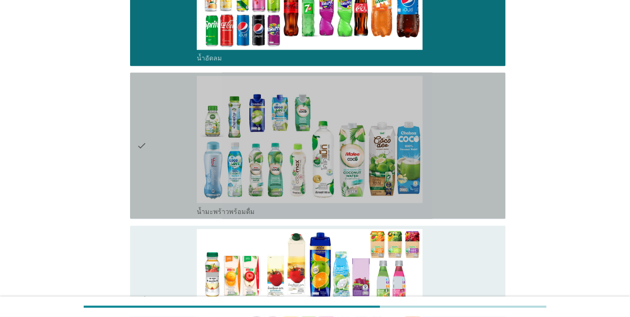
click at [471, 167] on div "check_box_outline_blank น้ำมะพร้าวพร้อมดื่ม" at bounding box center [348, 146] width 302 height 140
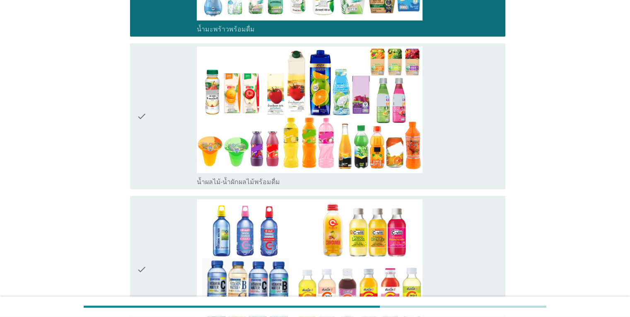
scroll to position [1616, 0]
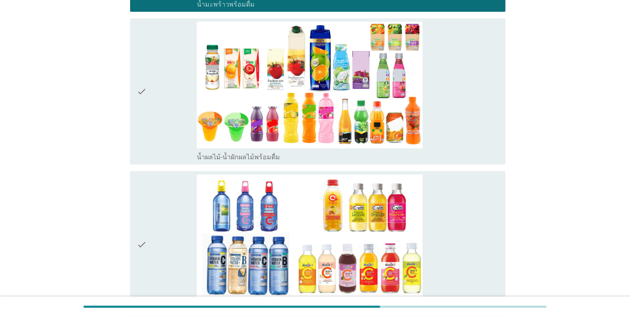
click at [467, 130] on div "check_box_outline_blank น้ำผลไม้-น้ำผักผลไม้พร้อมดื่ม" at bounding box center [348, 92] width 302 height 140
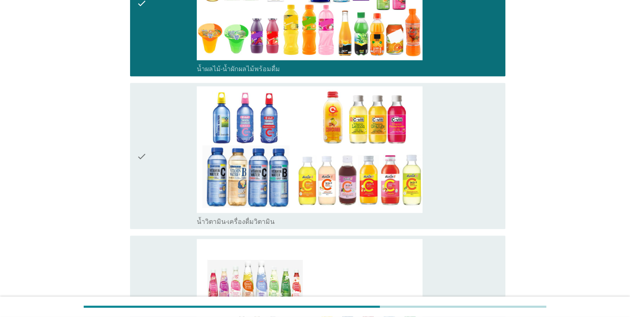
scroll to position [1782, 0]
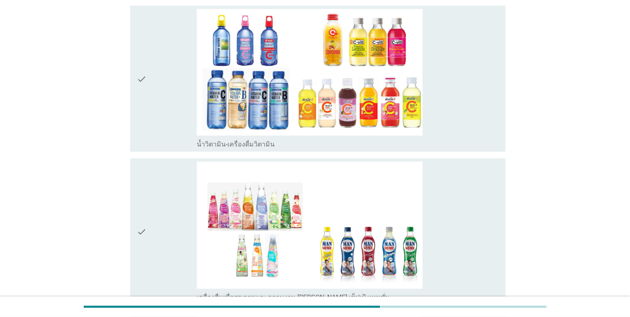
click at [466, 109] on div "check_box_outline_blank น้ำวิตามิน-เครื่องดื่มวิตามิน" at bounding box center [348, 79] width 302 height 140
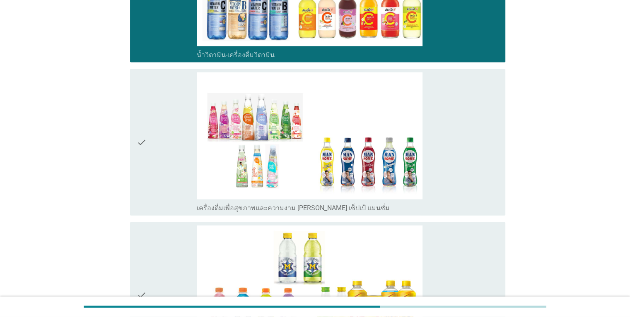
scroll to position [2072, 0]
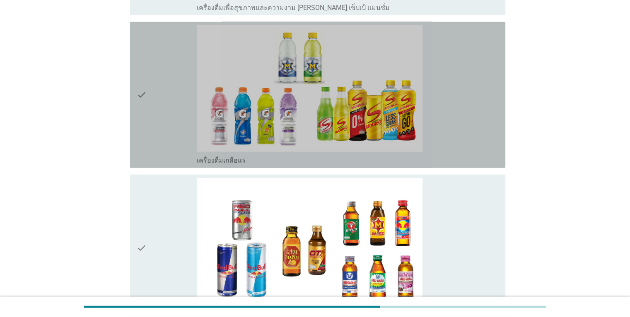
click at [440, 107] on div "check_box_outline_blank เครื่องดื่มเกลือแร่" at bounding box center [348, 95] width 302 height 140
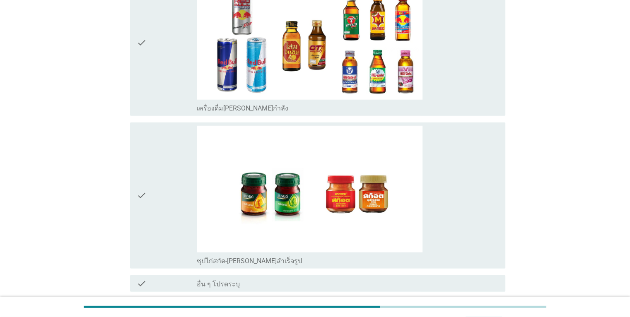
scroll to position [2331, 0]
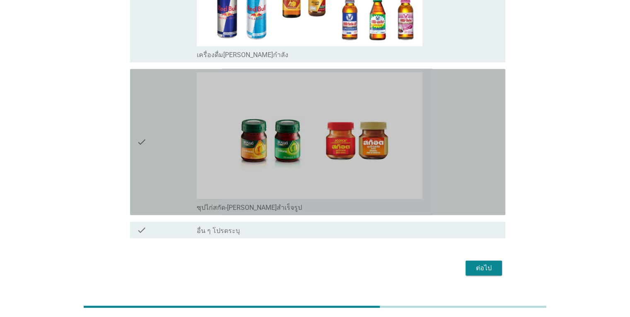
click at [465, 132] on div "check_box_outline_blank ซุปไก่สกัด-รังนกสำเร็จรูป" at bounding box center [348, 143] width 302 height 140
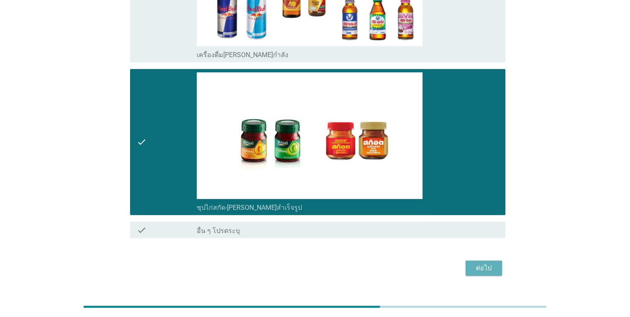
click at [490, 264] on div "ต่อไป" at bounding box center [483, 269] width 23 height 10
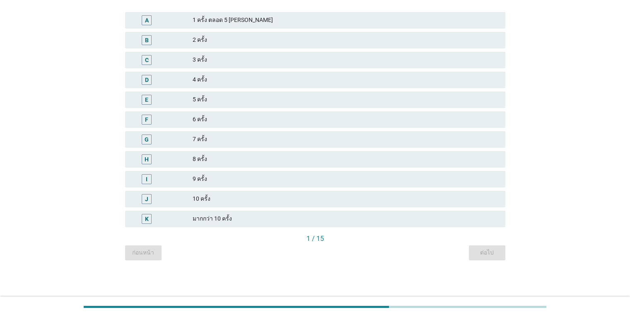
scroll to position [0, 0]
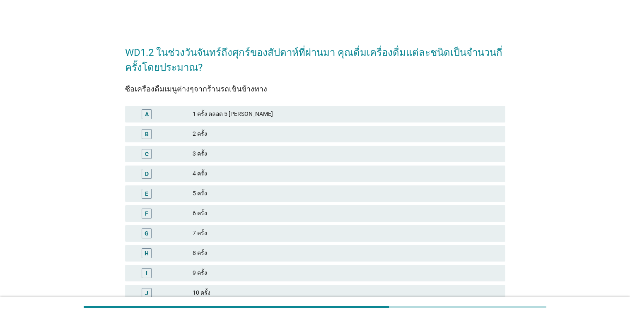
click at [230, 138] on div "2 ครั้ง" at bounding box center [346, 134] width 306 height 10
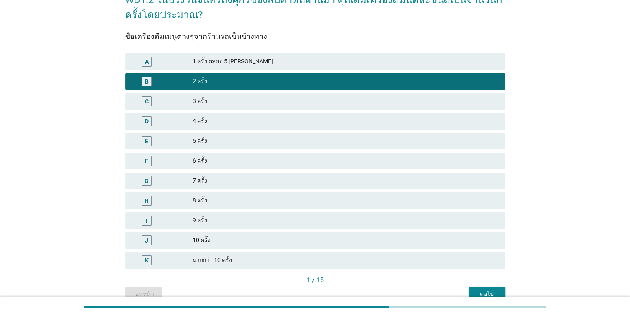
scroll to position [94, 0]
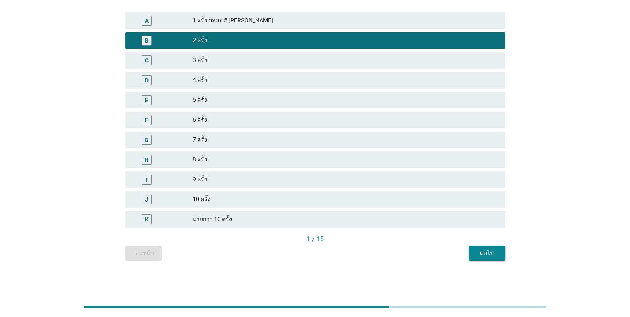
click at [481, 256] on div "ต่อไป" at bounding box center [487, 253] width 23 height 9
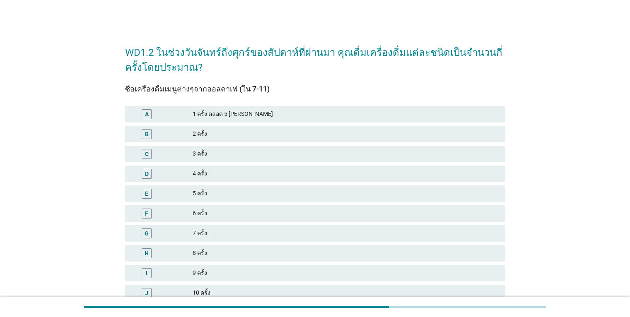
drag, startPoint x: 240, startPoint y: 284, endPoint x: 572, endPoint y: 152, distance: 358.2
click at [572, 152] on div "WD1.2 ในช่วงวันจันทร์ถึงศุกร์ของสัปดาห์ที่ผ่านมา คุณดื่มเครื่องดื่มแต่ละชนิดเป็…" at bounding box center [315, 195] width 591 height 331
click at [252, 131] on div "2 ครั้ง" at bounding box center [346, 134] width 306 height 10
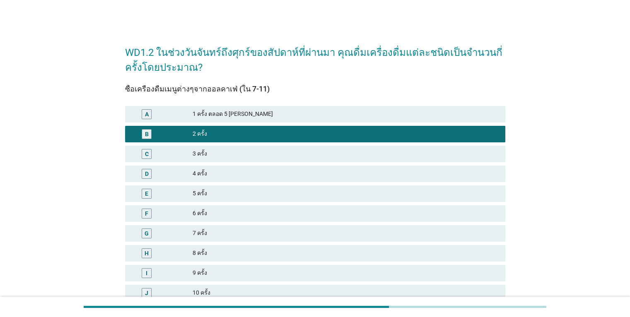
scroll to position [94, 0]
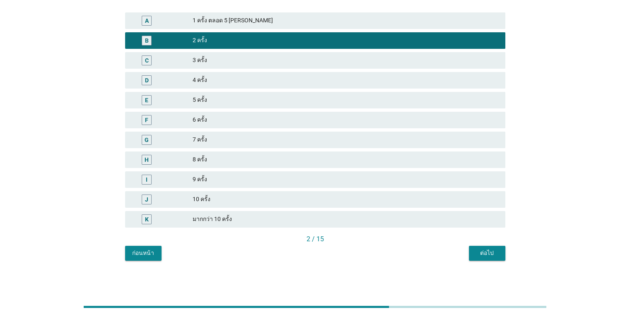
click at [492, 252] on div "ต่อไป" at bounding box center [487, 253] width 23 height 9
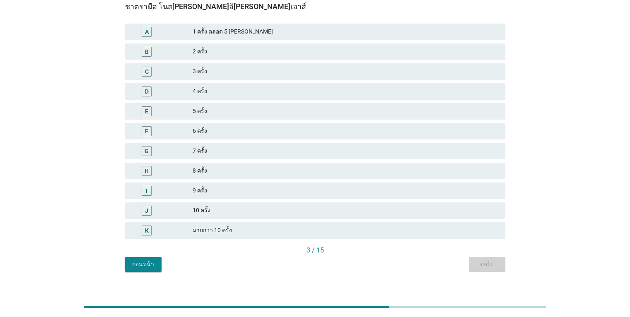
scroll to position [0, 0]
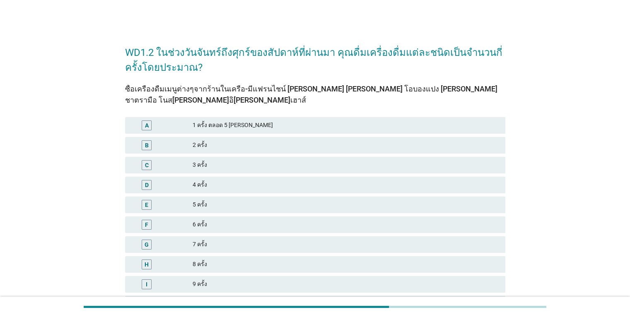
click at [293, 126] on div "1 ครั้ง ตลอด 5 วันจันทร์ถึงศุกร์" at bounding box center [346, 126] width 306 height 10
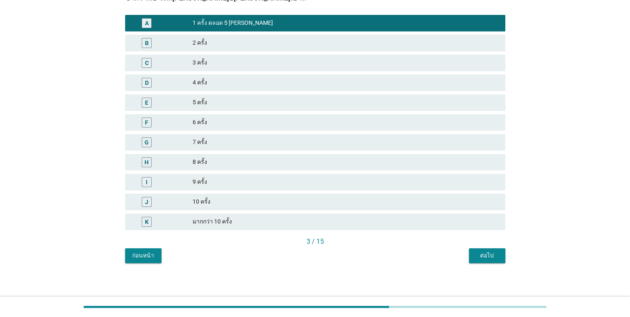
scroll to position [105, 0]
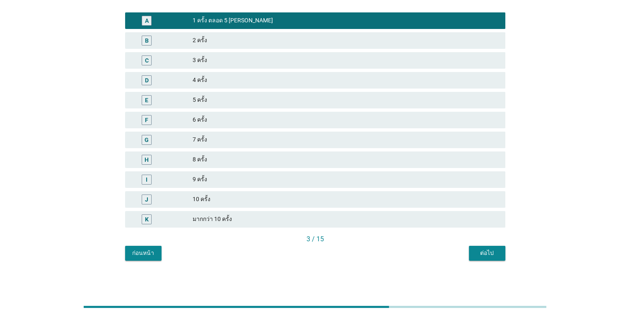
click at [500, 256] on button "ต่อไป" at bounding box center [487, 253] width 36 height 15
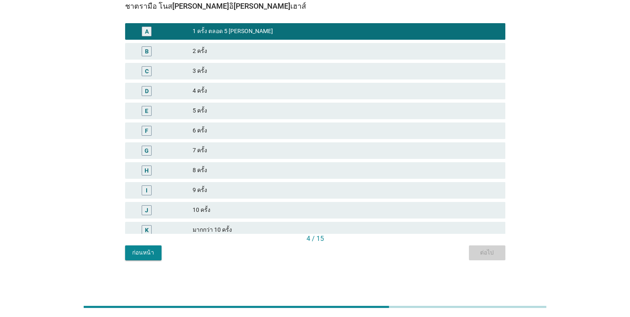
scroll to position [0, 0]
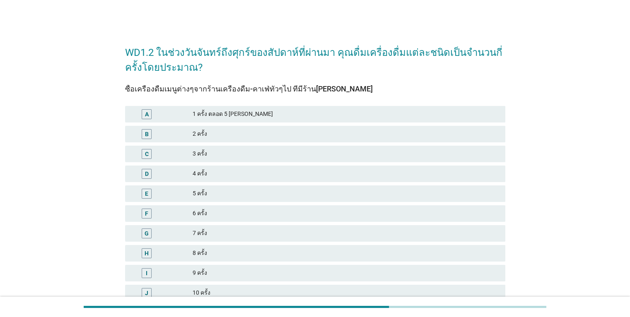
click at [261, 137] on div "2 ครั้ง" at bounding box center [346, 134] width 306 height 10
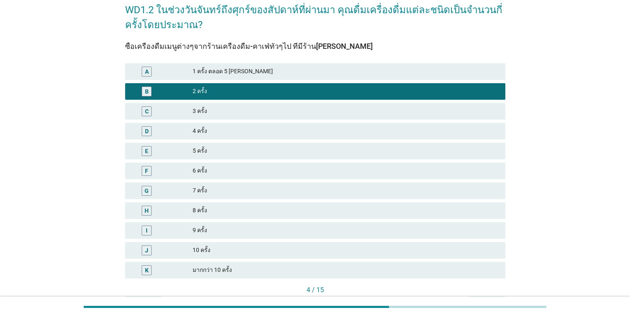
scroll to position [94, 0]
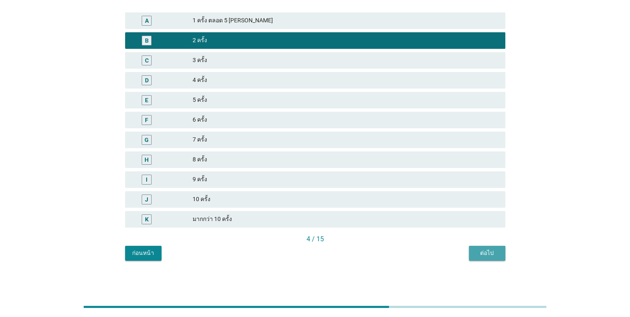
click at [484, 253] on div "ต่อไป" at bounding box center [487, 253] width 23 height 9
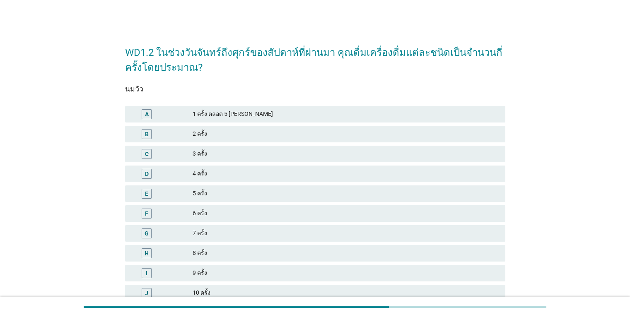
click at [232, 175] on div "4 ครั้ง" at bounding box center [346, 174] width 306 height 10
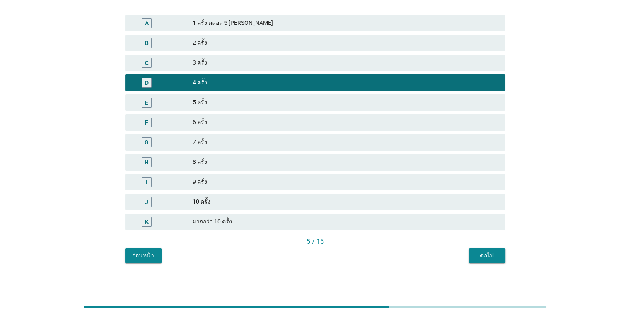
scroll to position [94, 0]
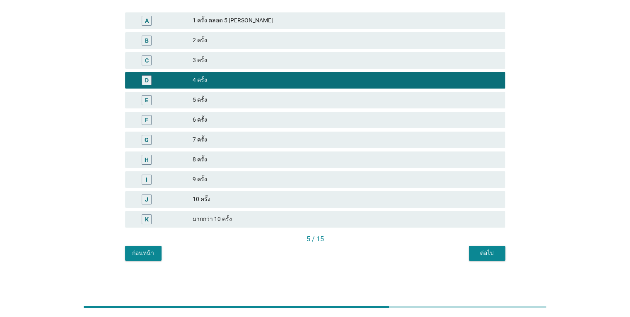
click at [484, 249] on div "ต่อไป" at bounding box center [487, 253] width 23 height 9
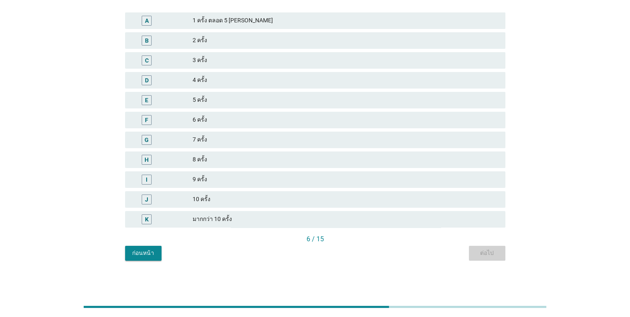
scroll to position [0, 0]
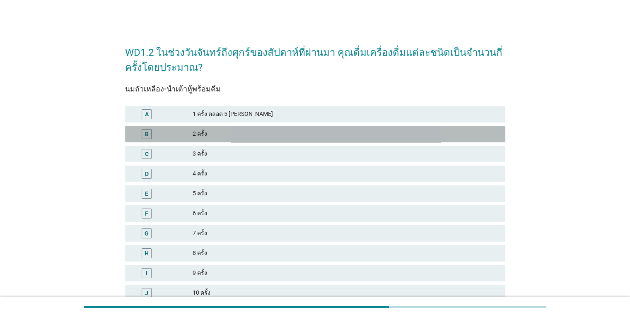
click at [276, 133] on div "2 ครั้ง" at bounding box center [346, 134] width 306 height 10
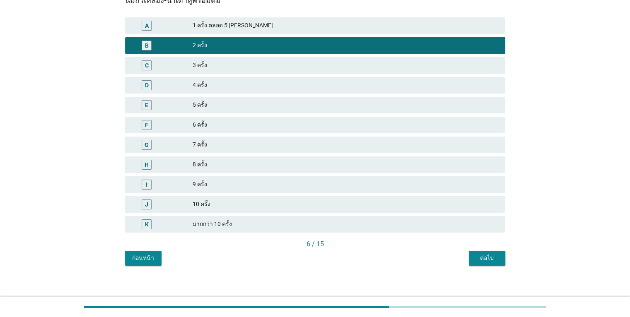
scroll to position [94, 0]
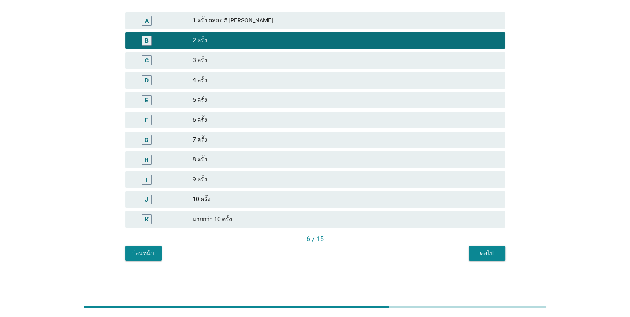
click at [481, 249] on div "ต่อไป" at bounding box center [487, 253] width 23 height 9
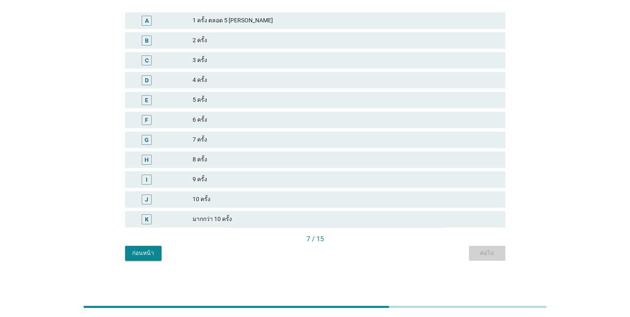
scroll to position [0, 0]
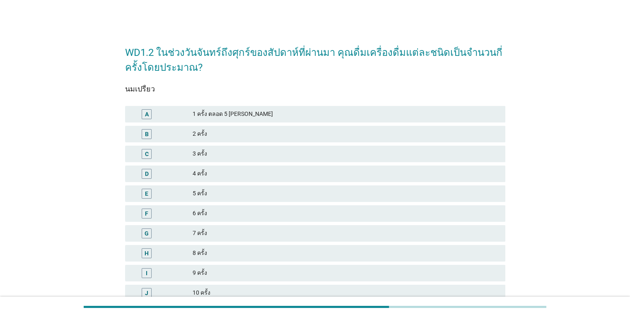
click at [242, 152] on div "3 ครั้ง" at bounding box center [346, 154] width 306 height 10
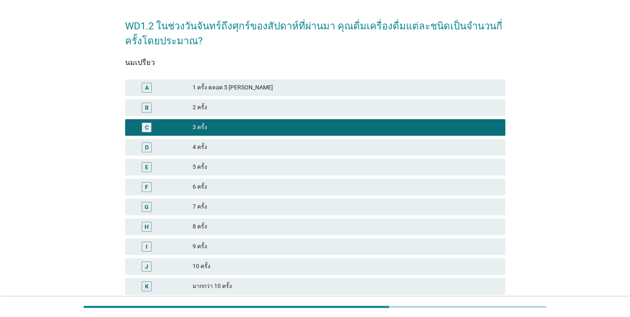
scroll to position [94, 0]
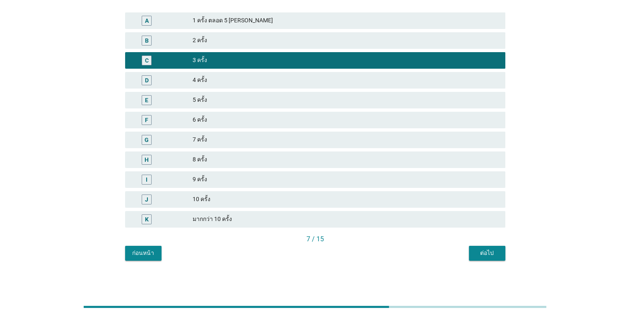
click at [488, 252] on div "ต่อไป" at bounding box center [487, 253] width 23 height 9
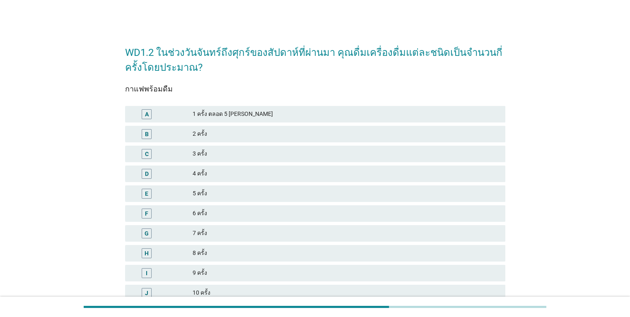
click at [227, 197] on div "5 ครั้ง" at bounding box center [346, 194] width 306 height 10
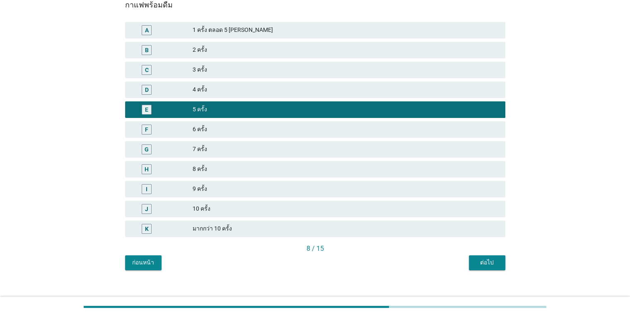
scroll to position [94, 0]
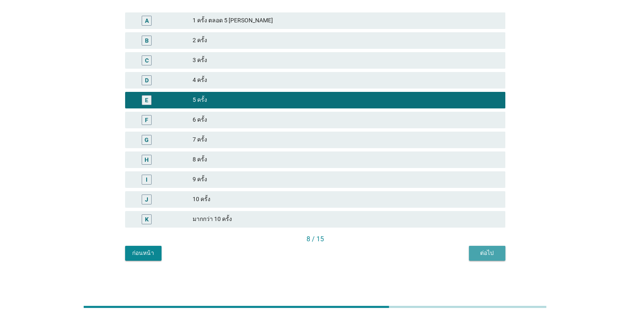
click at [486, 253] on div "ต่อไป" at bounding box center [487, 253] width 23 height 9
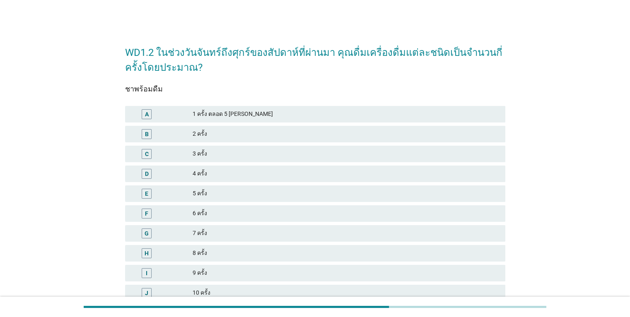
click at [259, 114] on div "1 ครั้ง ตลอด 5 วันจันทร์ถึงศุกร์" at bounding box center [346, 114] width 306 height 10
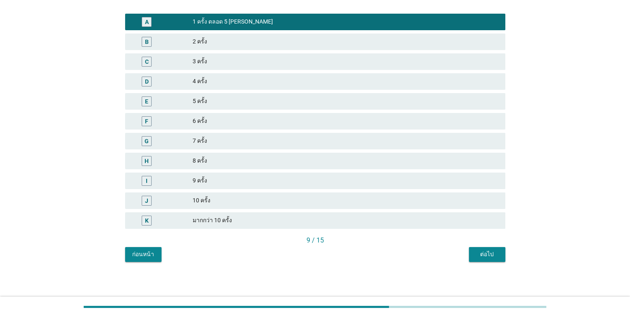
scroll to position [94, 0]
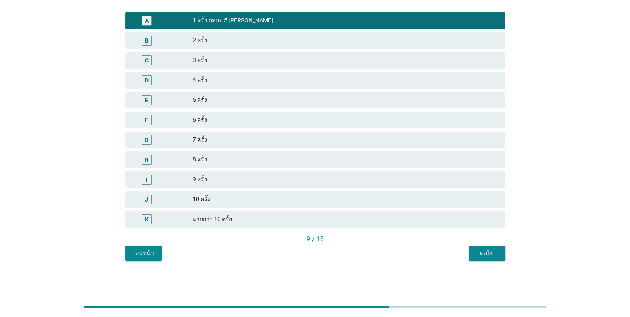
click at [489, 257] on div "ต่อไป" at bounding box center [487, 253] width 23 height 9
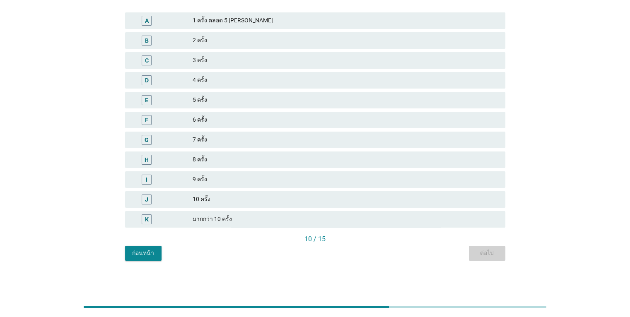
scroll to position [0, 0]
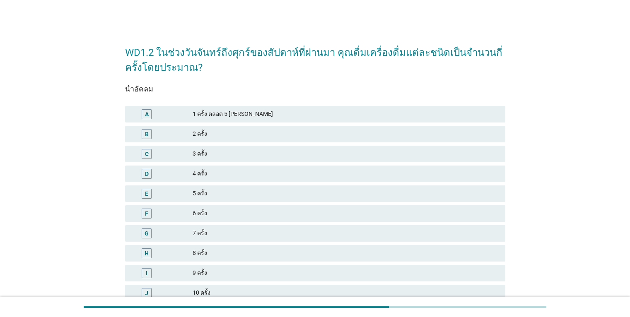
click at [267, 121] on div "A 1 ครั้ง ตลอด 5 วันจันทร์ถึงศุกร์" at bounding box center [315, 114] width 380 height 17
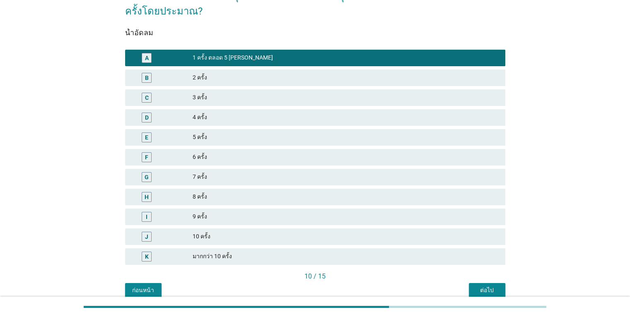
scroll to position [94, 0]
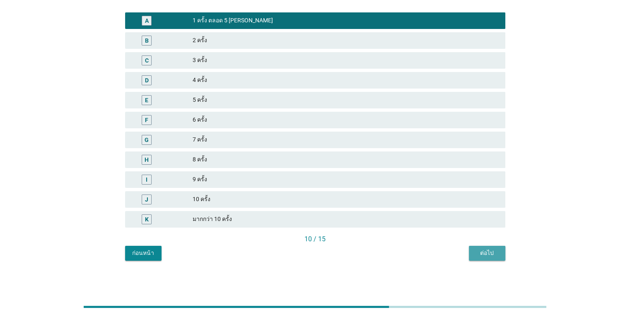
click at [494, 255] on div "ต่อไป" at bounding box center [487, 253] width 23 height 9
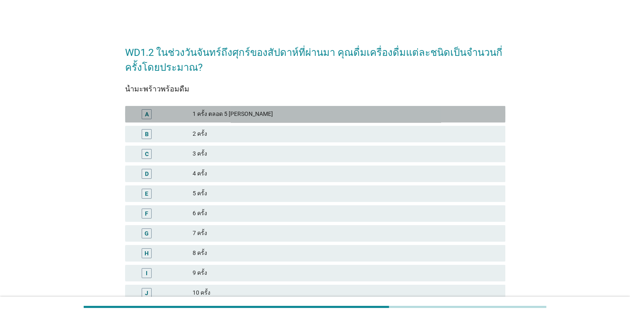
click at [282, 115] on div "1 ครั้ง ตลอด 5 วันจันทร์ถึงศุกร์" at bounding box center [346, 114] width 306 height 10
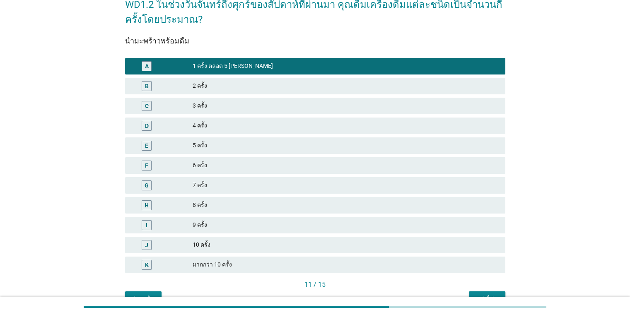
scroll to position [94, 0]
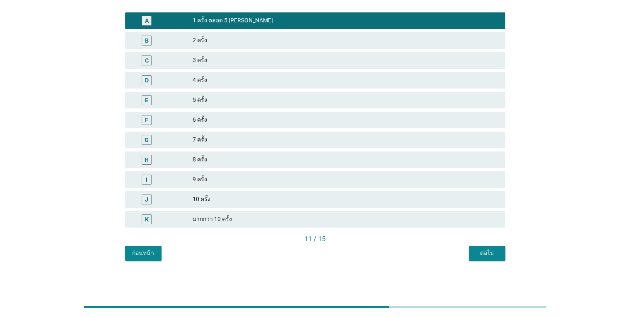
click at [489, 258] on button "ต่อไป" at bounding box center [487, 253] width 36 height 15
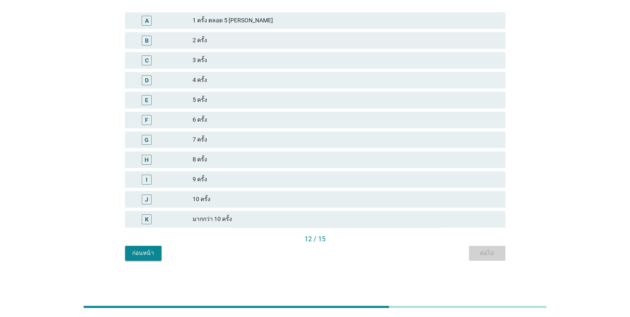
scroll to position [0, 0]
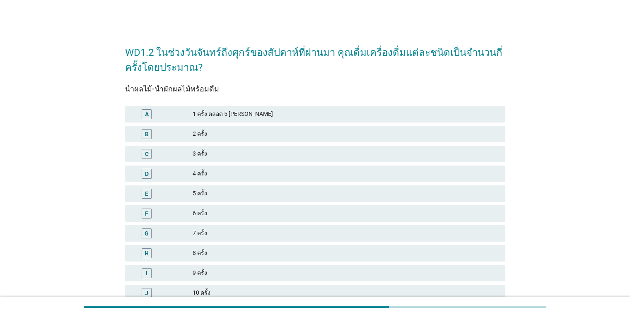
click at [225, 175] on div "4 ครั้ง" at bounding box center [346, 174] width 306 height 10
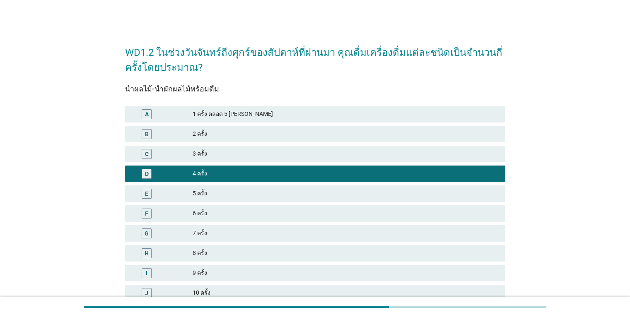
scroll to position [94, 0]
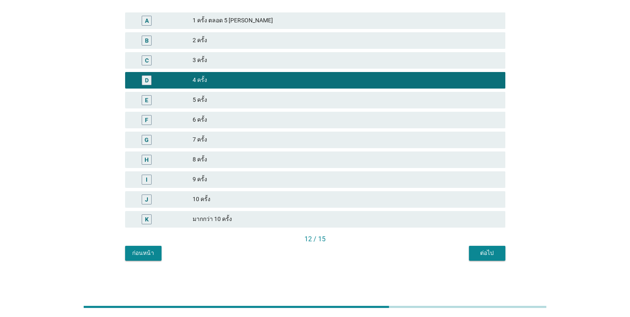
click at [494, 257] on div "ต่อไป" at bounding box center [487, 253] width 23 height 9
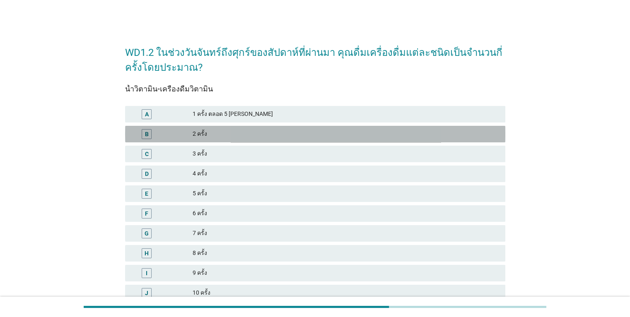
click at [232, 136] on div "2 ครั้ง" at bounding box center [346, 134] width 306 height 10
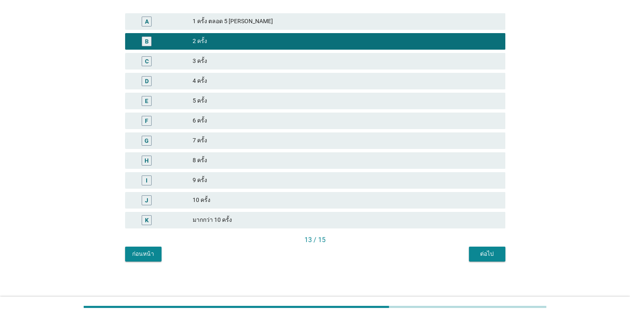
scroll to position [94, 0]
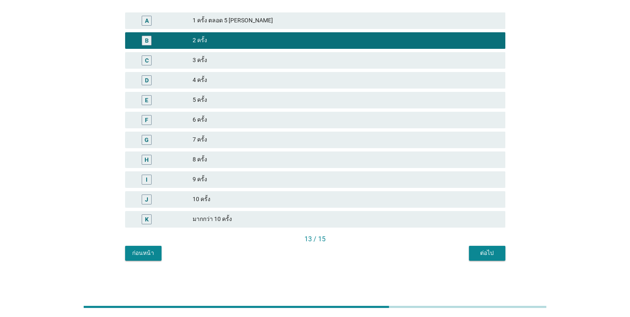
click at [490, 258] on button "ต่อไป" at bounding box center [487, 253] width 36 height 15
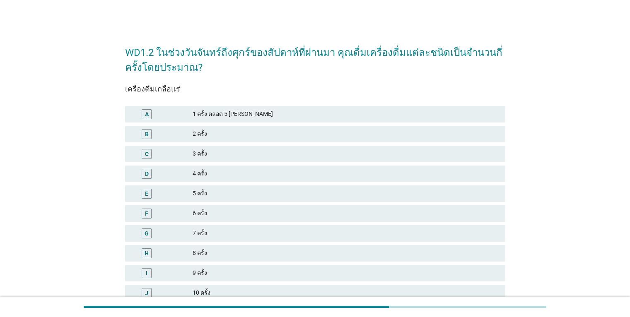
click at [331, 112] on div "1 ครั้ง ตลอด 5 วันจันทร์ถึงศุกร์" at bounding box center [346, 114] width 306 height 10
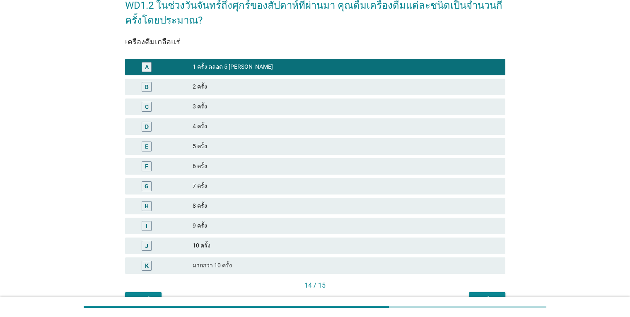
scroll to position [94, 0]
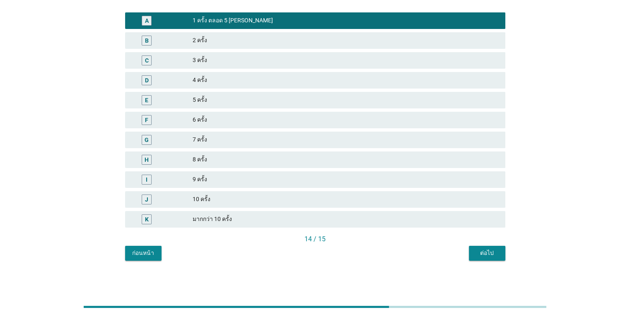
click at [491, 255] on div "ต่อไป" at bounding box center [487, 253] width 23 height 9
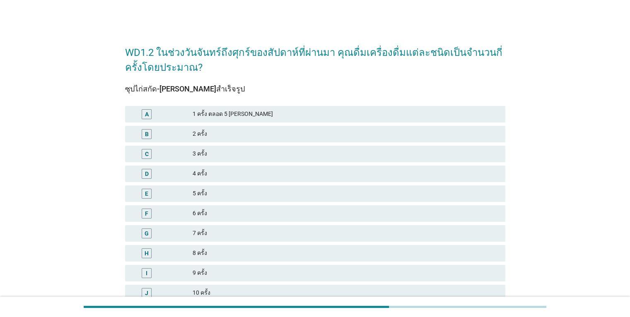
click at [278, 118] on div "1 ครั้ง ตลอด 5 วันจันทร์ถึงศุกร์" at bounding box center [346, 114] width 306 height 10
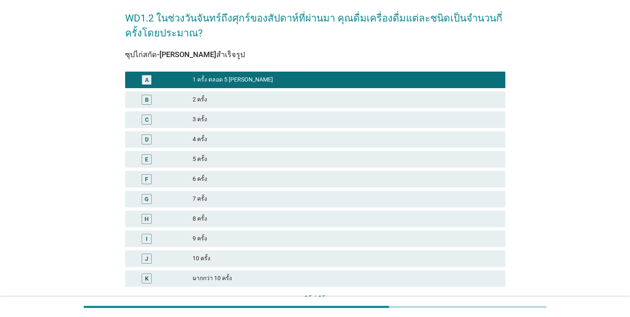
scroll to position [94, 0]
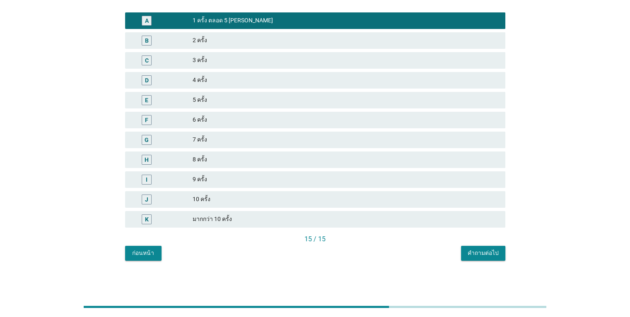
click at [472, 251] on div "คำถามต่อไป" at bounding box center [483, 253] width 31 height 9
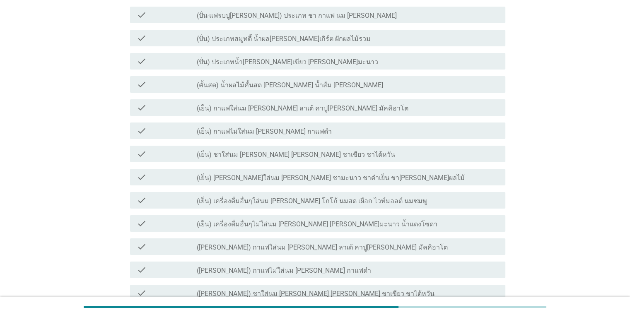
scroll to position [0, 0]
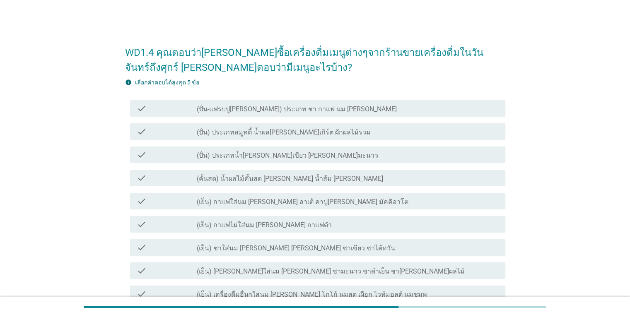
click at [375, 252] on div "check_box_outline_blank (เย็น) ชาใส่นม เช่น ชาไทย ชาเขียว ชาไต้หวัน" at bounding box center [348, 248] width 302 height 10
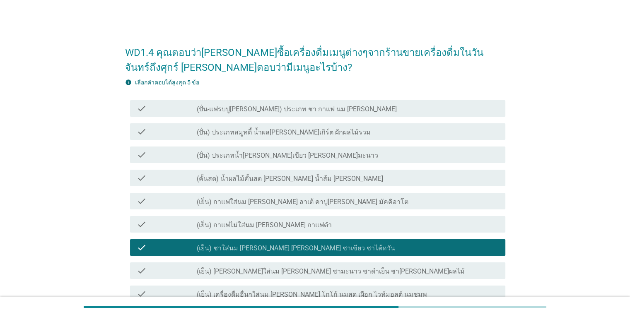
click at [355, 180] on div "check_box_outline_blank (คั้นสด) น้ำผลไม้คั้นสด เช่น น้ำส้ม น้ำทับทิม" at bounding box center [348, 178] width 302 height 10
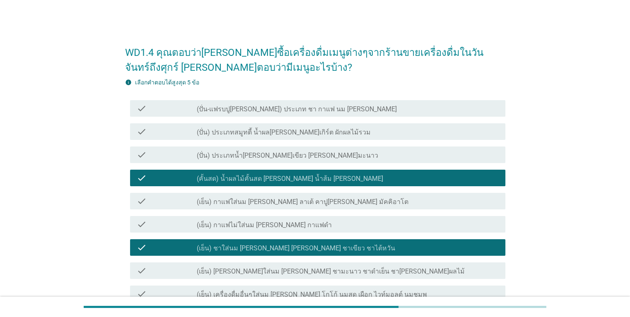
scroll to position [83, 0]
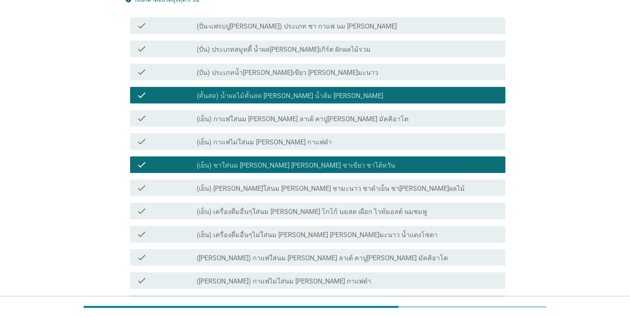
click at [364, 119] on div "check_box_outline_blank (เย็น) กาแฟใส่นม เช่น ลาเต้ คาปูชิโน มัคคิอาโต" at bounding box center [348, 119] width 302 height 10
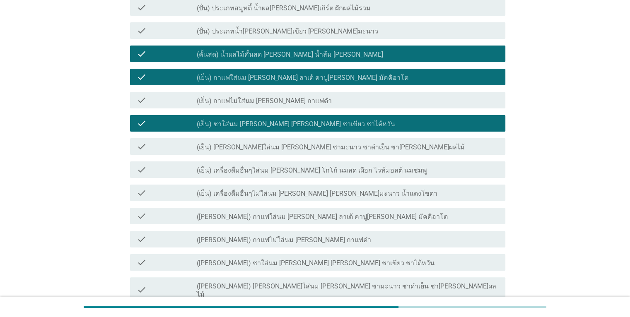
scroll to position [41, 0]
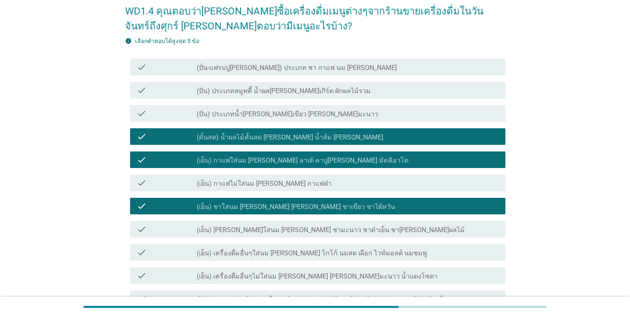
click at [330, 235] on div "check check_box_outline_blank (เย็น) ชาไม่ใส่นม เช่น ชามะนาว ชาดำเย็น ชาพีช ชาผ…" at bounding box center [317, 229] width 375 height 17
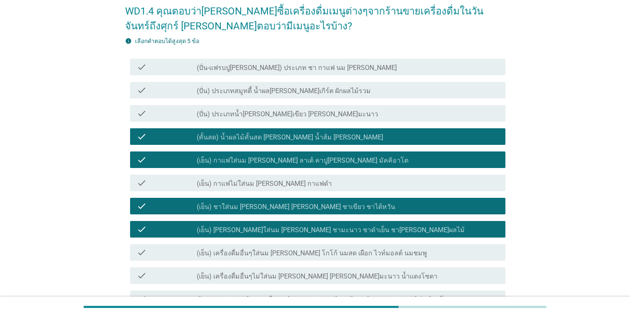
click at [323, 284] on div "check check_box_outline_blank (เย็น) เครื่องดื่มอื่นๆไม่ใส่นม เช่น น้ำผึ้งมะนาว…" at bounding box center [315, 275] width 380 height 23
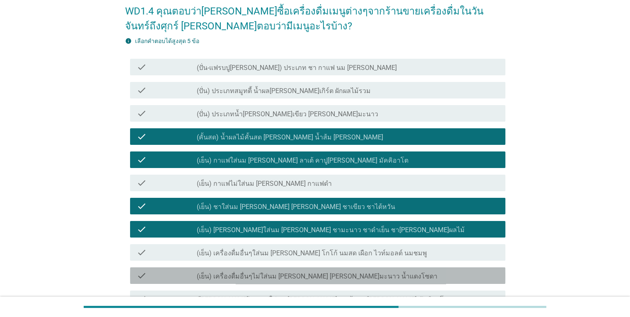
click at [323, 283] on div "check check_box_outline_blank (เย็น) เครื่องดื่มอื่นๆไม่ใส่นม เช่น น้ำผึ้งมะนาว…" at bounding box center [317, 276] width 375 height 17
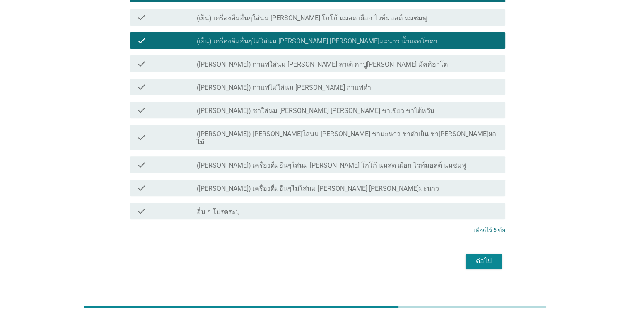
scroll to position [279, 0]
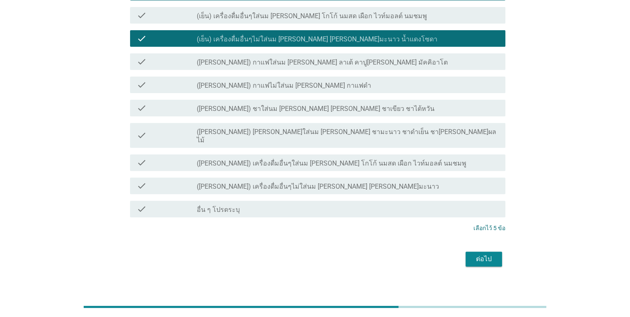
click at [484, 256] on button "ต่อไป" at bounding box center [484, 259] width 36 height 15
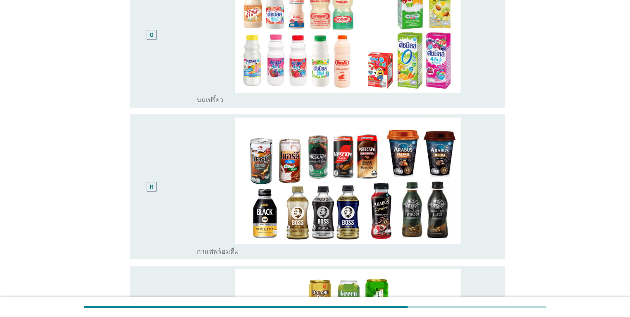
scroll to position [539, 0]
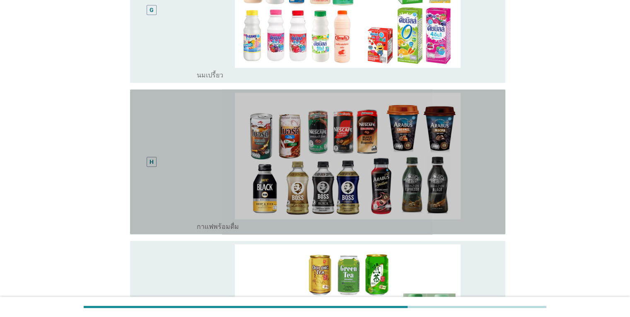
click at [176, 211] on div "H" at bounding box center [167, 162] width 61 height 138
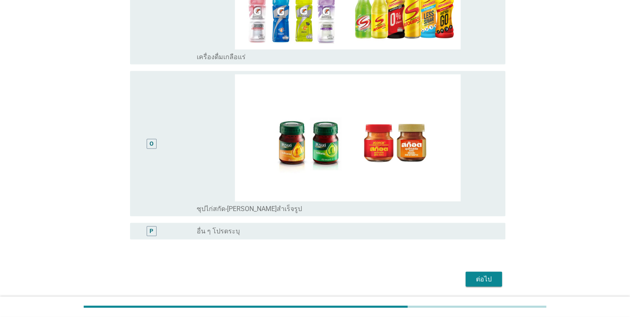
scroll to position [1649, 0]
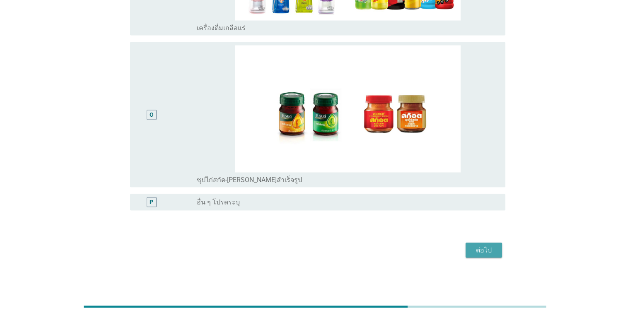
click at [482, 249] on div "ต่อไป" at bounding box center [483, 251] width 23 height 10
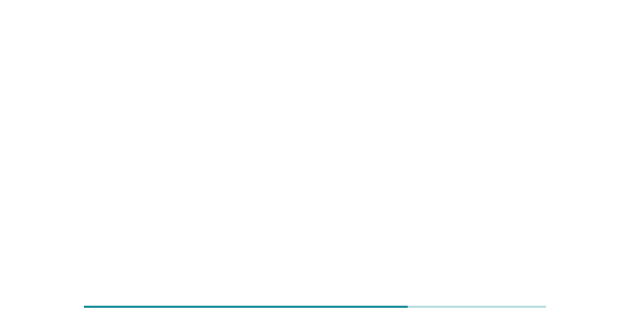
scroll to position [0, 0]
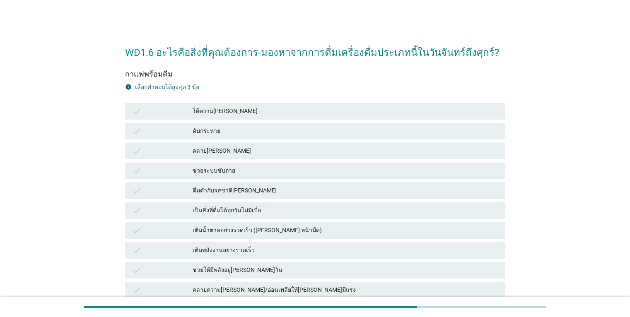
click at [312, 116] on div "ให้ความสดชื่น" at bounding box center [346, 111] width 306 height 10
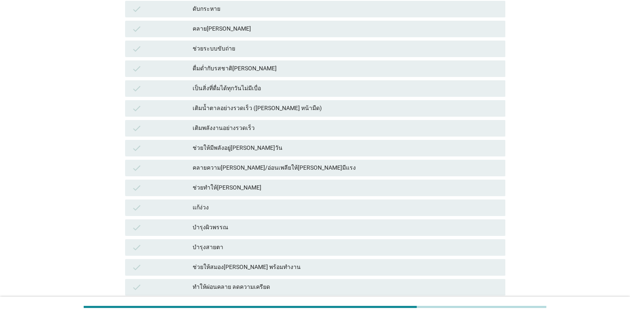
scroll to position [124, 0]
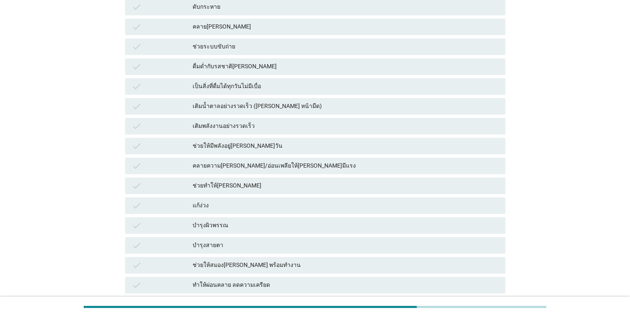
click at [317, 126] on div "เติมพลังงานอย่างรวดเร็ว" at bounding box center [346, 126] width 306 height 10
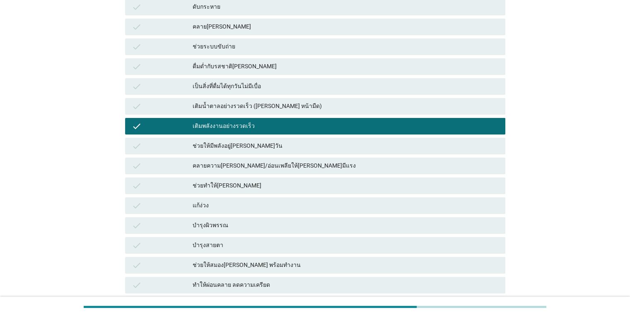
click at [309, 154] on div "check ช่วยให้มีพลังอยู่ได้ทั้งวัน" at bounding box center [315, 146] width 380 height 17
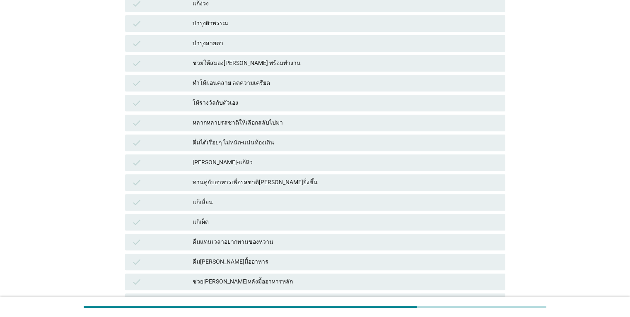
scroll to position [332, 0]
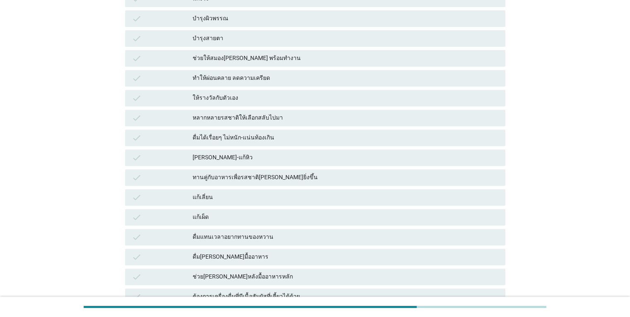
click at [287, 59] on div "ช่วยให้สมองตื่นตัว พร้อมทำงาน" at bounding box center [346, 58] width 306 height 10
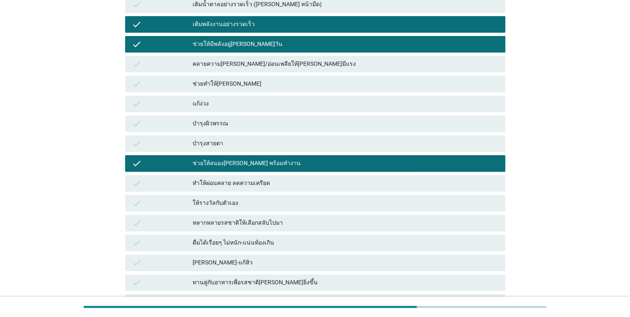
scroll to position [166, 0]
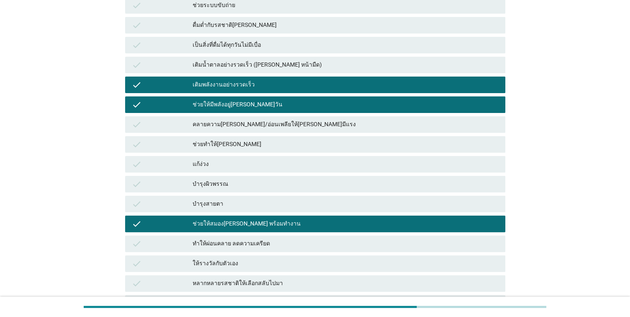
click at [338, 107] on div "ช่วยให้มีพลังอยู่ได้ทั้งวัน" at bounding box center [346, 105] width 306 height 10
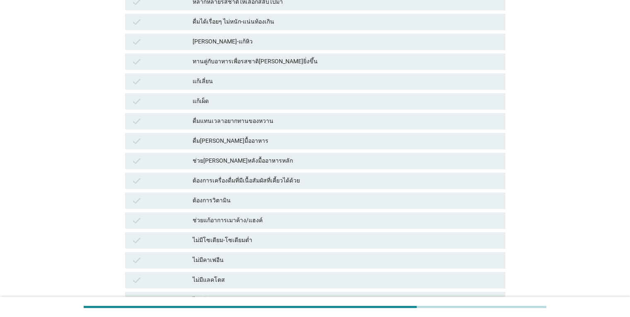
scroll to position [540, 0]
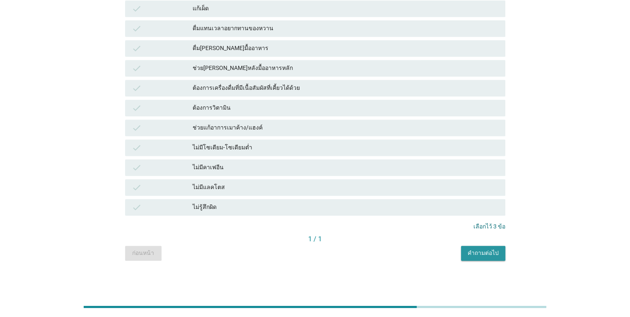
click at [497, 255] on div "คำถามต่อไป" at bounding box center [483, 253] width 31 height 9
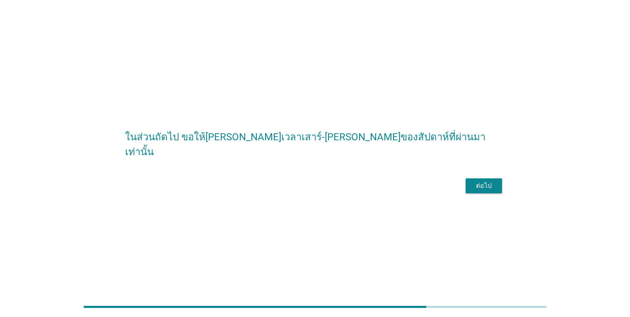
click at [479, 191] on div "ต่อไป" at bounding box center [483, 186] width 23 height 10
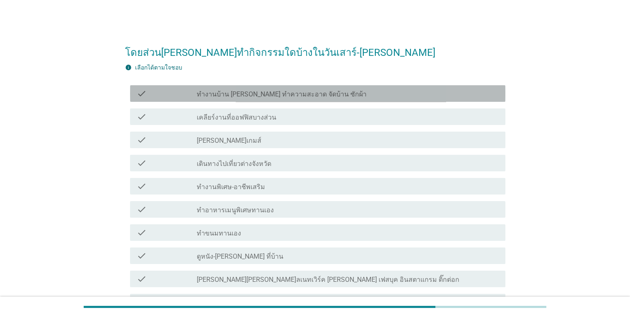
click at [274, 96] on label "ทำงานบ้าน เช่น ทำความสะอาด จัดบ้าน ซักผ้า" at bounding box center [282, 94] width 170 height 8
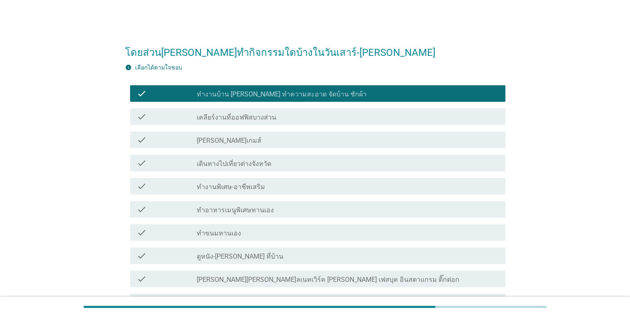
click at [286, 258] on div "check_box_outline_blank ดูหนัง-ซีรี่ ที่บ้าน" at bounding box center [348, 256] width 302 height 10
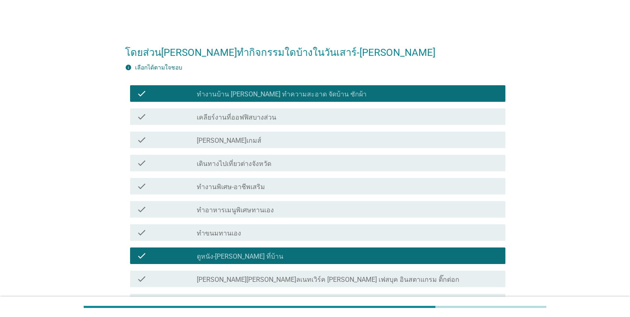
click at [295, 281] on label "เล่นโซเชียลเนทเวิร์ค เช่น เฟสบุค อินสตาแกรม ติ๊กต่อก" at bounding box center [328, 280] width 263 height 8
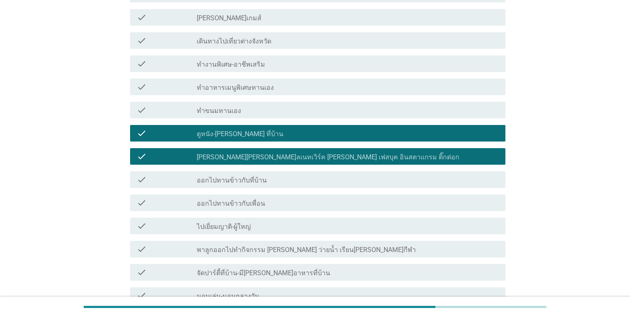
scroll to position [166, 0]
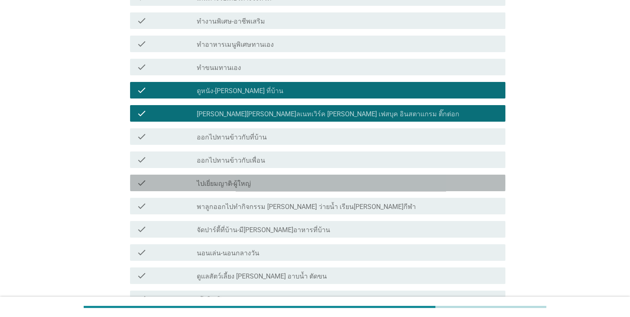
click at [320, 186] on div "check_box_outline_blank ไปเยี่ยมญาติ-ผู้ใหญ่" at bounding box center [348, 183] width 302 height 10
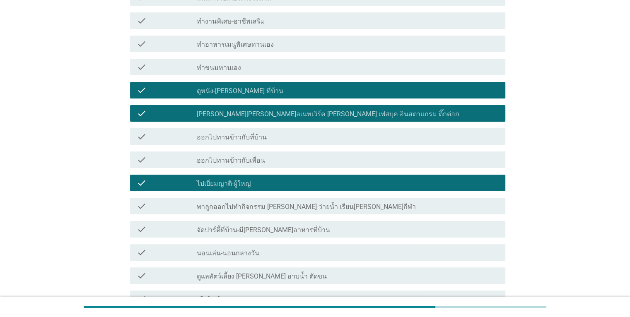
click at [325, 257] on div "check_box_outline_blank นอนเล่น-นอนกลางวัน" at bounding box center [348, 253] width 302 height 10
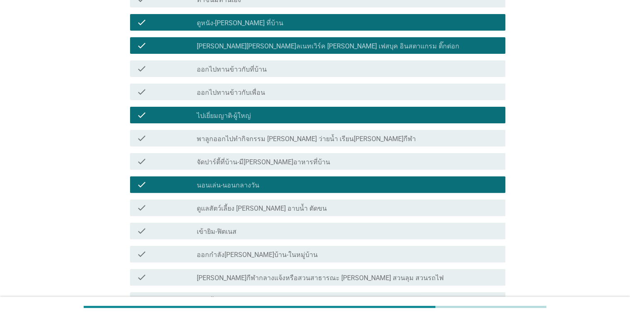
scroll to position [290, 0]
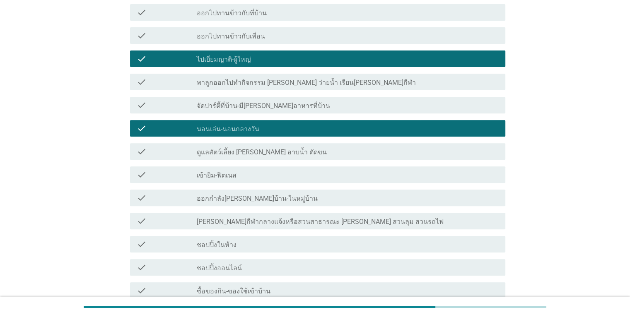
click at [316, 157] on div "check check_box_outline_blank ดูแลสัตว์เลี้ยง เช่น อาบน้ำ ตัดขน" at bounding box center [317, 151] width 375 height 17
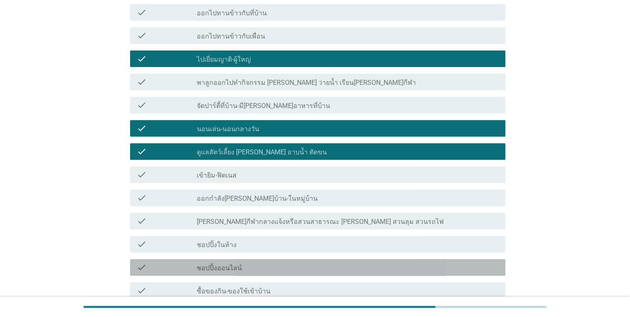
click at [273, 268] on div "check_box_outline_blank ชอปปิ้งออนไลน์" at bounding box center [348, 268] width 302 height 10
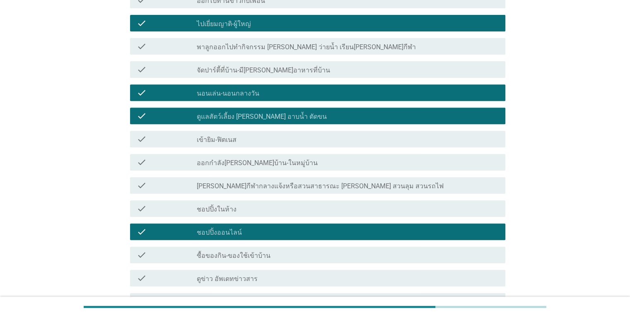
scroll to position [373, 0]
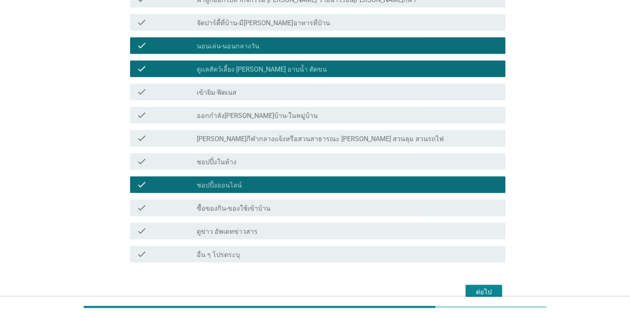
click at [299, 213] on div "check check_box_outline_blank ซื้อของกิน-ของใช้เข้าบ้าน" at bounding box center [317, 208] width 375 height 17
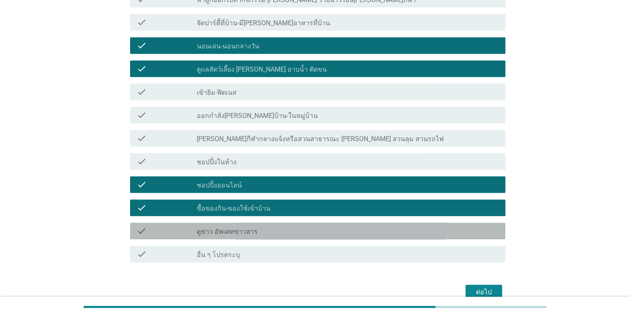
click at [297, 233] on div "check_box_outline_blank ดูข่าว อัพเดทข่าวสาร" at bounding box center [348, 231] width 302 height 10
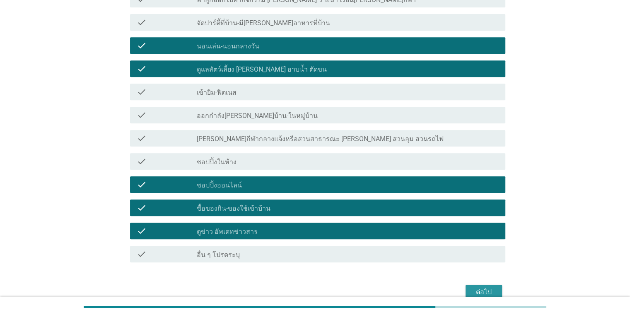
drag, startPoint x: 483, startPoint y: 294, endPoint x: 478, endPoint y: 293, distance: 5.5
click at [484, 294] on div "ต่อไป" at bounding box center [483, 293] width 23 height 10
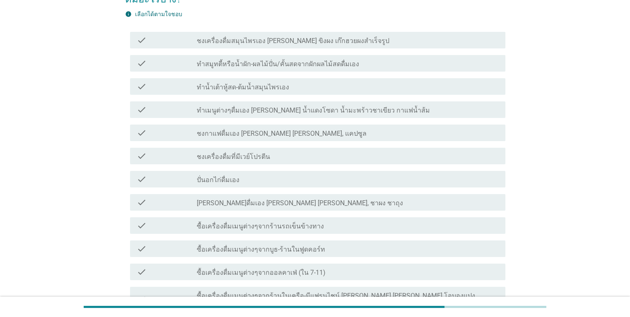
scroll to position [83, 0]
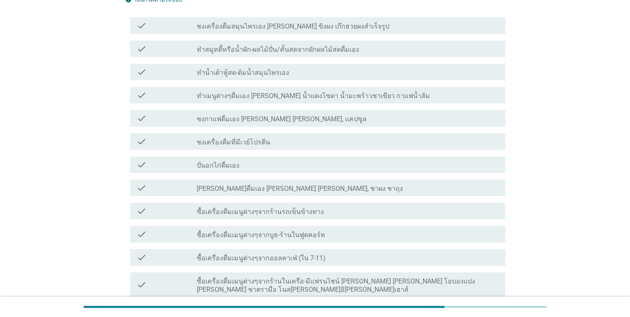
click at [330, 253] on div "check_box_outline_blank ซื้อเครื่องดื่มเมนูต่างๆจากออลคาเฟ่ (ใน 7-11)" at bounding box center [348, 258] width 302 height 10
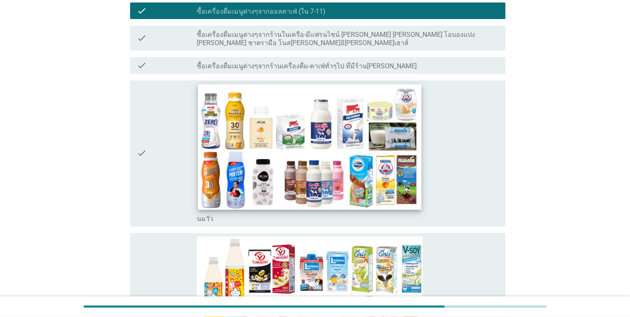
scroll to position [290, 0]
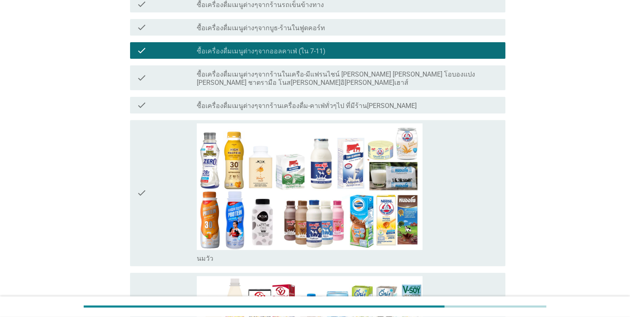
click at [453, 70] on label "ซื้อเครื่องดื่มเมนูต่างๆจากร้านในเครือ-มีแฟรนไชน์ เช่น สตาร์บัค โอบองแปง อินทนิ…" at bounding box center [348, 78] width 302 height 17
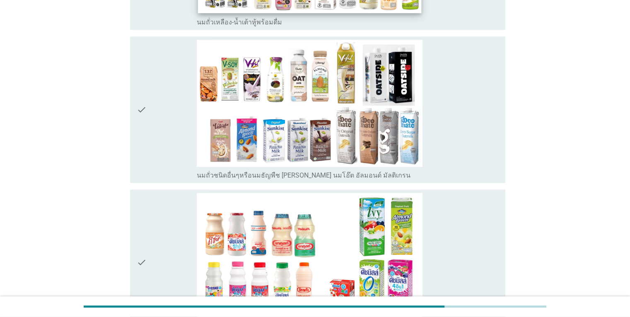
scroll to position [704, 0]
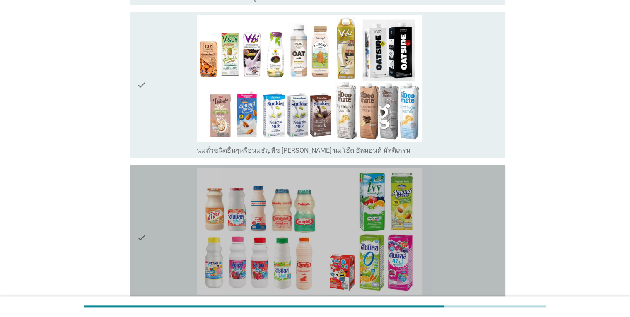
click at [151, 240] on div "check" at bounding box center [167, 238] width 61 height 140
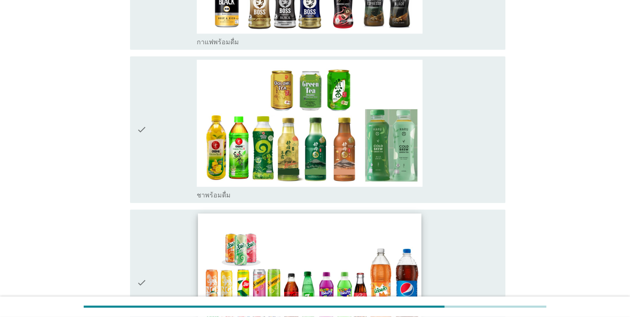
scroll to position [1202, 0]
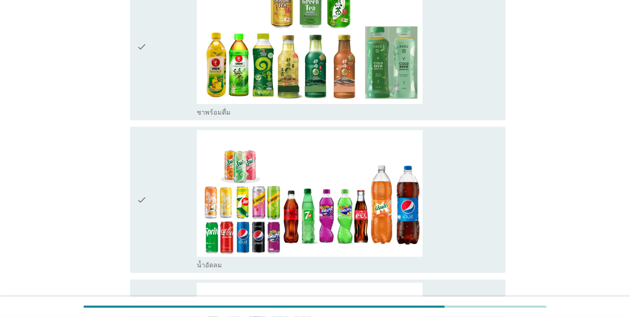
click at [149, 227] on div "check" at bounding box center [167, 200] width 61 height 140
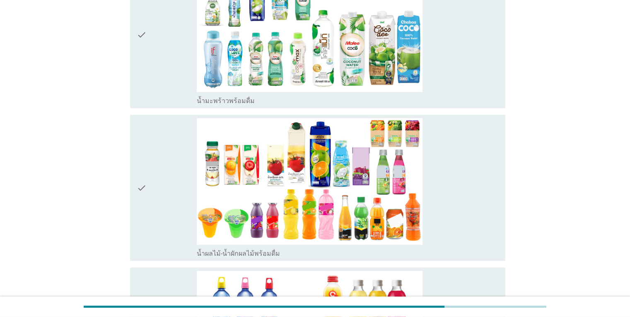
scroll to position [1533, 0]
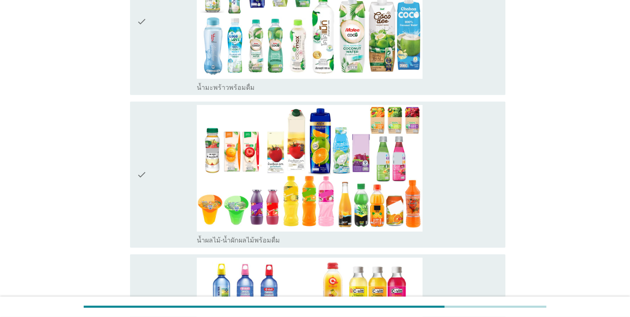
click at [181, 181] on div "check" at bounding box center [167, 175] width 61 height 140
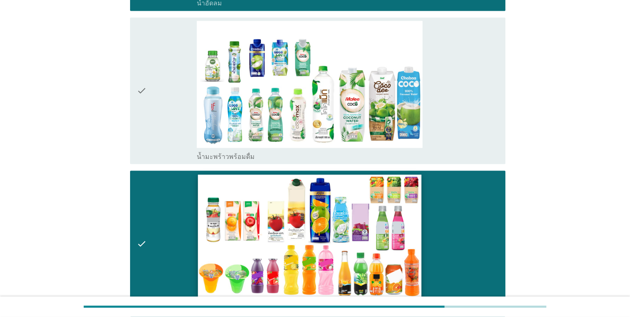
scroll to position [1450, 0]
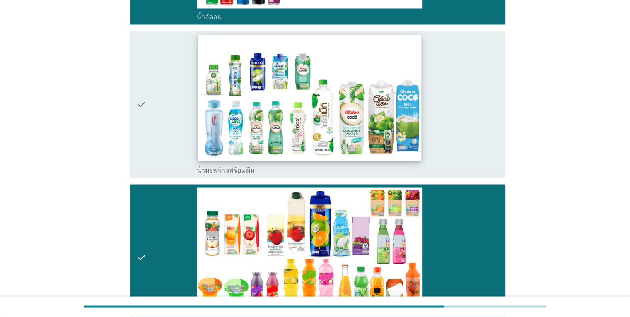
click at [200, 132] on img at bounding box center [309, 98] width 223 height 126
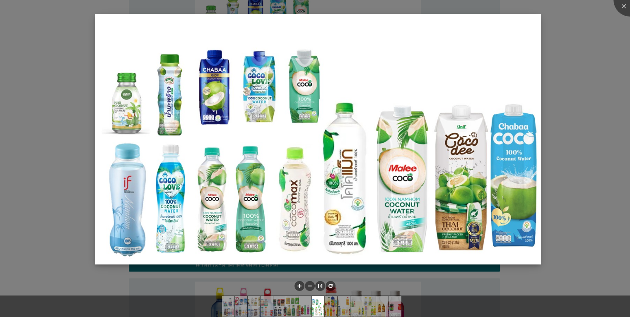
scroll to position [1699, 0]
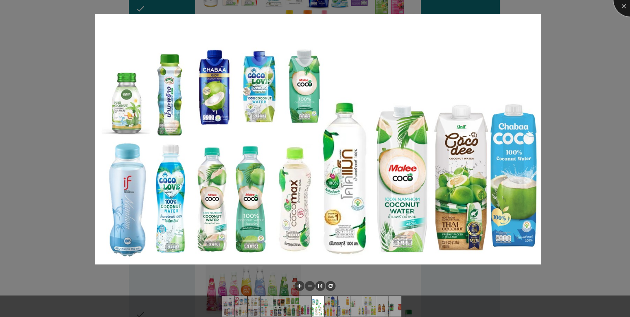
click at [622, 7] on div at bounding box center [630, -1] width 33 height 33
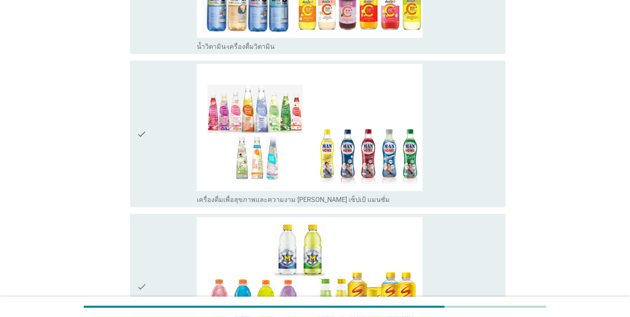
scroll to position [1906, 0]
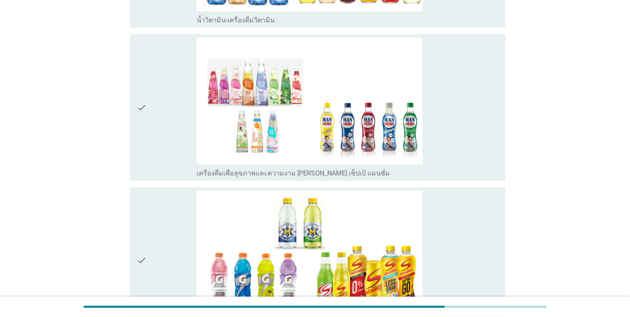
click at [145, 111] on icon "check" at bounding box center [142, 108] width 10 height 140
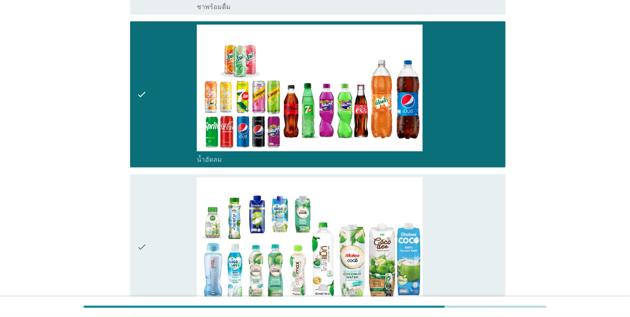
scroll to position [1367, 0]
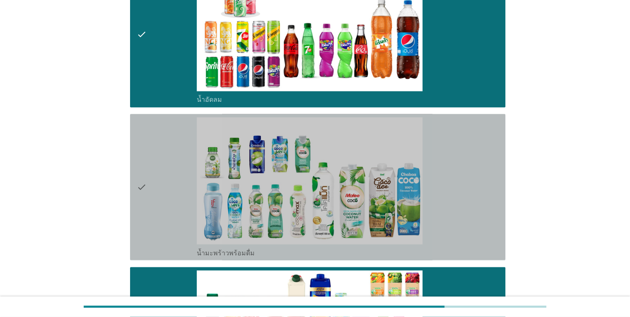
click at [162, 181] on div "check" at bounding box center [167, 187] width 61 height 140
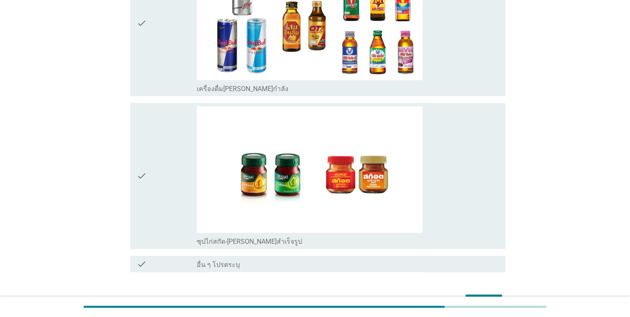
scroll to position [2331, 0]
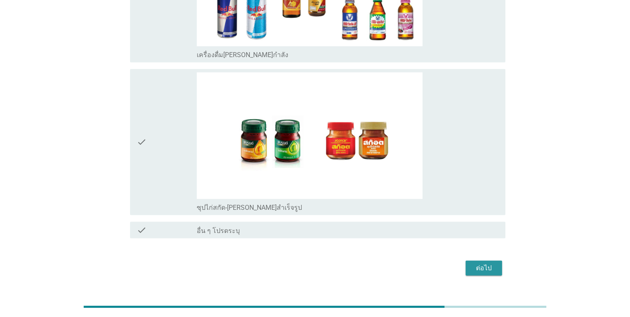
click at [488, 264] on div "ต่อไป" at bounding box center [483, 269] width 23 height 10
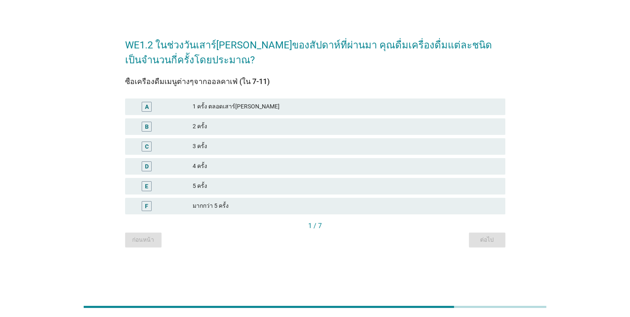
scroll to position [0, 0]
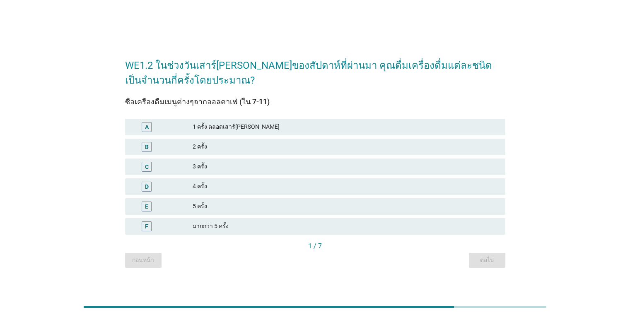
click at [272, 148] on div "2 ครั้ง" at bounding box center [346, 147] width 306 height 10
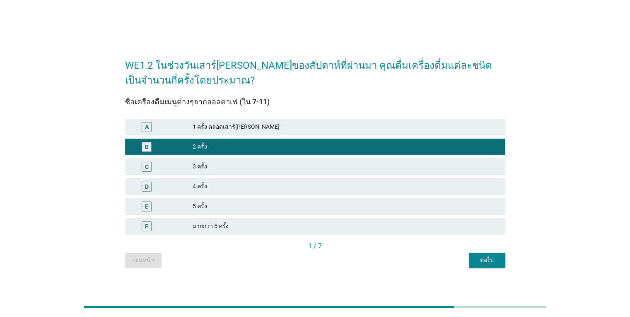
click at [490, 261] on div "ต่อไป" at bounding box center [487, 260] width 23 height 9
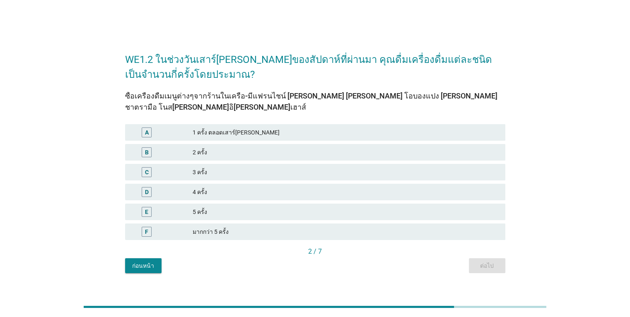
click at [242, 136] on div "1 ครั้ง ตลอดเสาร์อาทิตย์" at bounding box center [346, 133] width 306 height 10
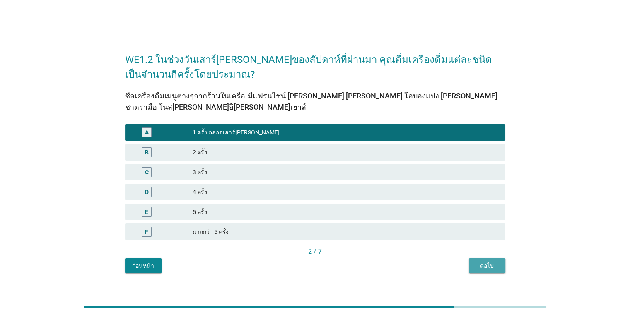
click at [489, 268] on div "ต่อไป" at bounding box center [487, 266] width 23 height 9
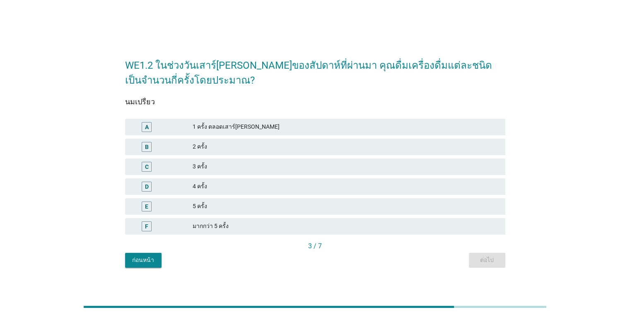
click at [240, 147] on div "2 ครั้ง" at bounding box center [346, 147] width 306 height 10
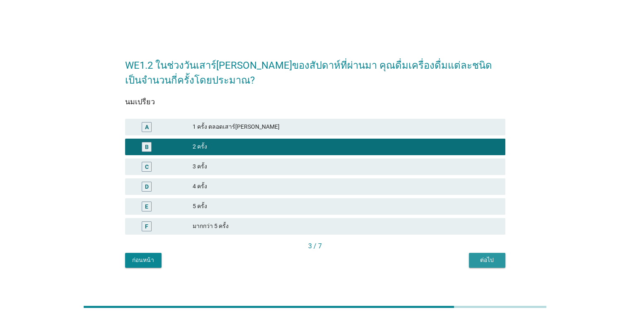
click at [491, 262] on div "ต่อไป" at bounding box center [487, 260] width 23 height 9
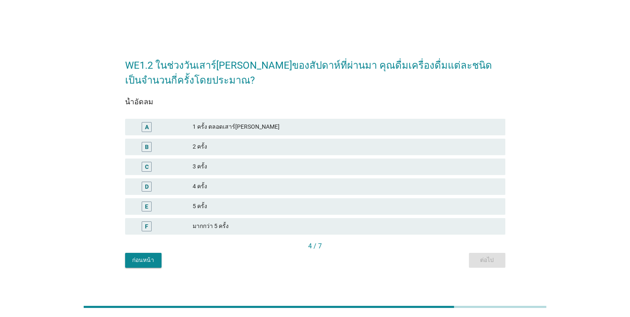
click at [292, 126] on div "1 ครั้ง ตลอดเสาร์อาทิตย์" at bounding box center [346, 127] width 306 height 10
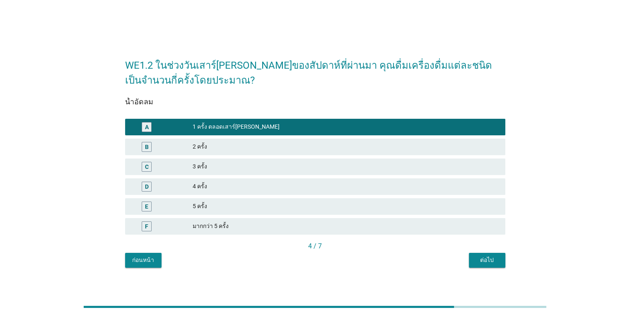
click at [491, 274] on div "WE1.2 ในช่วงวันเสาร์อาทิตย์ของสัปดาห์ที่ผ่านมา คุณดื่มเครื่องดื่มแต่ละชนิดเป็นจ…" at bounding box center [316, 159] width 394 height 232
click at [493, 264] on div "ต่อไป" at bounding box center [487, 260] width 23 height 9
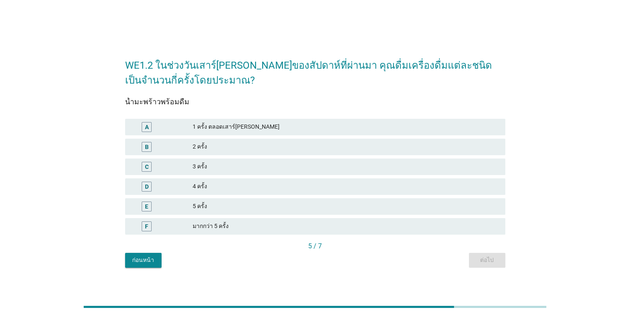
click at [251, 125] on div "1 ครั้ง ตลอดเสาร์อาทิตย์" at bounding box center [346, 127] width 306 height 10
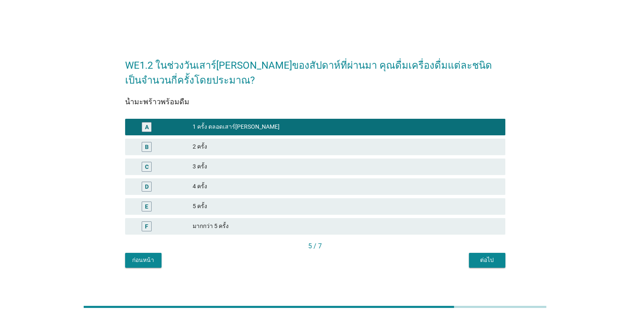
click at [491, 259] on div "ต่อไป" at bounding box center [487, 260] width 23 height 9
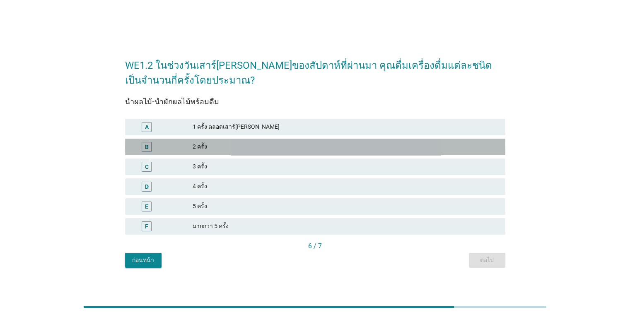
click at [235, 152] on div "2 ครั้ง" at bounding box center [346, 147] width 306 height 10
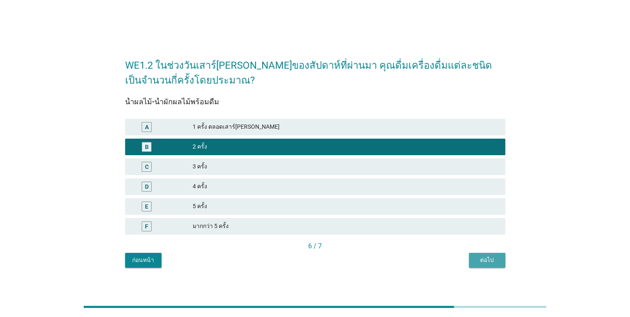
click at [487, 254] on button "ต่อไป" at bounding box center [487, 260] width 36 height 15
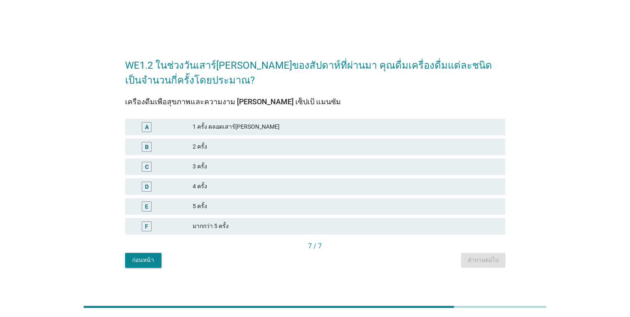
drag, startPoint x: 292, startPoint y: 130, endPoint x: 299, endPoint y: 150, distance: 21.1
click at [292, 131] on div "1 ครั้ง ตลอดเสาร์อาทิตย์" at bounding box center [346, 127] width 306 height 10
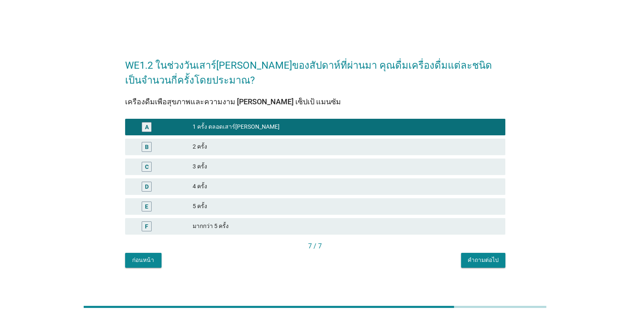
click at [471, 262] on div "คำถามต่อไป" at bounding box center [483, 260] width 31 height 9
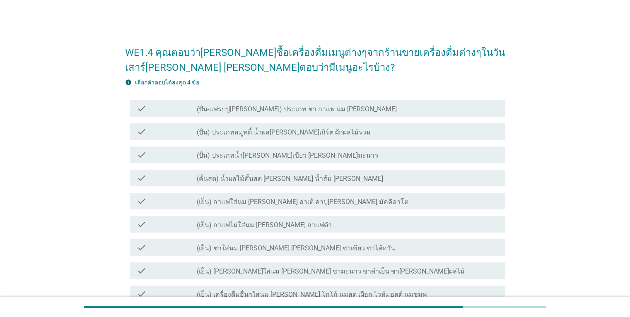
click at [349, 174] on div "check_box_outline_blank (คั้นสด) น้ำผลไม้คั้นสด เช่น น้ำส้ม น้ำทับทิม" at bounding box center [348, 178] width 302 height 10
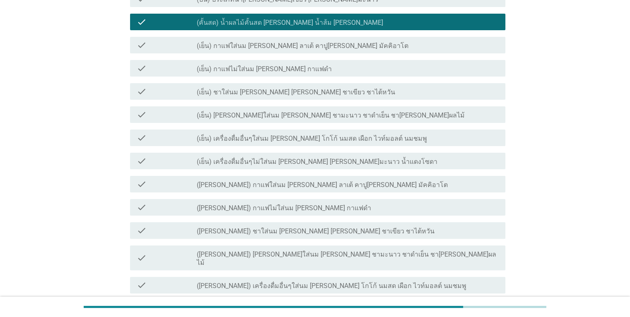
scroll to position [166, 0]
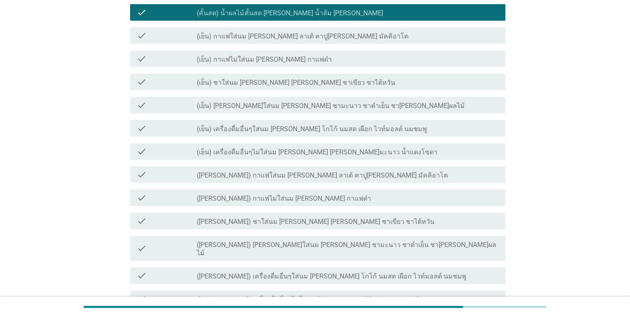
click at [371, 85] on div "check_box_outline_blank (เย็น) ชาใส่นม เช่น ชาไทย ชาเขียว ชาไต้หวัน" at bounding box center [348, 82] width 302 height 10
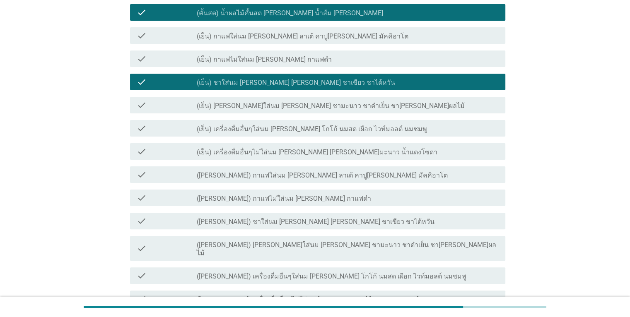
click at [415, 131] on div "check_box_outline_blank (เย็น) เครื่องดื่มอื่นๆใส่นม เช่น โกโก้ นมสด เผือก ไวท์…" at bounding box center [348, 128] width 302 height 10
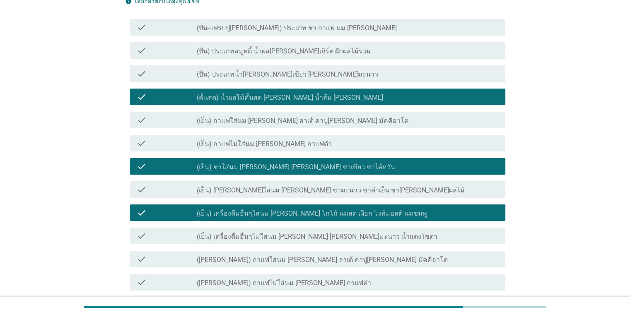
scroll to position [30, 0]
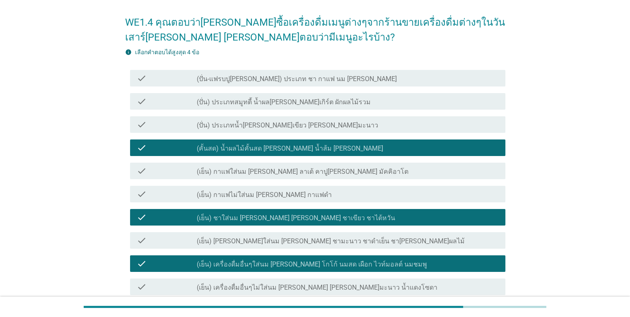
click at [389, 83] on div "check check_box_outline_blank (ปั่น-แฟรบปูชิโน) ประเภท ชา กาแฟ นม คาราเมล" at bounding box center [317, 78] width 375 height 17
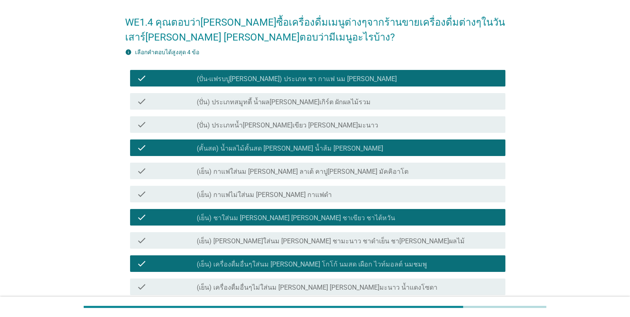
click at [379, 128] on div "check_box_outline_blank (ปั่น) ประเภทน้ำแดง น้ำเขียว น้ำผึ้งมะนาว" at bounding box center [348, 125] width 302 height 10
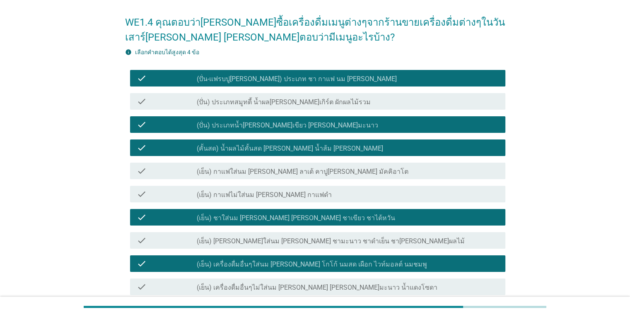
click at [387, 177] on div "check check_box_outline_blank (เย็น) กาแฟใส่นม เช่น ลาเต้ คาปูชิโน มัคคิอาโต" at bounding box center [317, 171] width 375 height 17
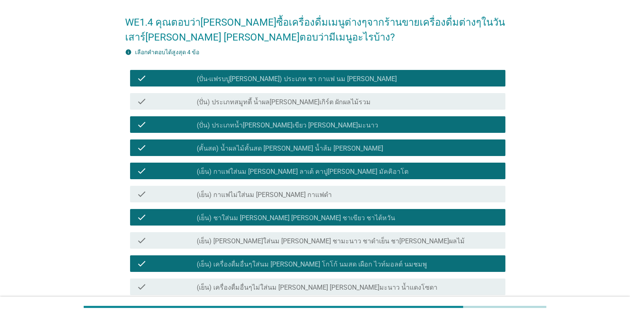
click at [334, 125] on div "check_box_outline_blank (ปั่น) ประเภทน้ำแดง น้ำเขียว น้ำผึ้งมะนาว" at bounding box center [348, 125] width 302 height 10
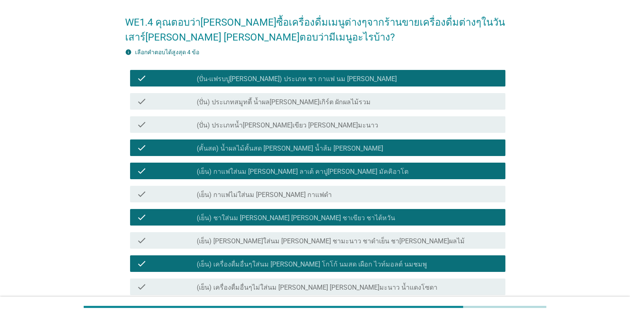
click at [346, 153] on div "check check_box_outline_blank (คั้นสด) น้ำผลไม้คั้นสด เช่น น้ำส้ม น้ำทับทิม" at bounding box center [317, 148] width 375 height 17
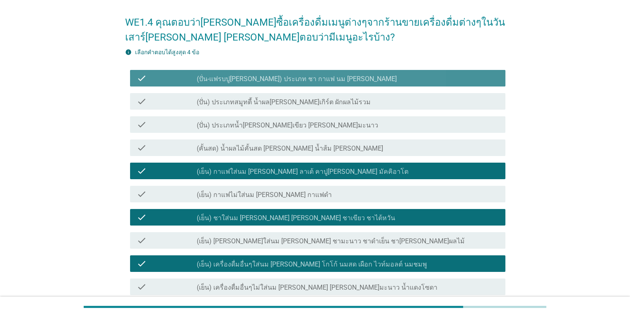
click at [368, 74] on div "check_box_outline_blank (ปั่น-แฟรบปูชิโน) ประเภท ชา กาแฟ นม คาราเมล" at bounding box center [348, 78] width 302 height 10
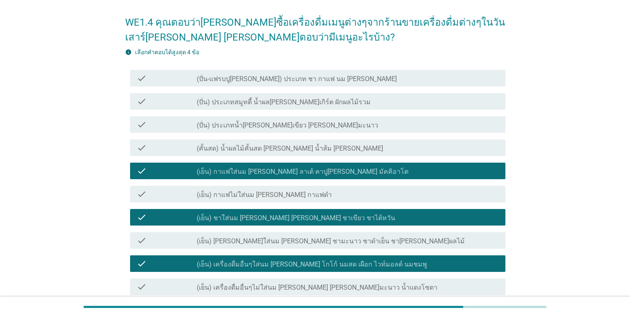
click at [346, 151] on div "check_box_outline_blank (คั้นสด) น้ำผลไม้คั้นสด เช่น น้ำส้ม น้ำทับทิม" at bounding box center [348, 148] width 302 height 10
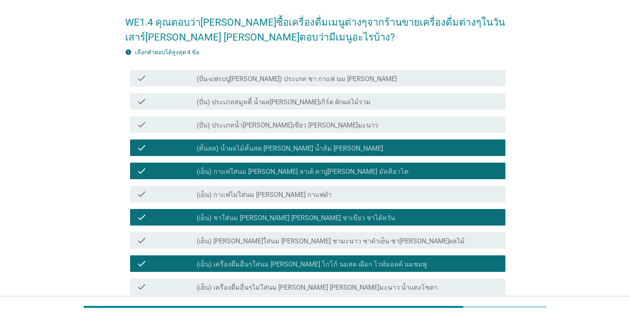
scroll to position [237, 0]
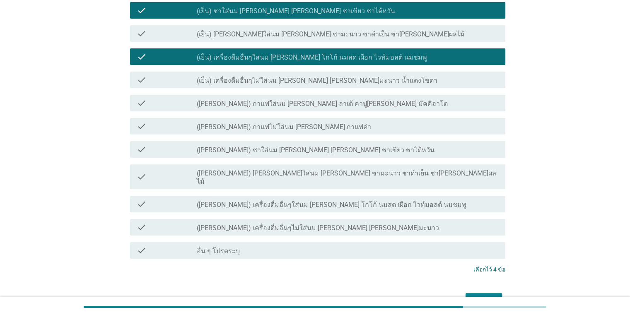
click at [485, 296] on div "ต่อไป" at bounding box center [483, 301] width 23 height 10
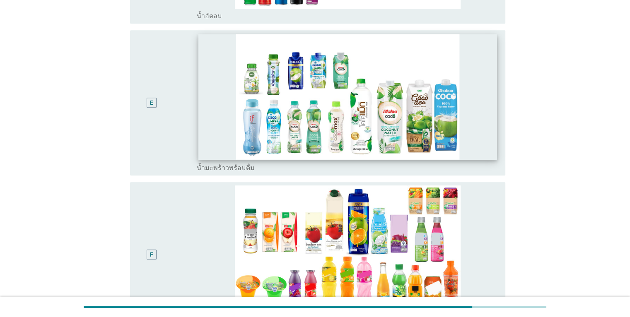
scroll to position [539, 0]
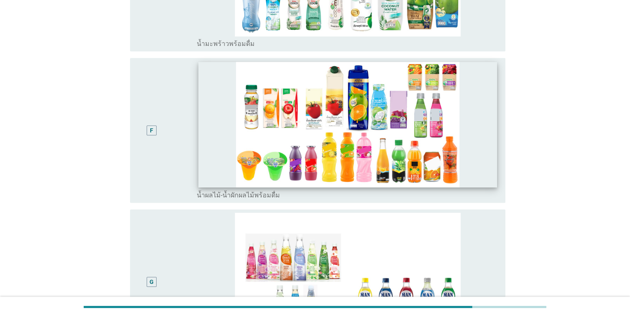
click at [422, 169] on img at bounding box center [347, 125] width 299 height 126
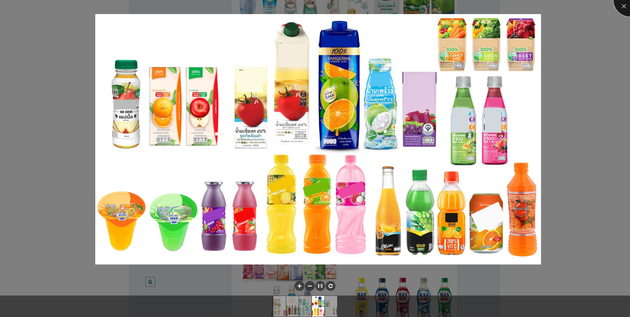
click at [625, 7] on div at bounding box center [630, -1] width 33 height 33
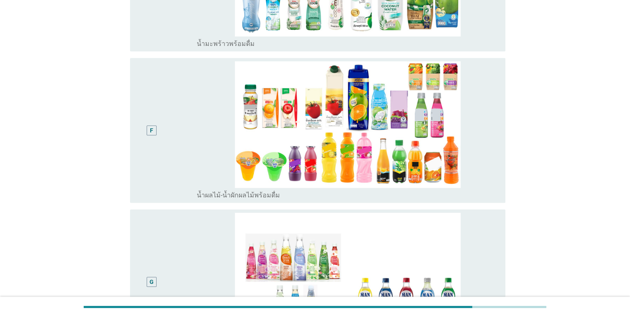
click at [179, 158] on div "F" at bounding box center [167, 130] width 61 height 138
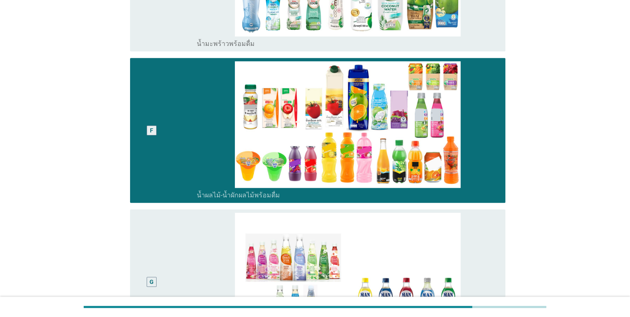
scroll to position [691, 0]
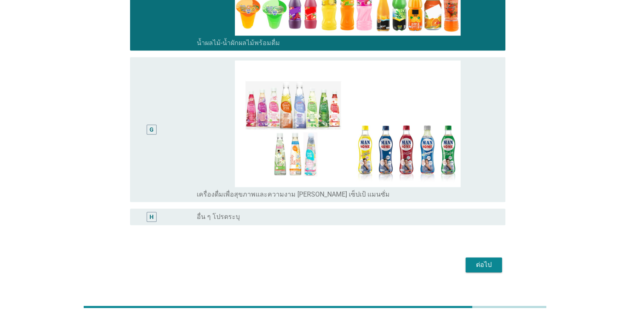
click at [484, 260] on div "ต่อไป" at bounding box center [483, 265] width 23 height 10
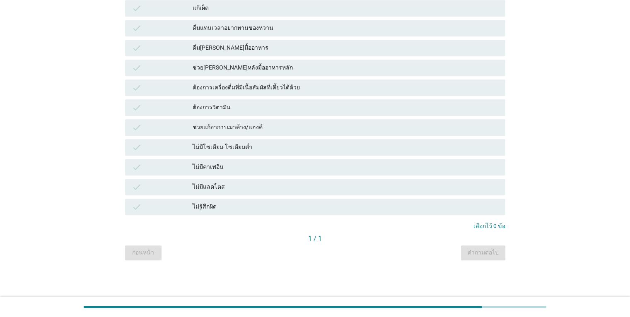
scroll to position [0, 0]
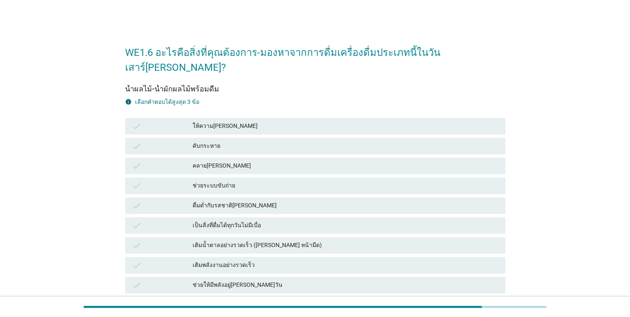
click at [275, 121] on div "ให้ความสดชื่น" at bounding box center [346, 126] width 306 height 10
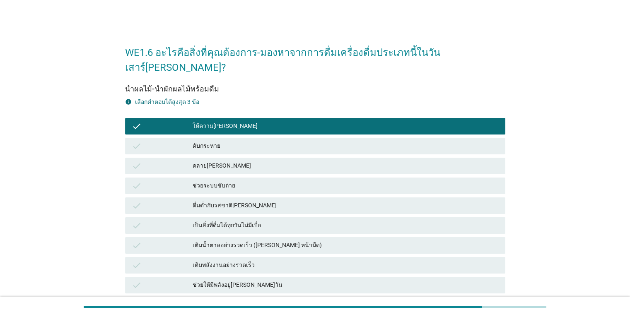
click at [270, 141] on div "ดับกระหาย" at bounding box center [346, 146] width 306 height 10
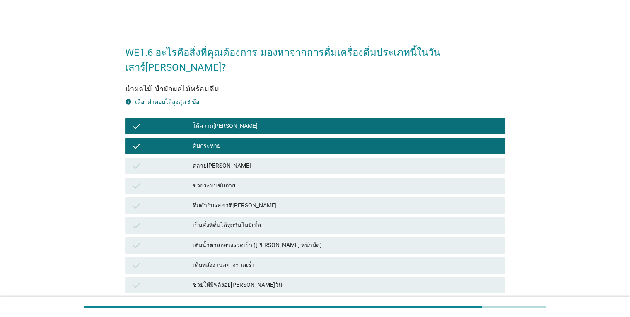
click at [269, 161] on div "คลายร้อน" at bounding box center [346, 166] width 306 height 10
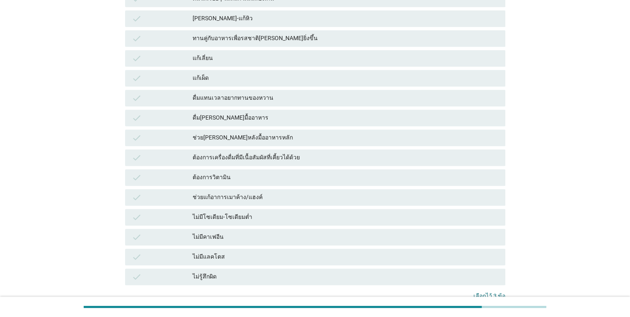
scroll to position [540, 0]
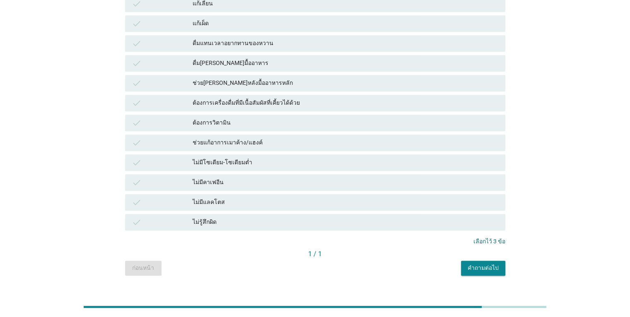
click at [485, 264] on div "คำถามต่อไป" at bounding box center [483, 268] width 31 height 9
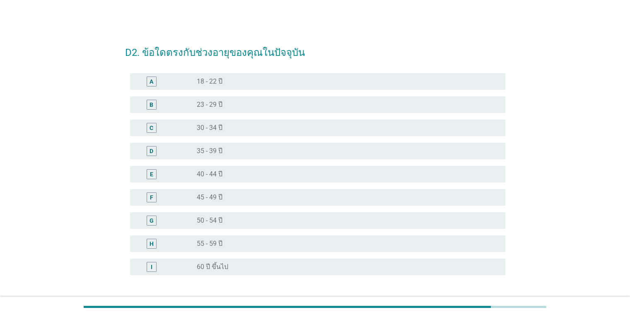
click at [253, 196] on div "radio_button_unchecked 45 - 49 ปี" at bounding box center [344, 198] width 295 height 8
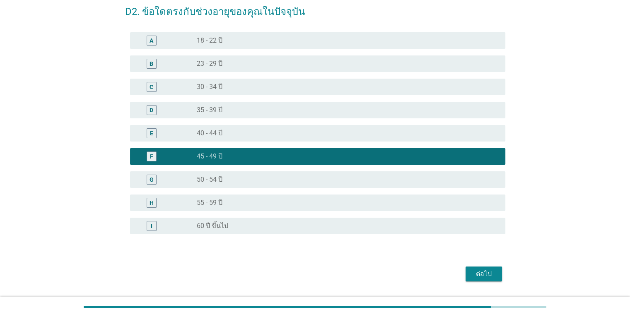
scroll to position [65, 0]
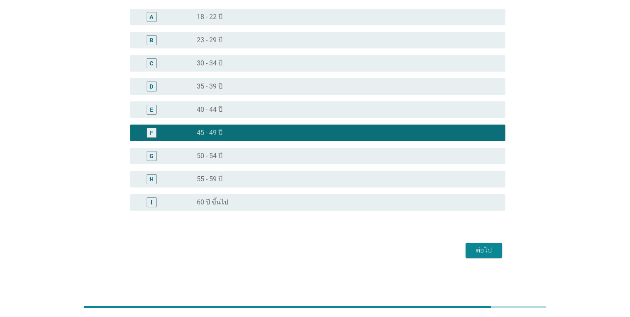
click at [487, 252] on div "ต่อไป" at bounding box center [483, 251] width 23 height 10
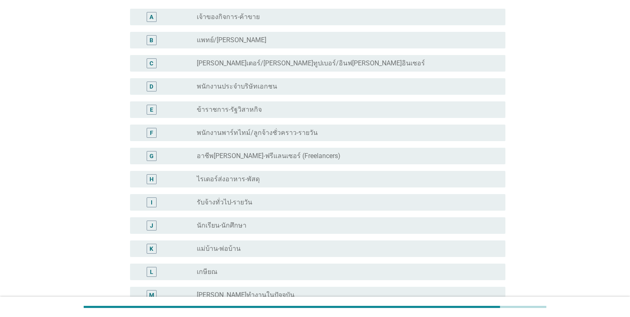
scroll to position [0, 0]
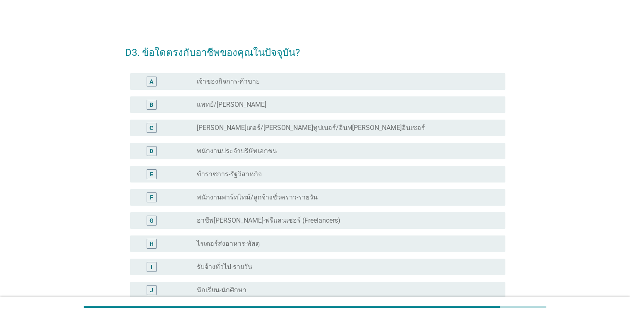
click at [337, 155] on div "radio_button_unchecked พนักงานประจำบริษัทเอกชน" at bounding box center [348, 151] width 302 height 10
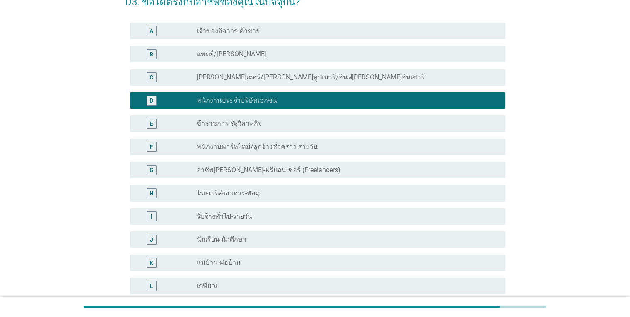
scroll to position [166, 0]
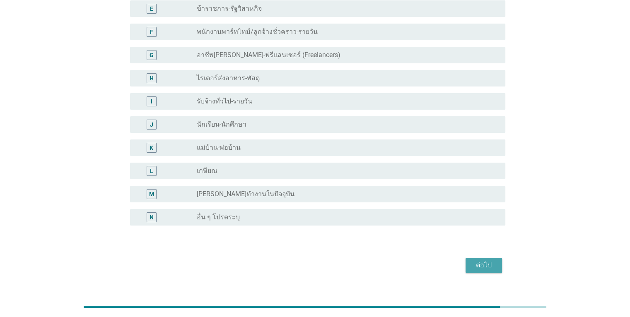
click at [487, 266] on div "ต่อไป" at bounding box center [483, 266] width 23 height 10
